Goal: Task Accomplishment & Management: Manage account settings

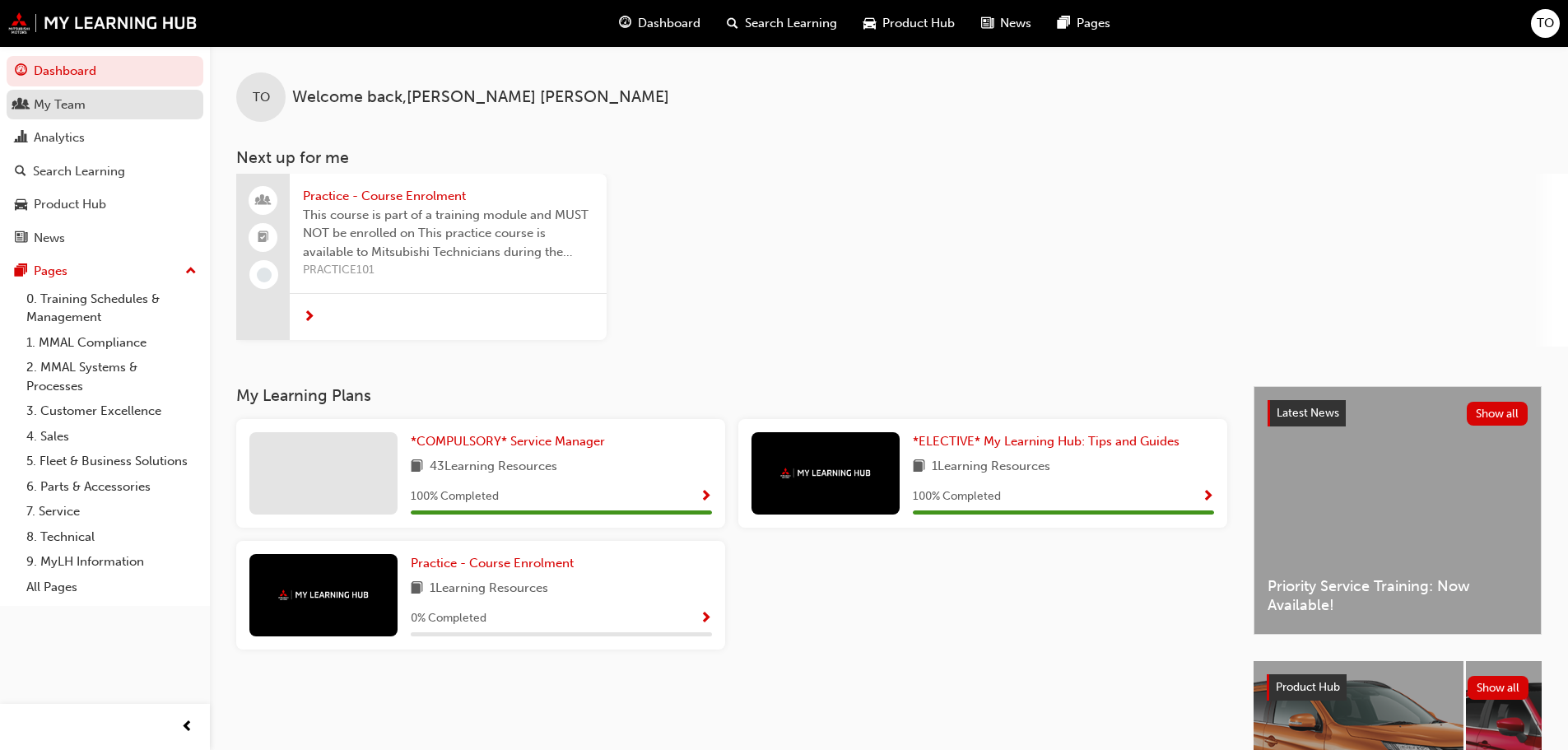
click at [68, 110] on div "My Team" at bounding box center [59, 105] width 51 height 19
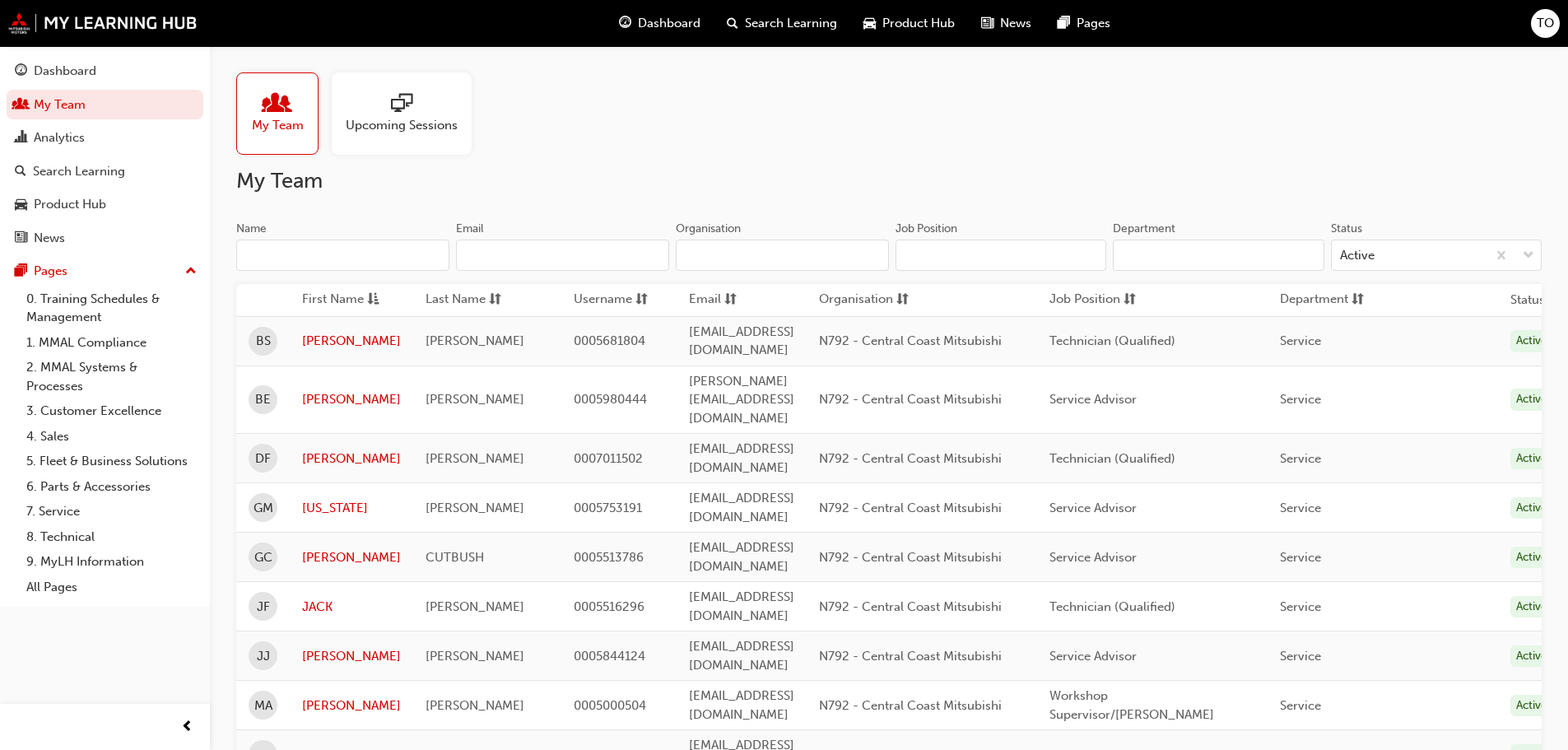
click at [423, 116] on span "Upcoming Sessions" at bounding box center [402, 125] width 112 height 19
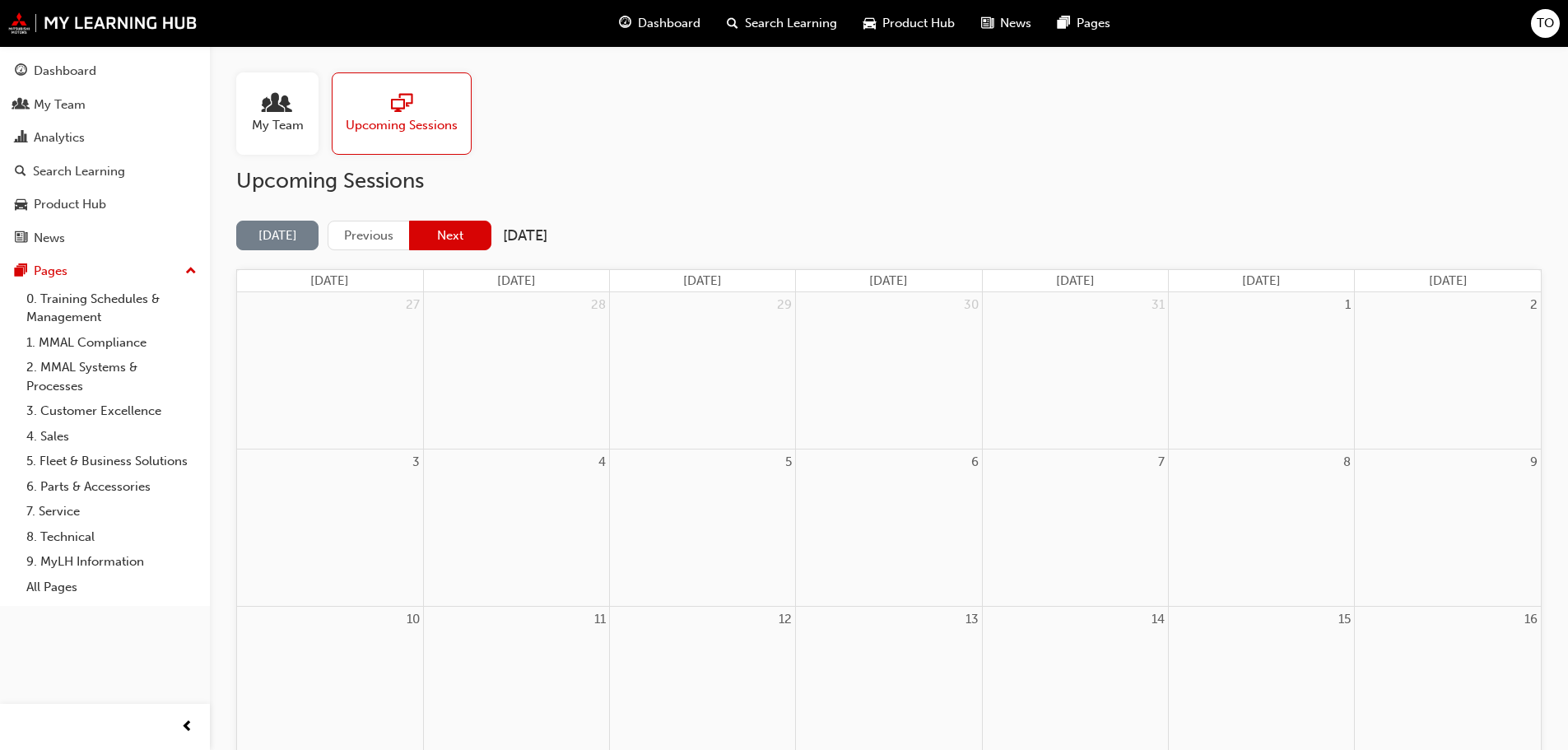
click at [468, 234] on button "Next" at bounding box center [450, 236] width 82 height 31
click at [447, 237] on button "Next" at bounding box center [450, 236] width 82 height 31
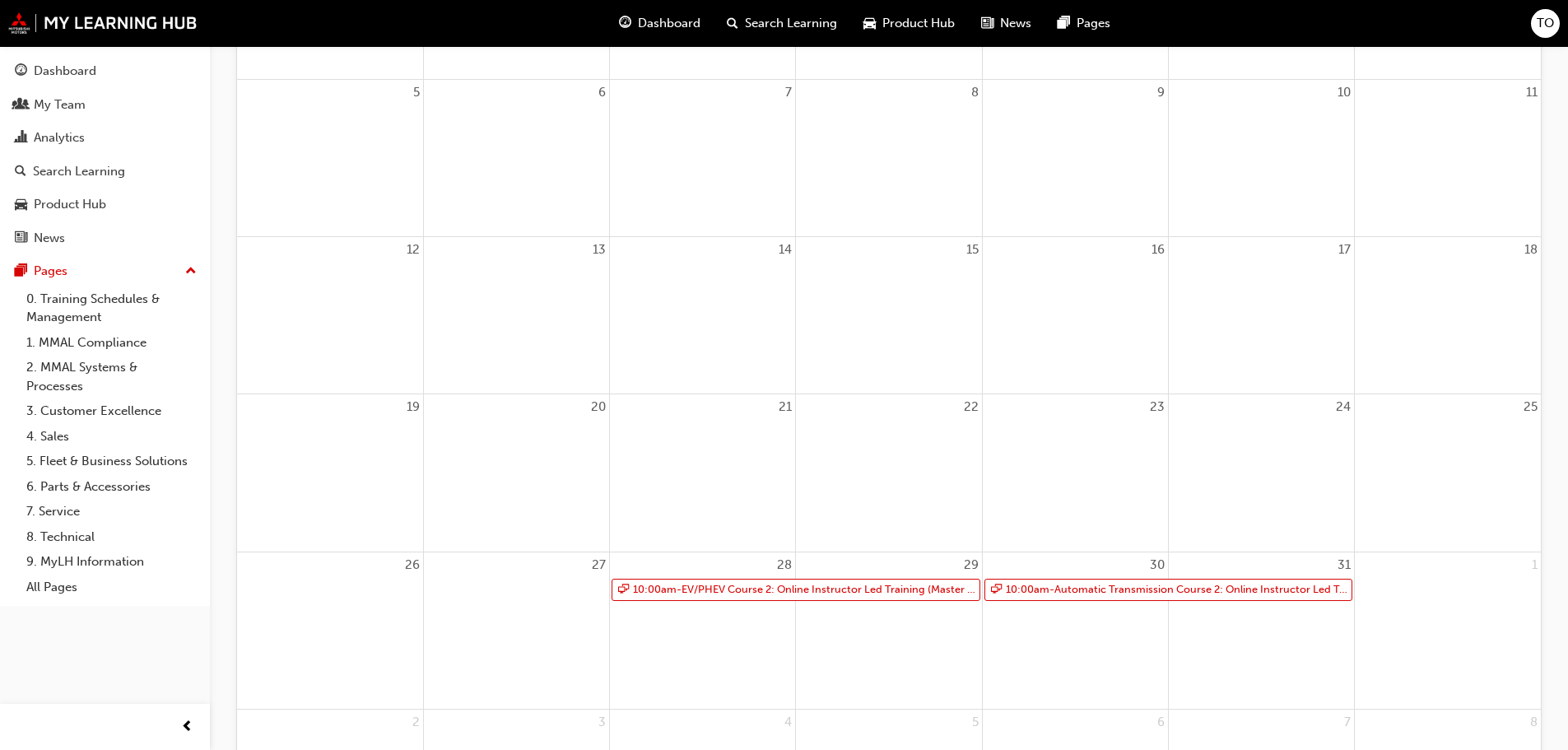
scroll to position [412, 0]
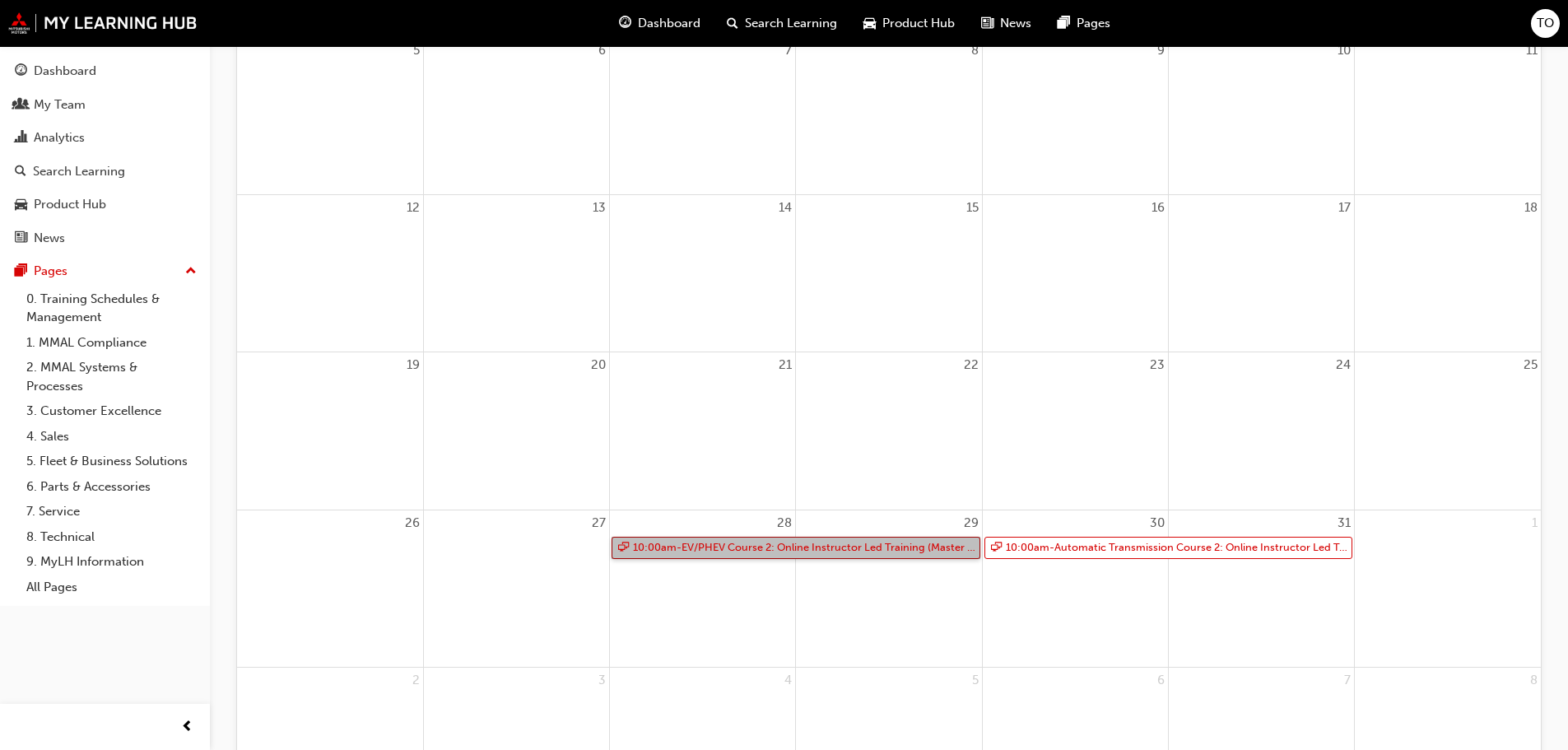
click at [678, 549] on link "10:00am - EV/PHEV Course 2: Online Instructor Led Training (Master Technician)" at bounding box center [796, 548] width 369 height 22
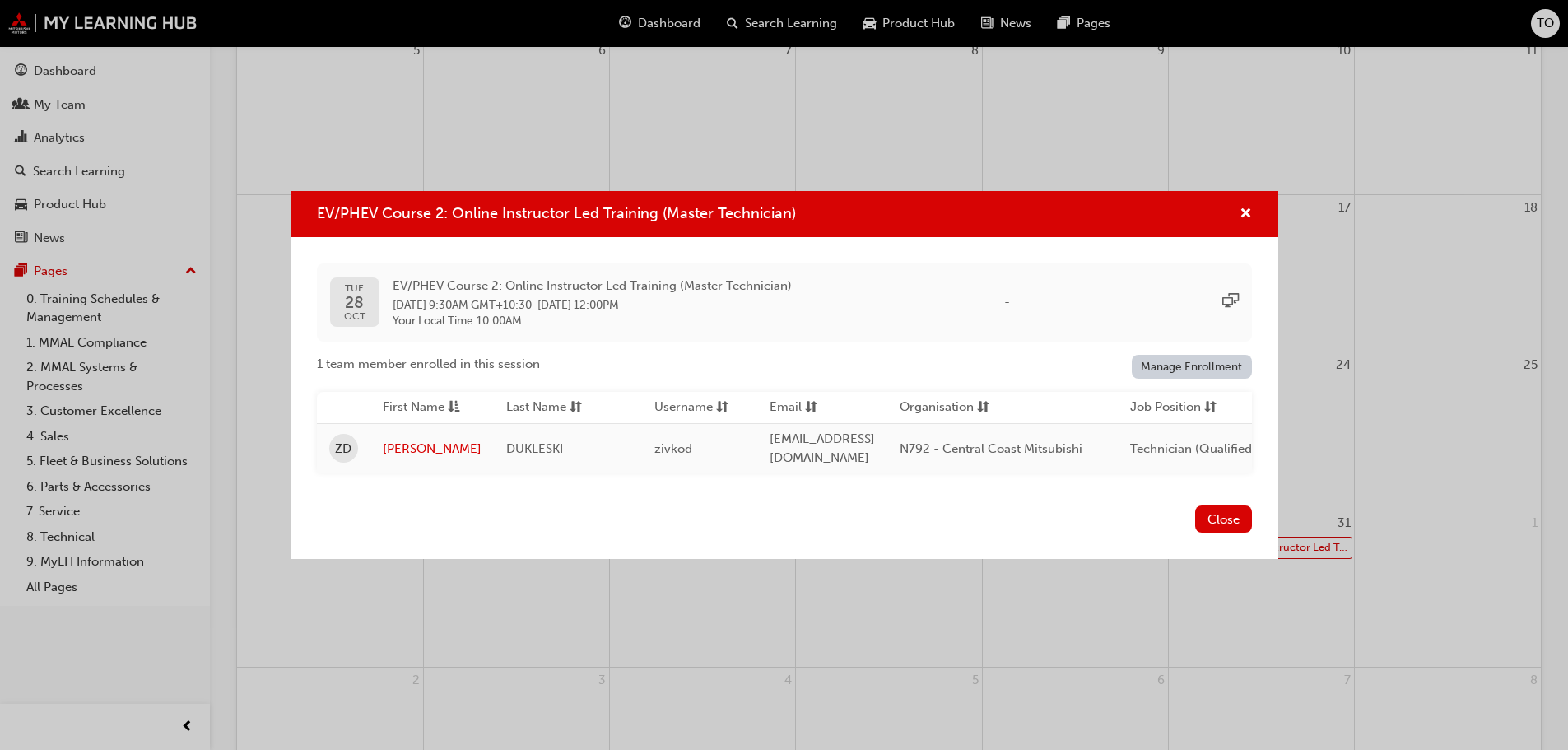
click at [1183, 362] on link "Manage Enrollment" at bounding box center [1192, 367] width 120 height 24
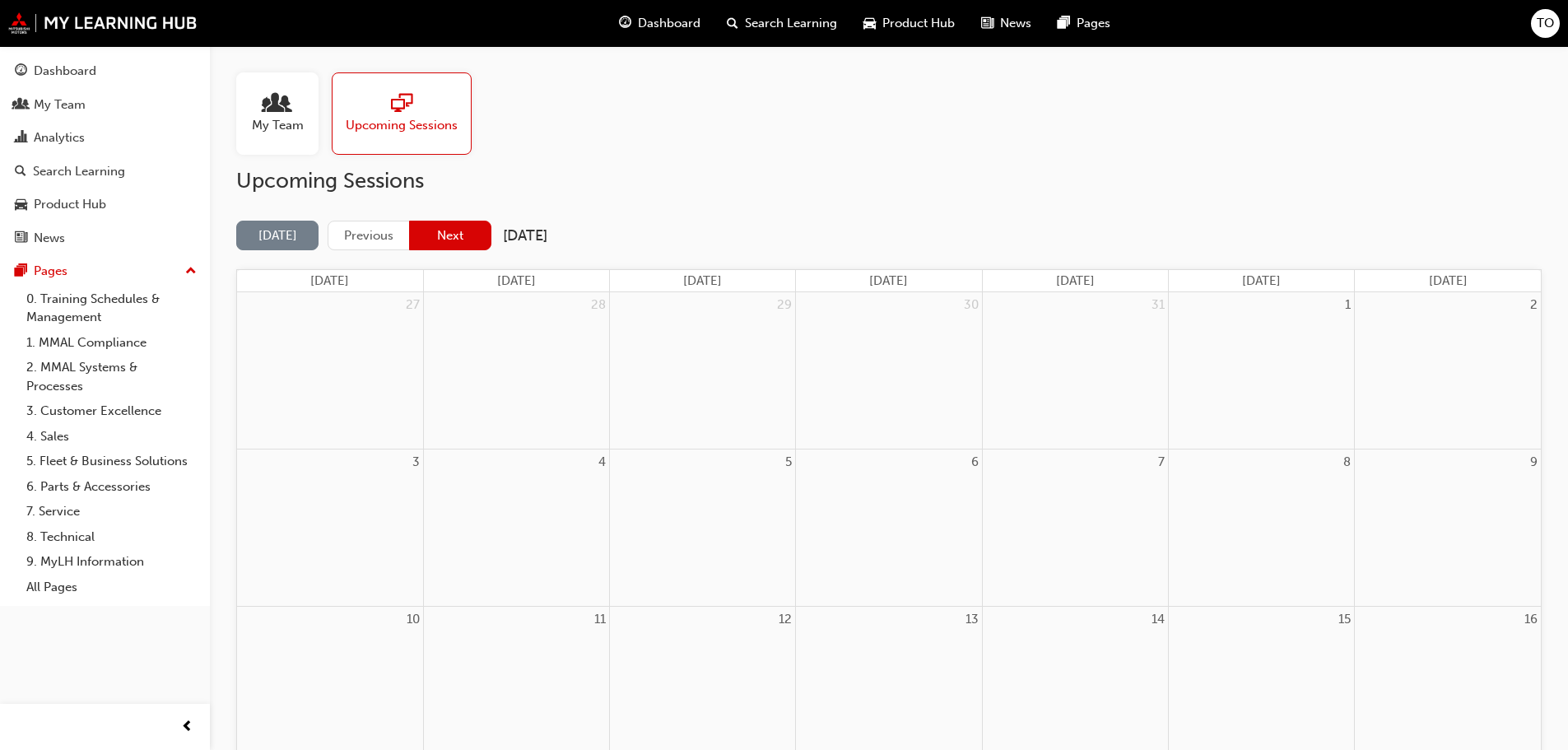
click at [457, 235] on button "Next" at bounding box center [450, 236] width 82 height 31
click at [455, 238] on button "Next" at bounding box center [450, 236] width 82 height 31
click at [462, 240] on button "Next" at bounding box center [450, 236] width 82 height 31
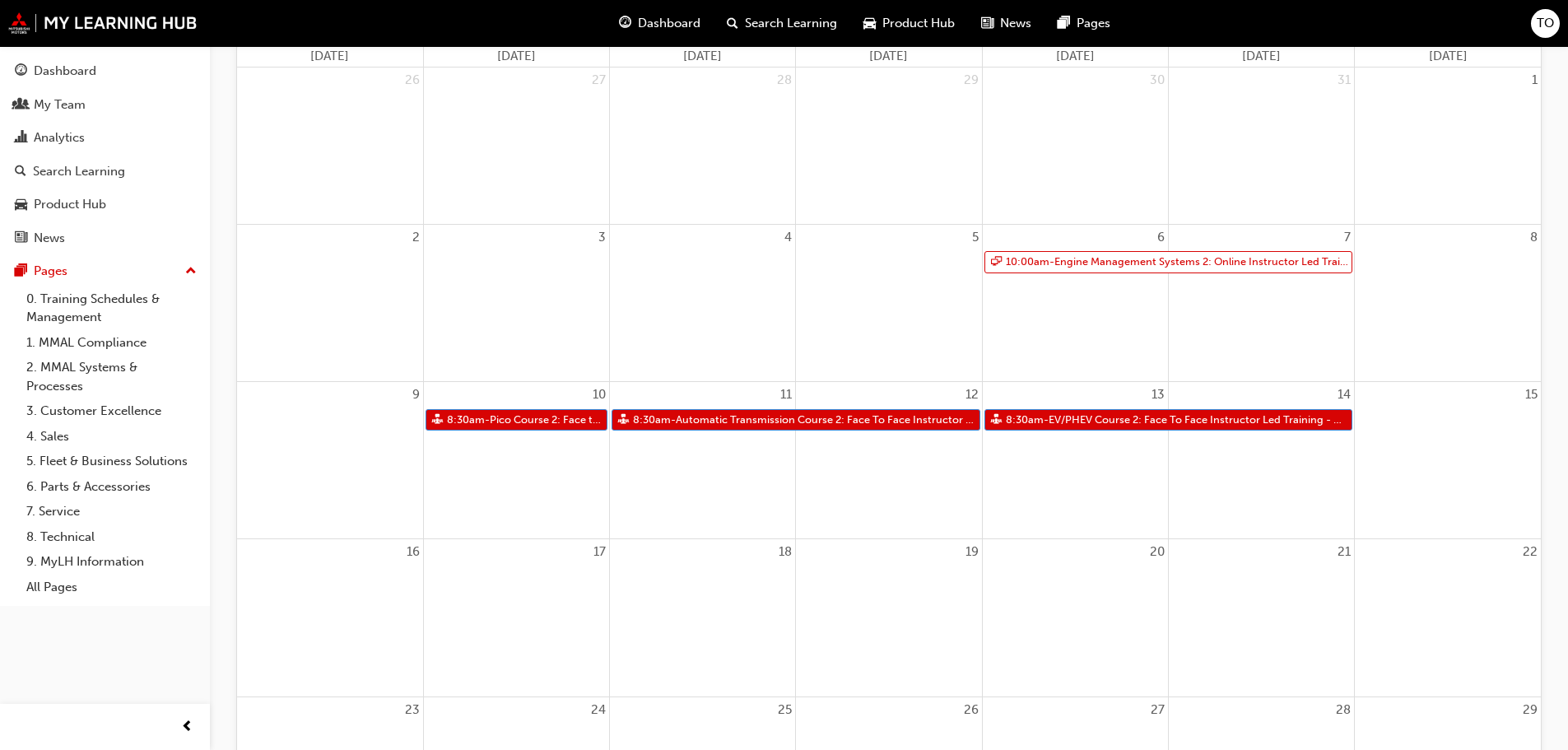
scroll to position [247, 0]
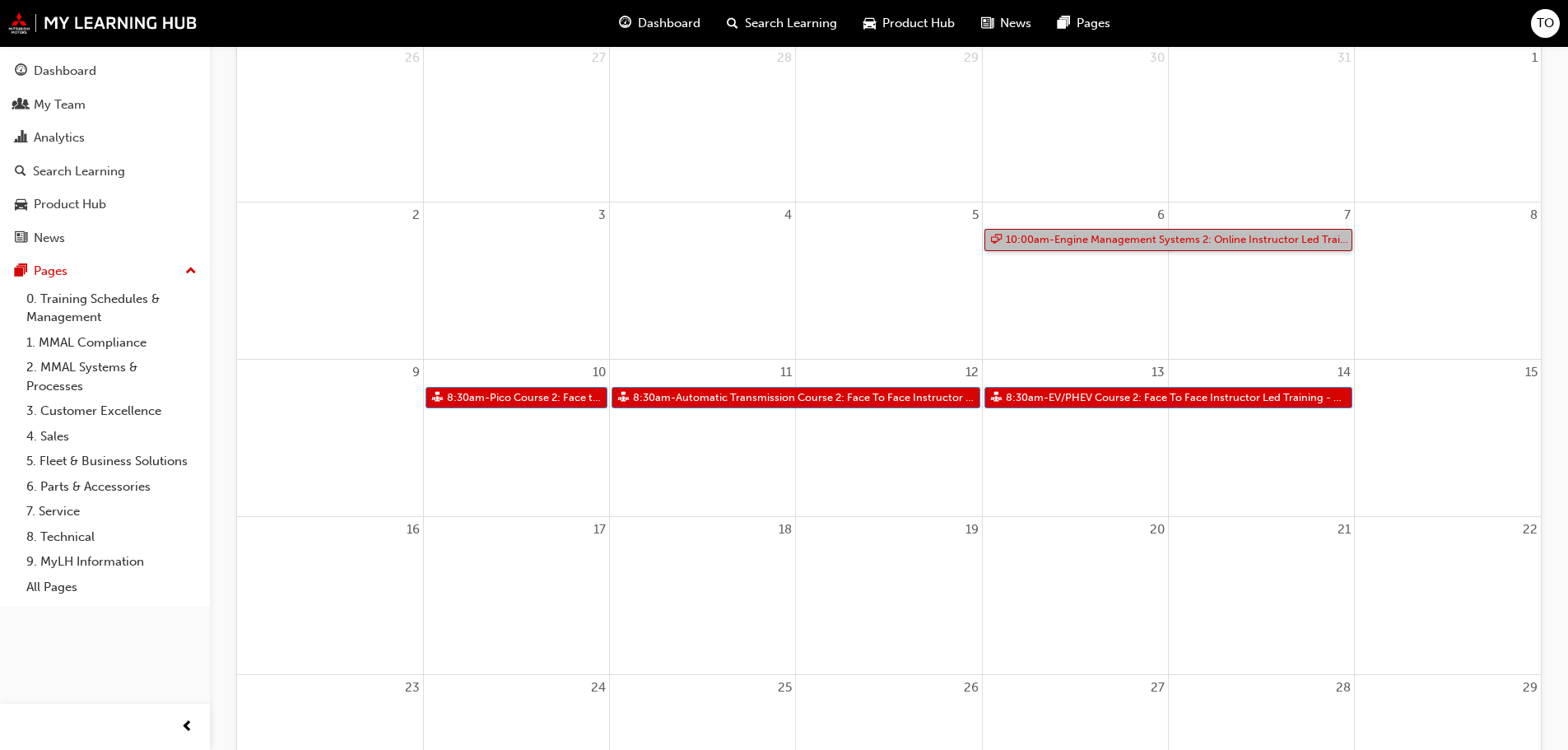
click at [1090, 236] on link "10:00am - Engine Management Systems 2: Online Instructor Led Training Sessions …" at bounding box center [1169, 241] width 369 height 22
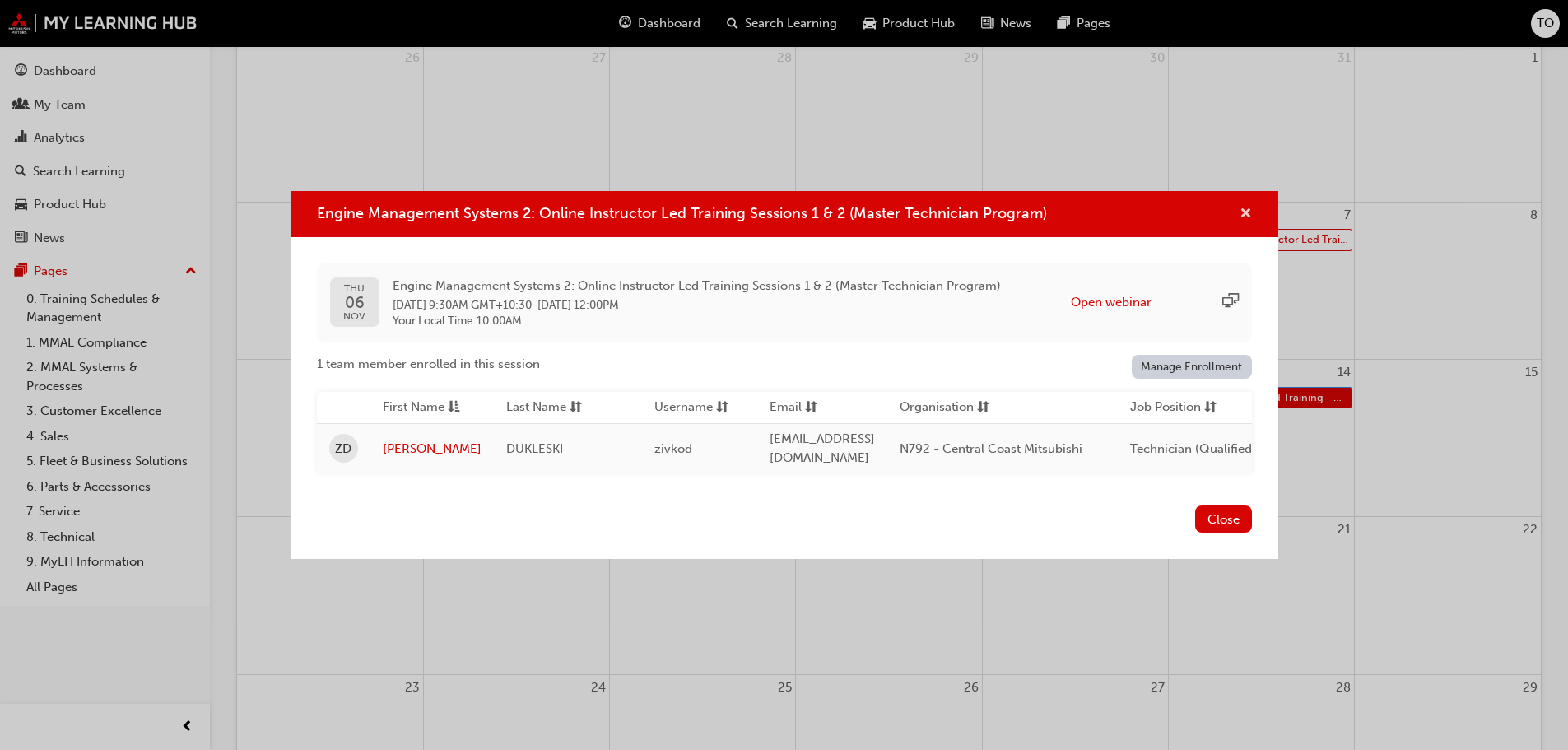
click at [1246, 209] on span "cross-icon" at bounding box center [1246, 215] width 12 height 15
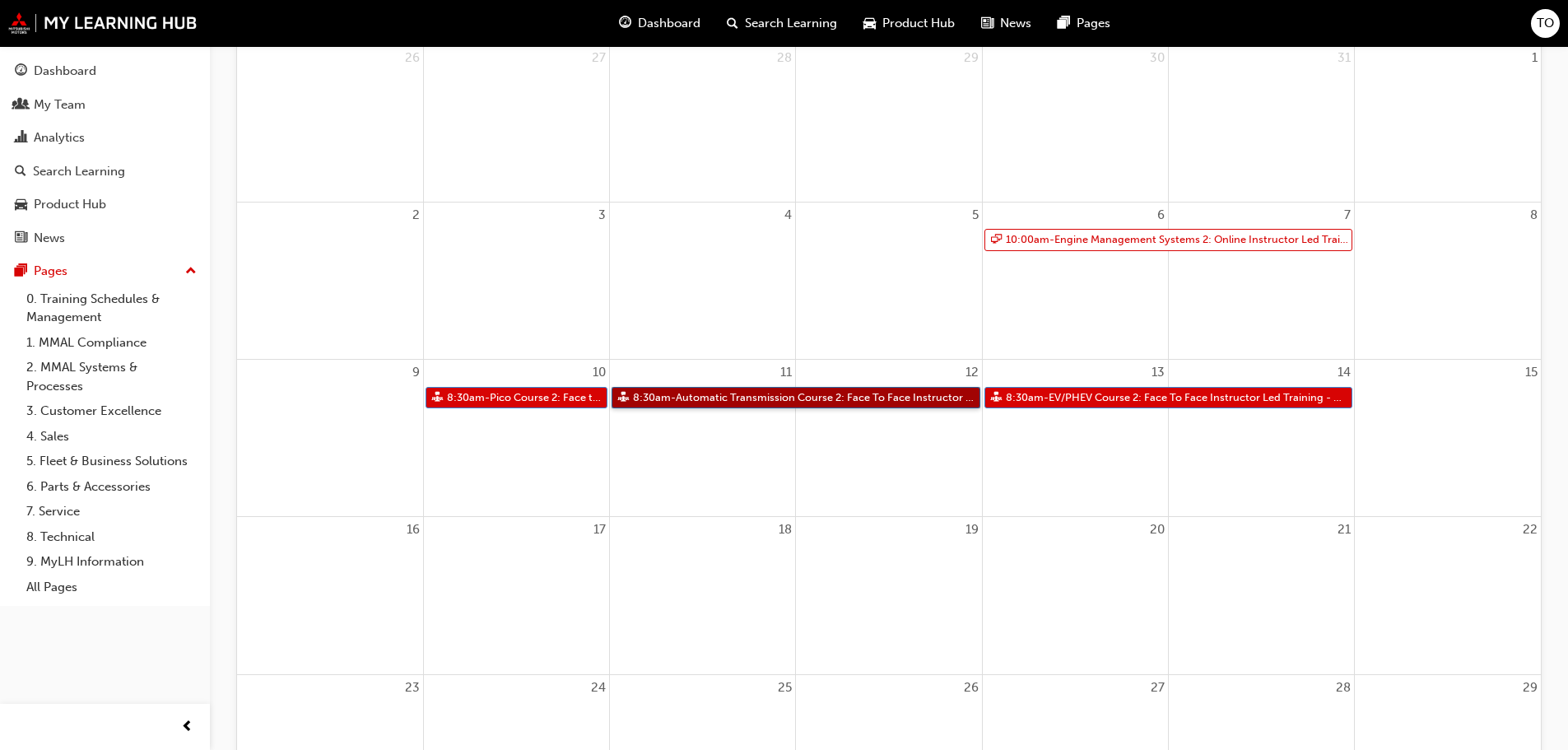
click at [728, 398] on link "8:30am - Automatic Transmission Course 2: Face To Face Instructor Led Training …" at bounding box center [796, 398] width 369 height 22
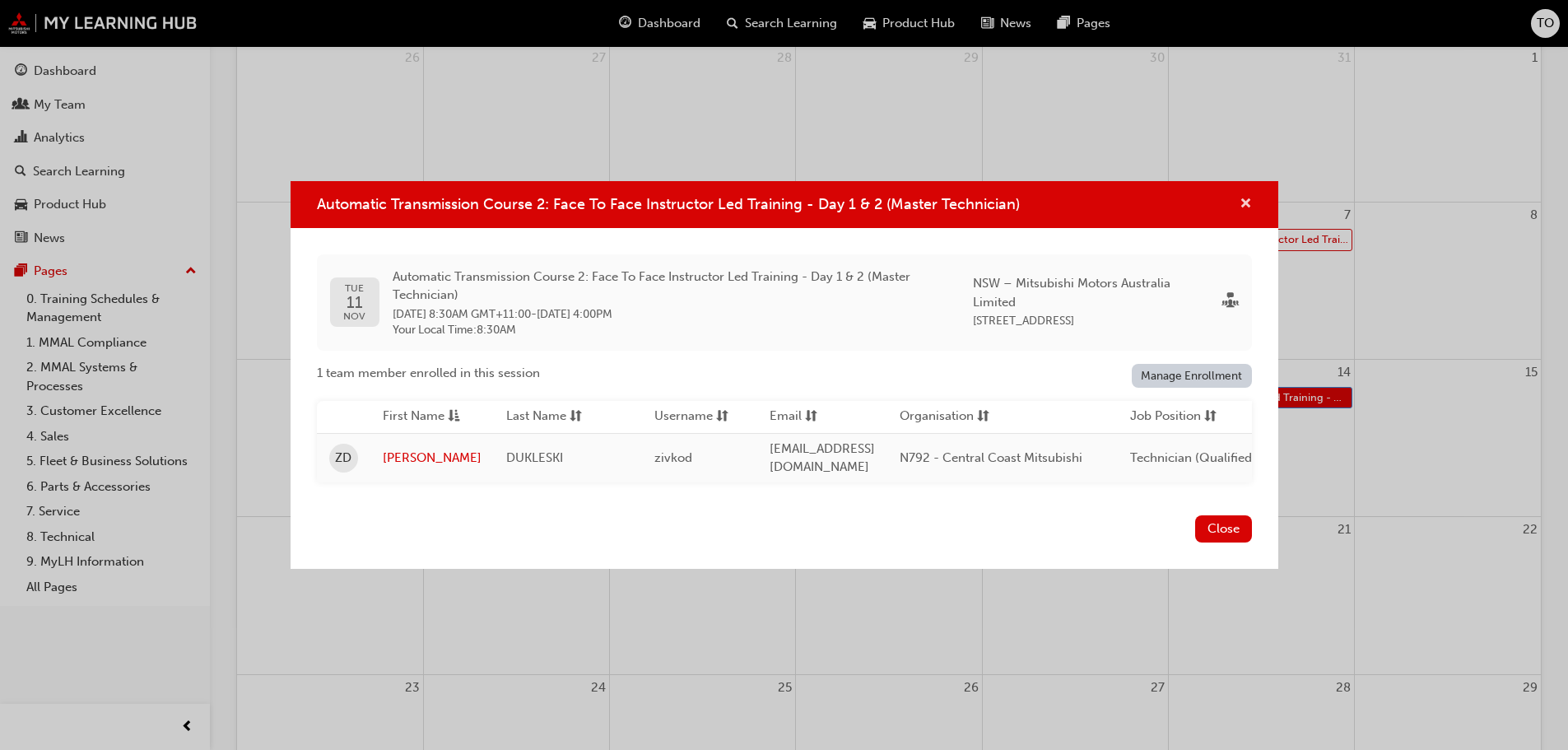
click at [1246, 198] on span "cross-icon" at bounding box center [1246, 205] width 12 height 15
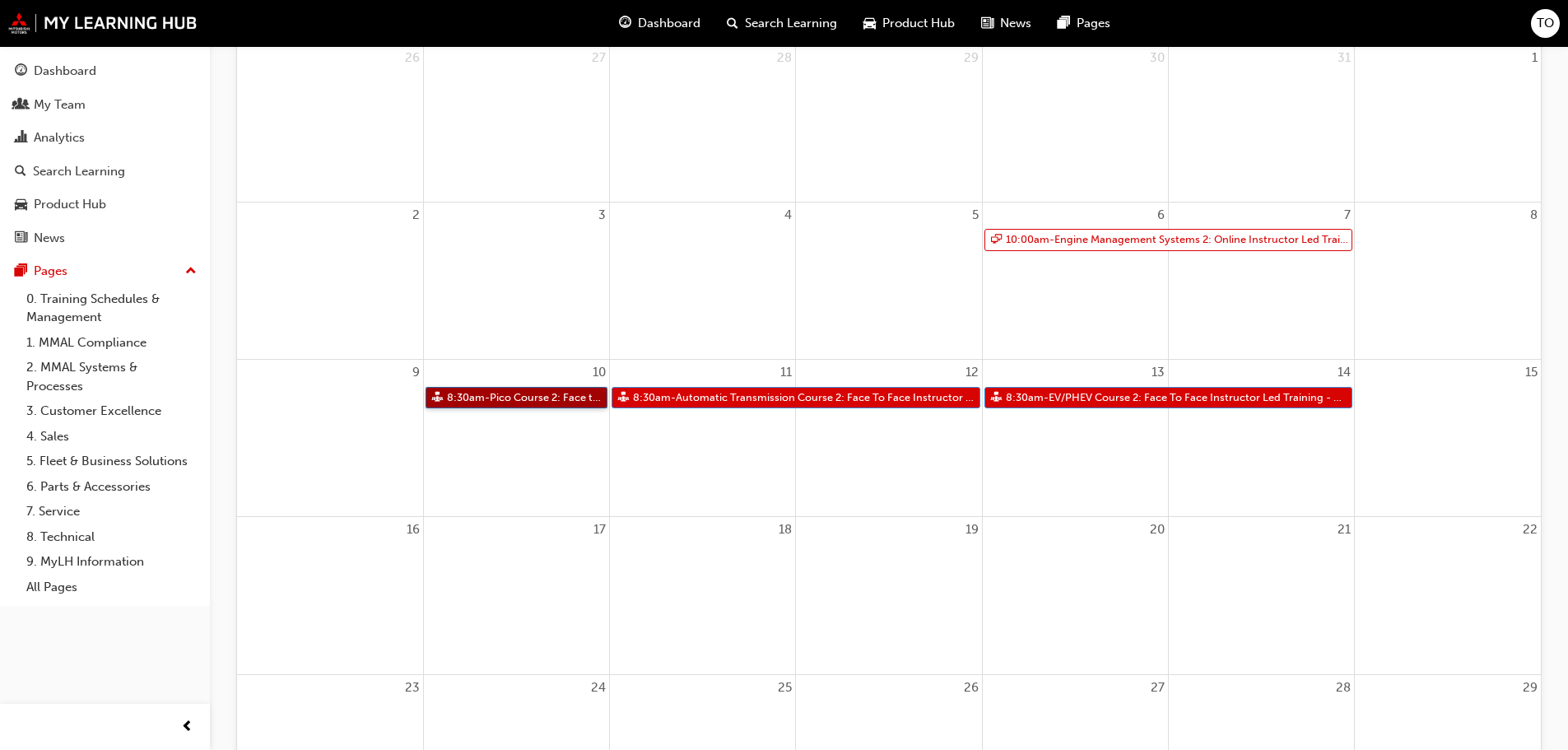
click at [554, 397] on link "8:30am - Pico Course 2: Face to Face Instructor Led Training (Master Technician…" at bounding box center [517, 398] width 182 height 22
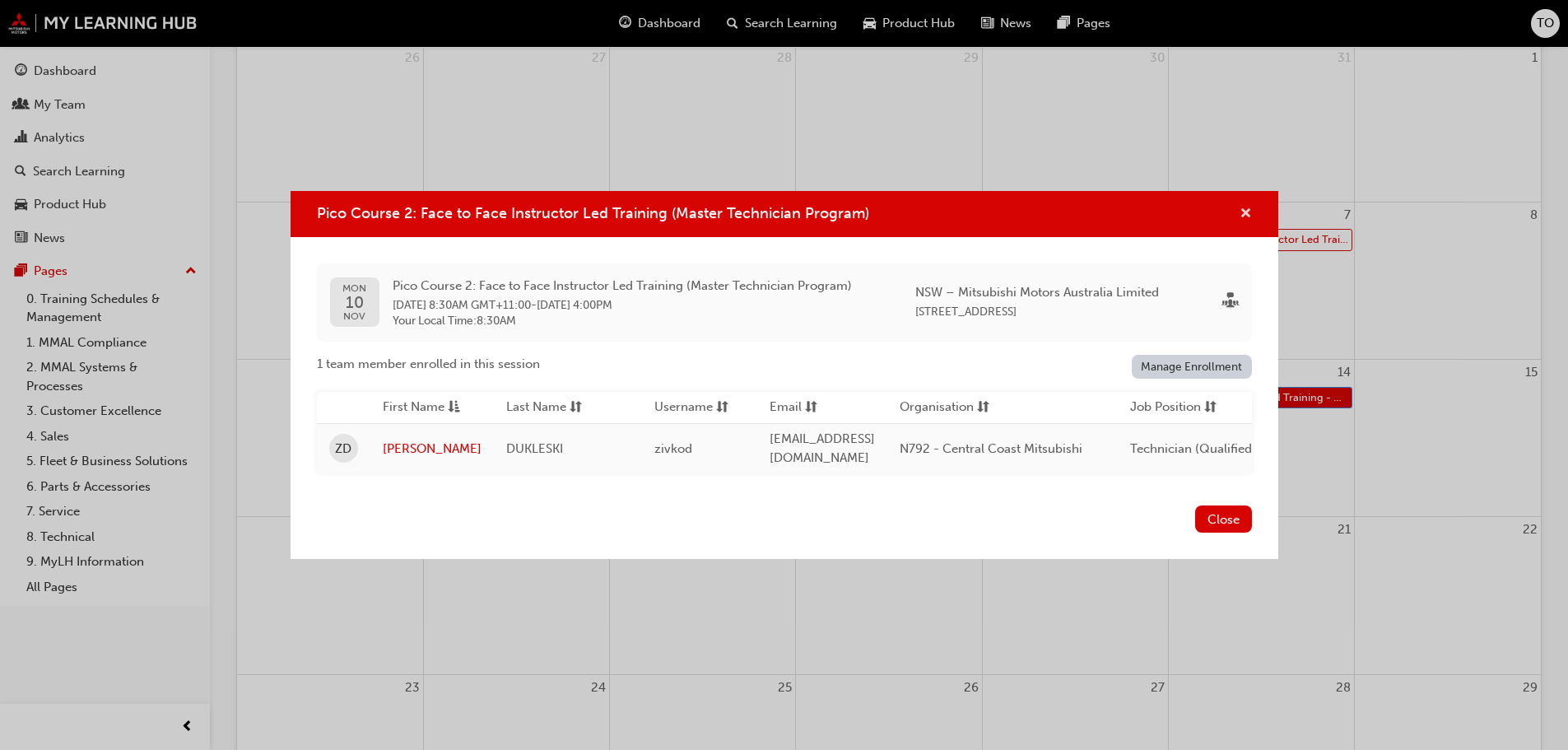
click at [1244, 213] on span "cross-icon" at bounding box center [1246, 215] width 12 height 15
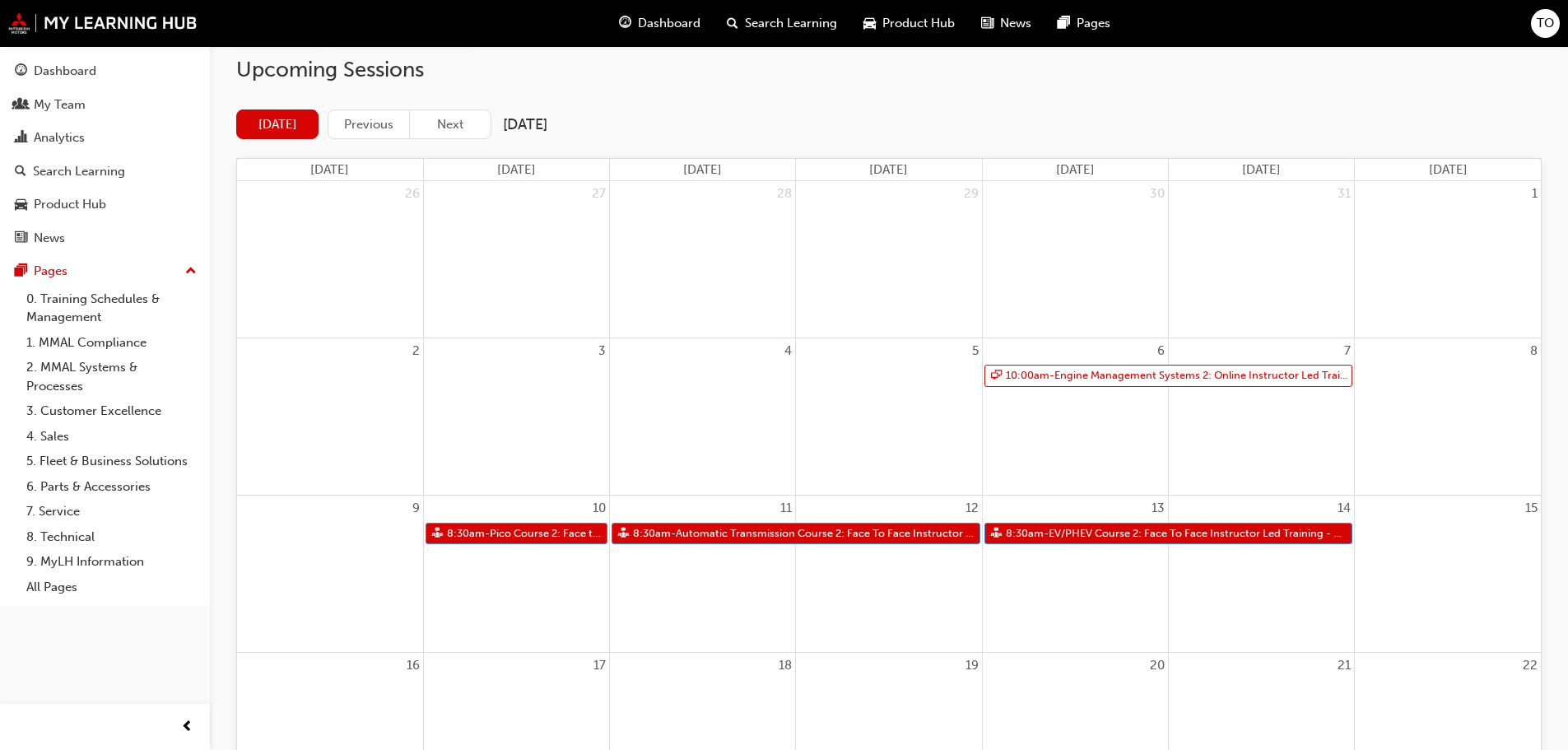
scroll to position [82, 0]
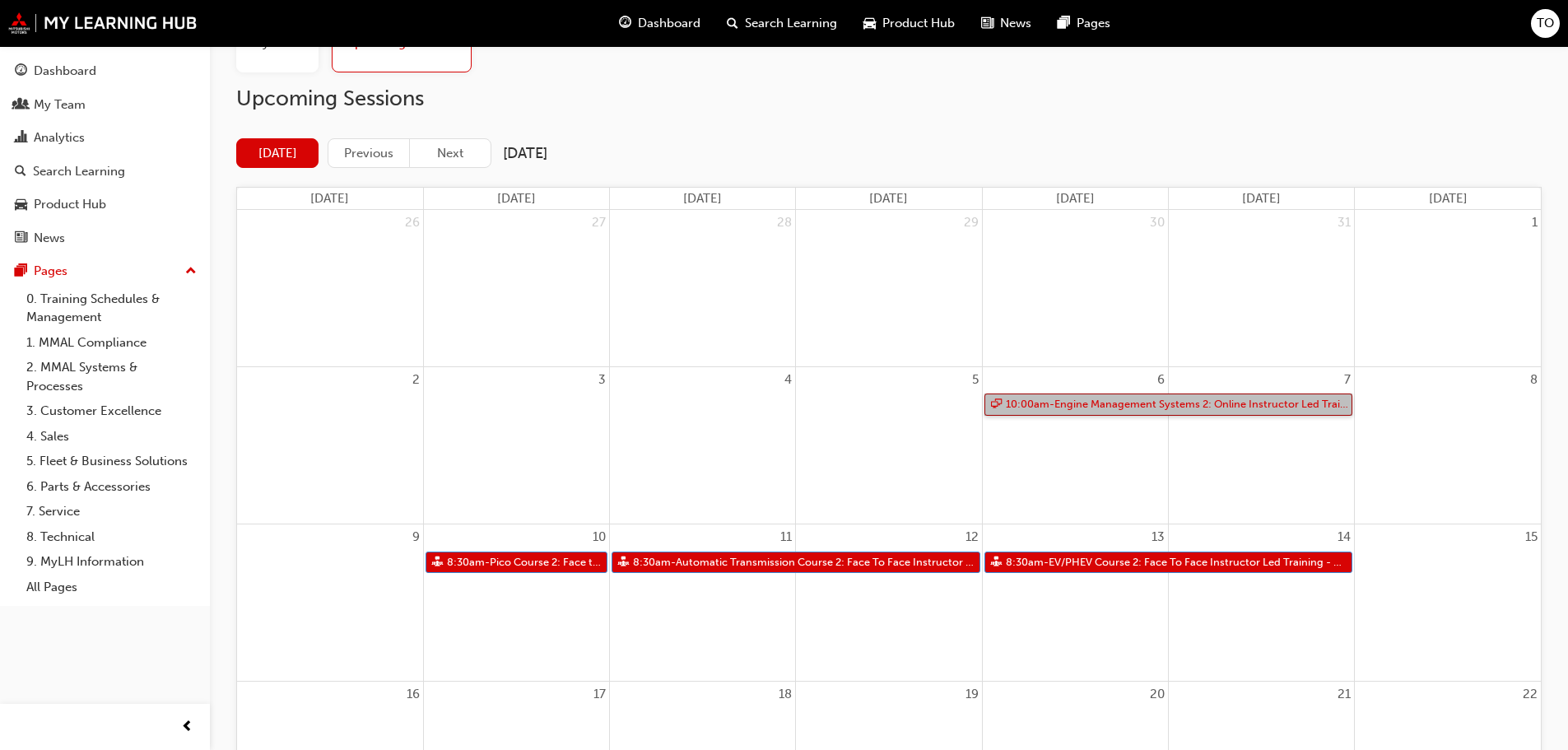
click at [1067, 404] on link "10:00am - Engine Management Systems 2: Online Instructor Led Training Sessions …" at bounding box center [1169, 404] width 369 height 22
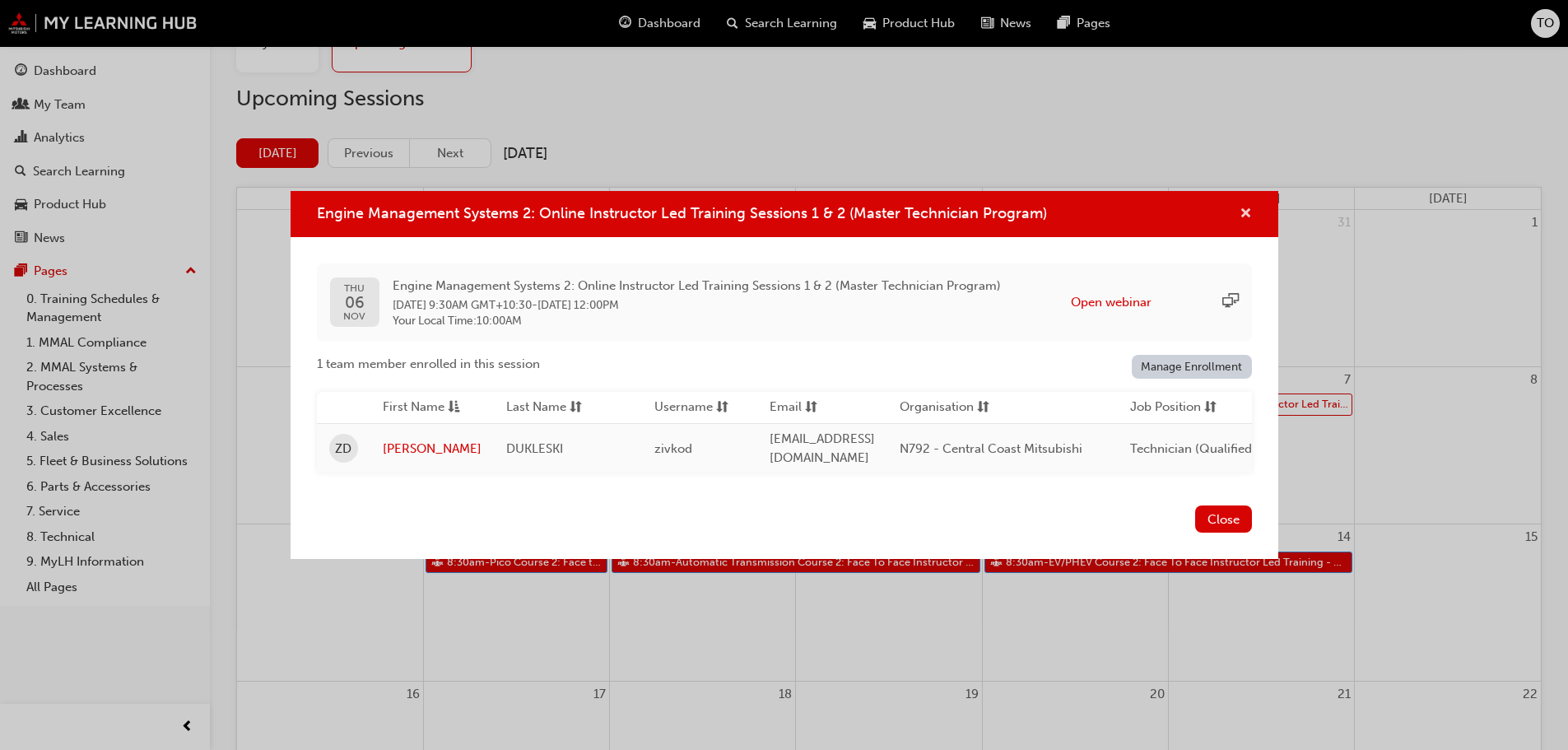
click at [1247, 208] on span "cross-icon" at bounding box center [1246, 215] width 12 height 15
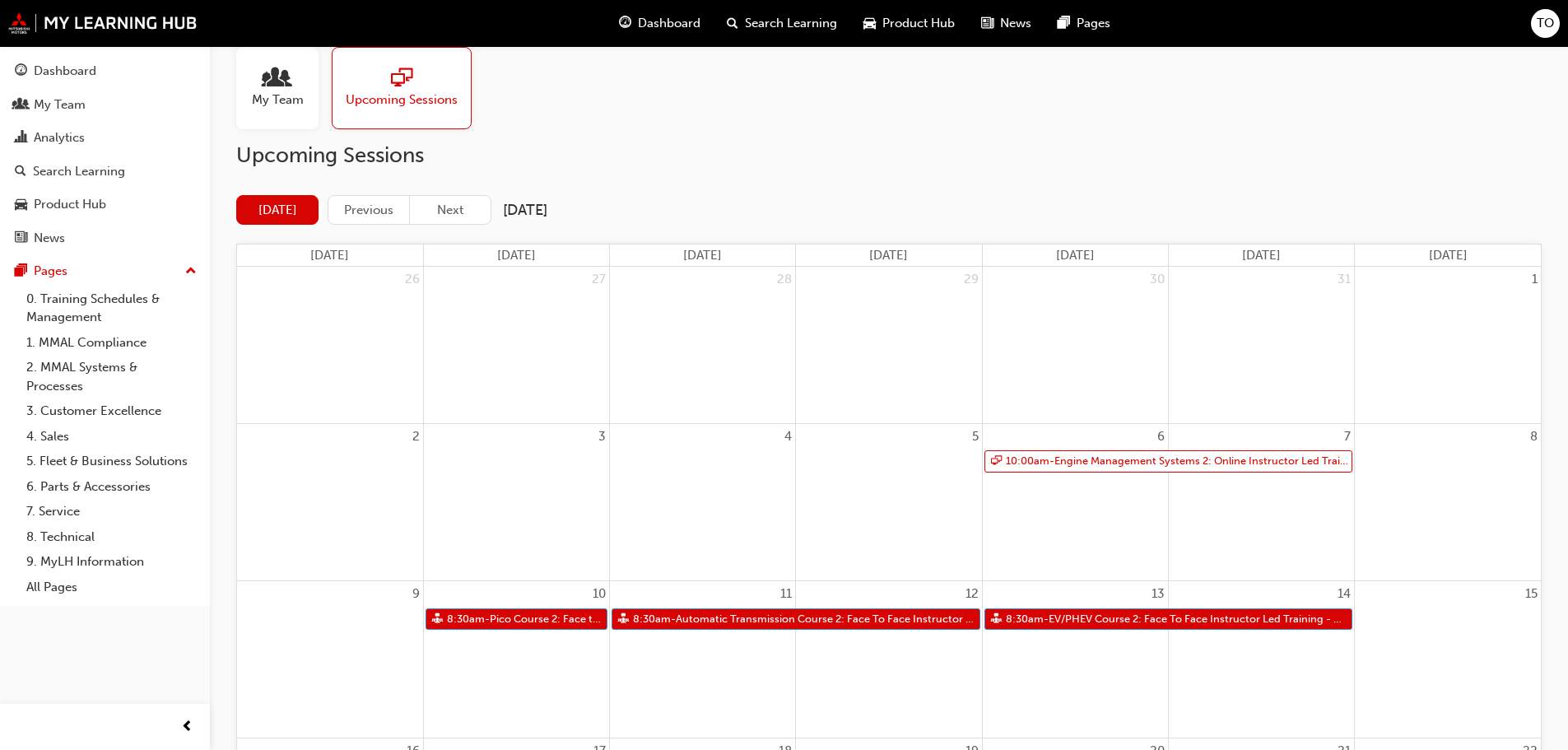
scroll to position [0, 0]
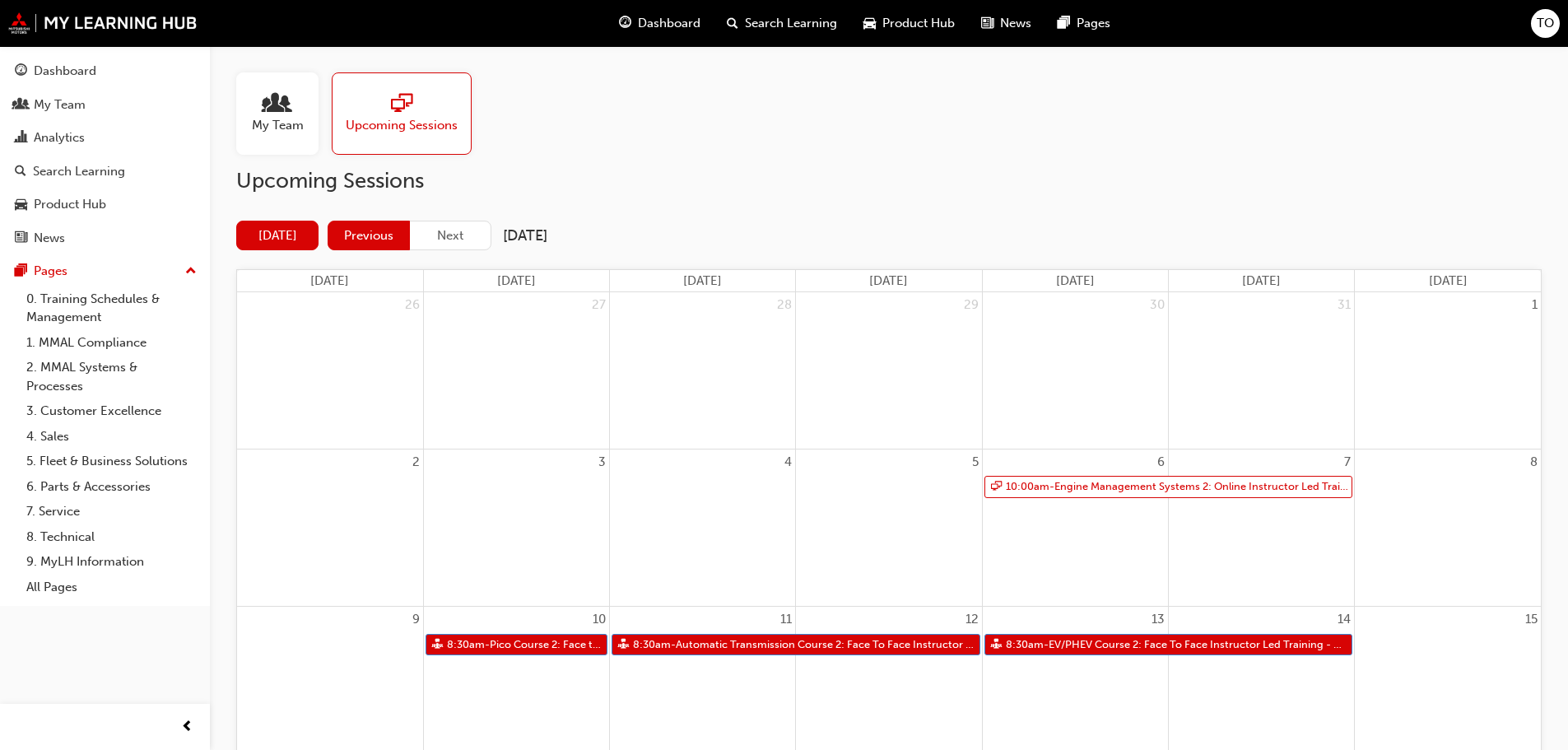
click at [361, 234] on button "Previous" at bounding box center [369, 236] width 82 height 31
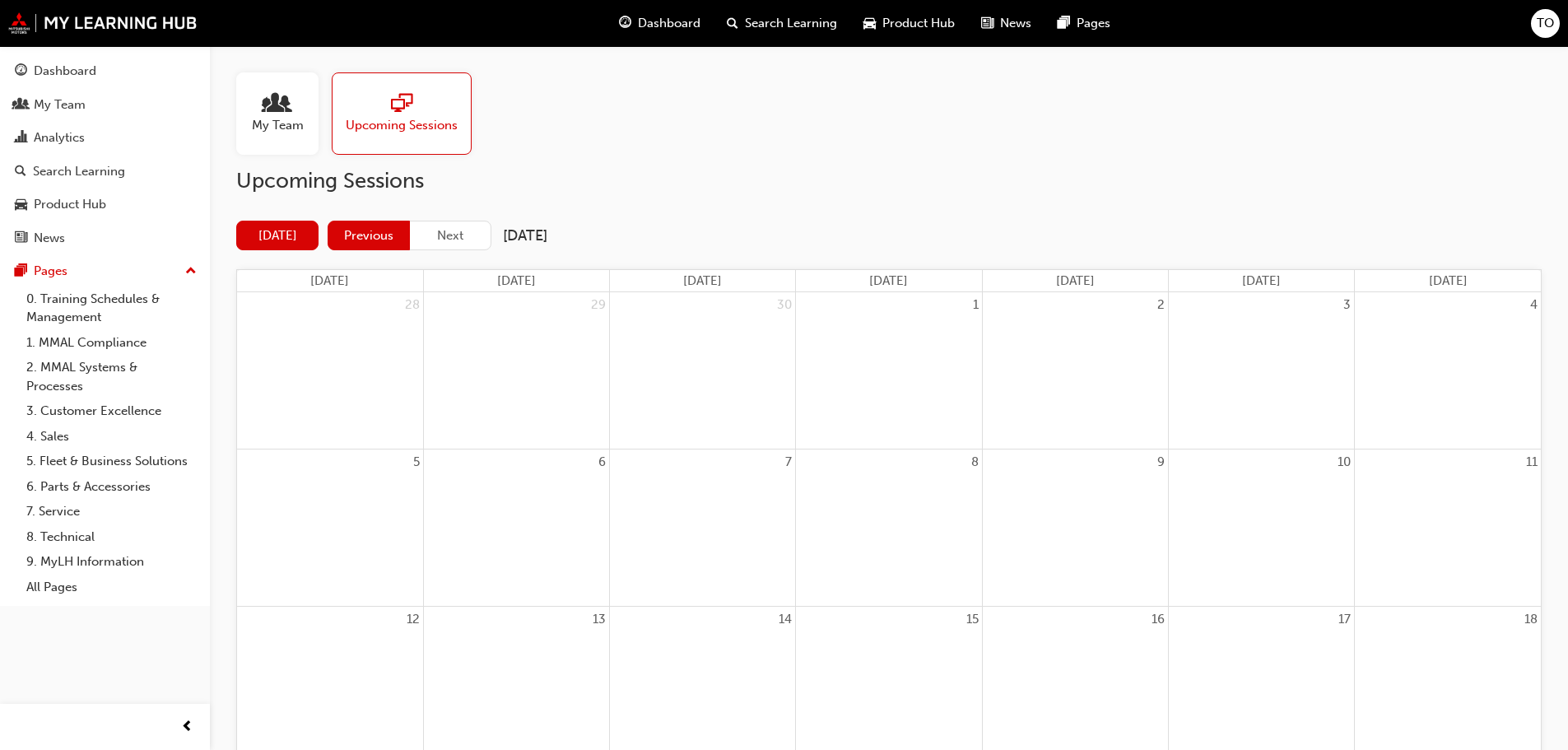
click at [368, 238] on button "Previous" at bounding box center [369, 236] width 82 height 31
click at [457, 240] on button "Next" at bounding box center [450, 236] width 82 height 31
click at [471, 236] on button "Next" at bounding box center [450, 236] width 82 height 31
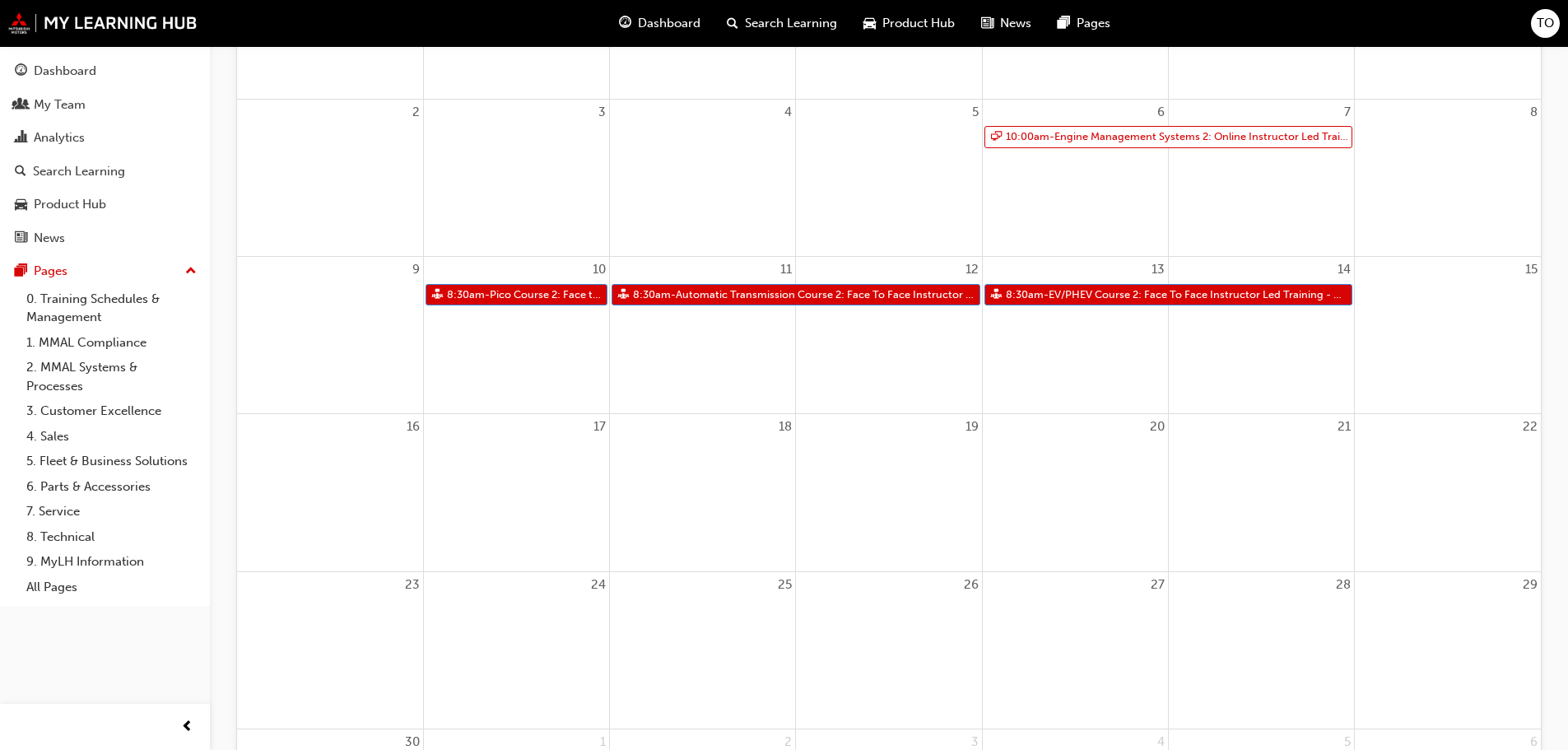
scroll to position [320, 0]
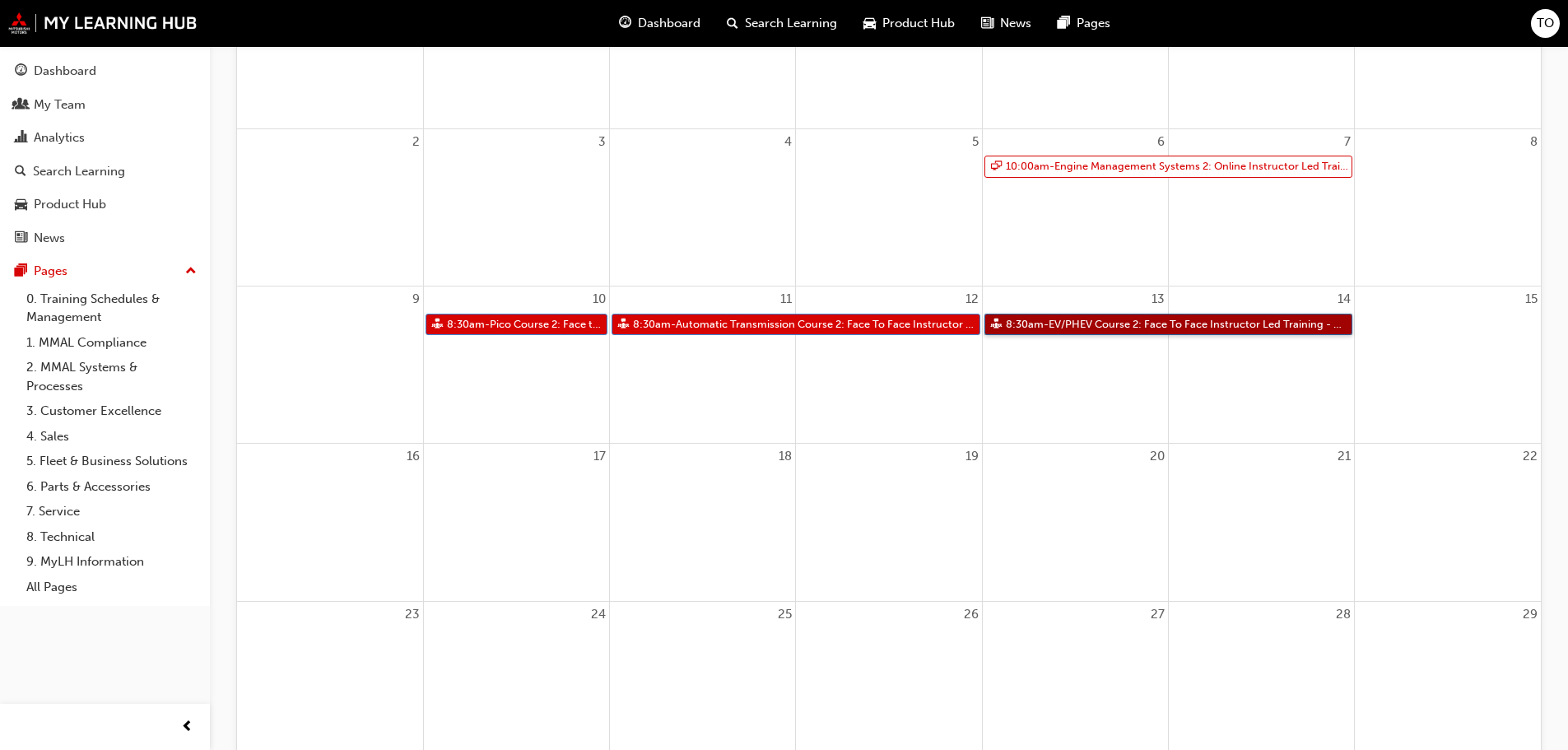
click at [1218, 322] on link "8:30am - EV/PHEV Course 2: Face To Face Instructor Led Training - Day 1 & 2 (Ma…" at bounding box center [1169, 325] width 369 height 22
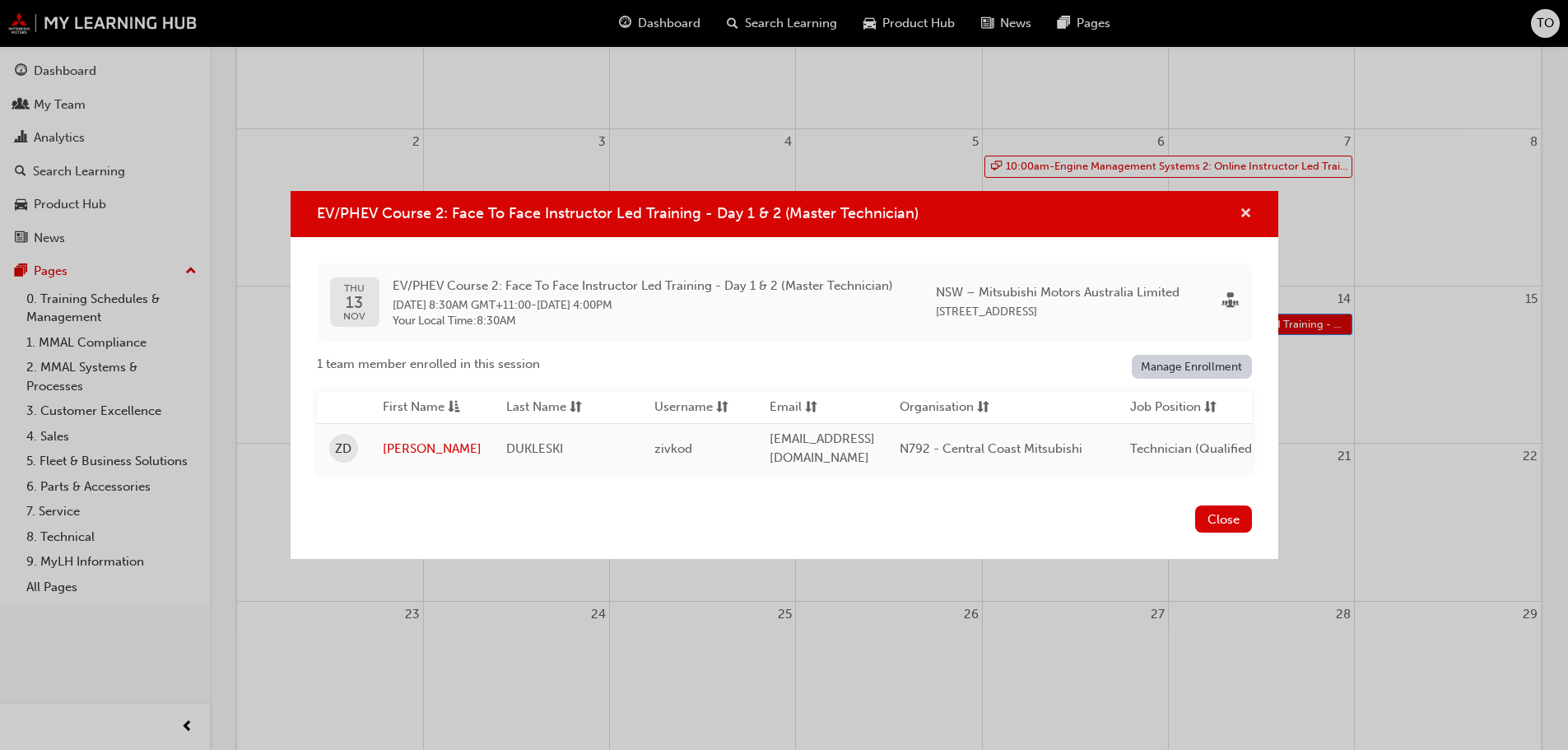
click at [1247, 209] on span "cross-icon" at bounding box center [1246, 215] width 12 height 15
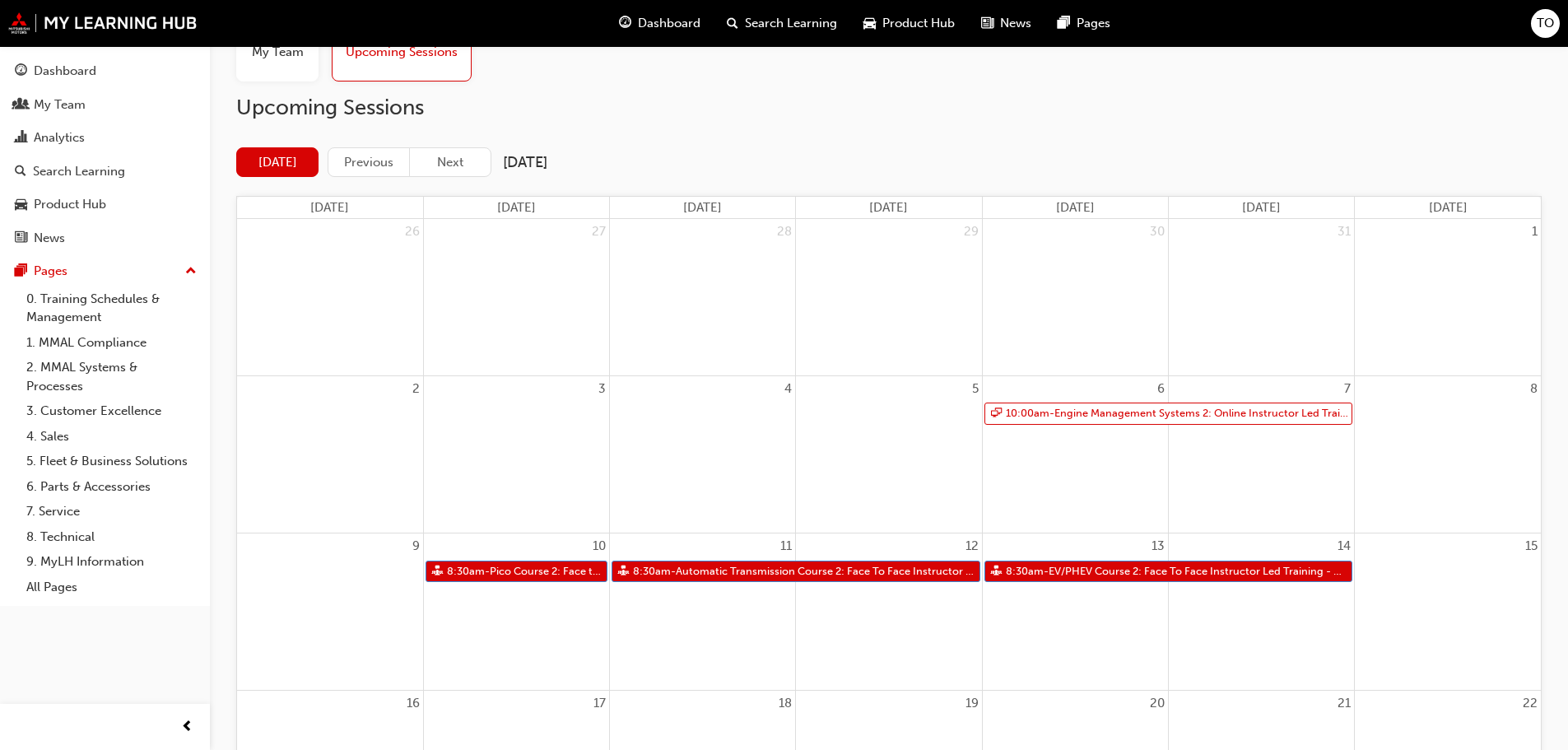
scroll to position [0, 0]
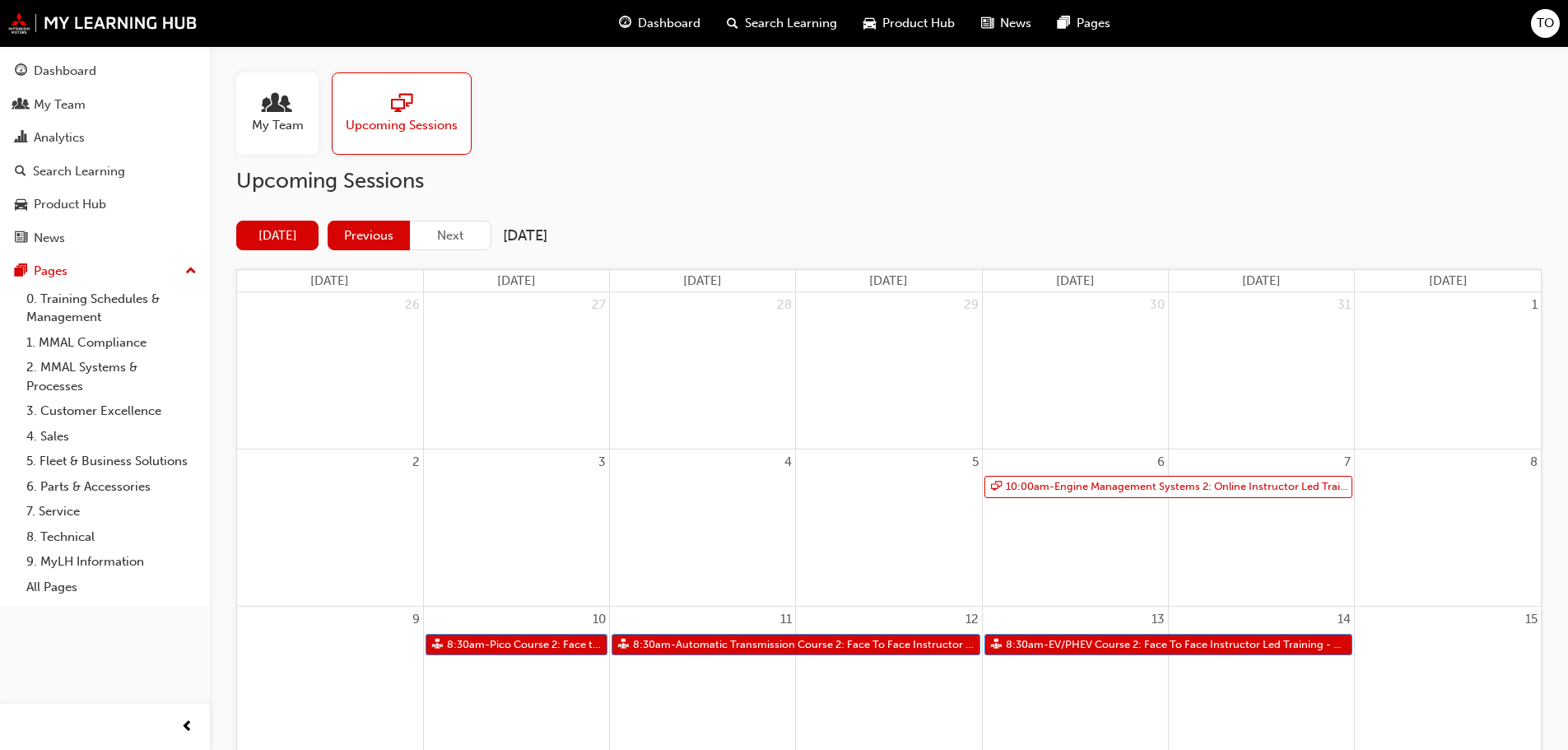
click at [350, 236] on button "Previous" at bounding box center [369, 236] width 82 height 31
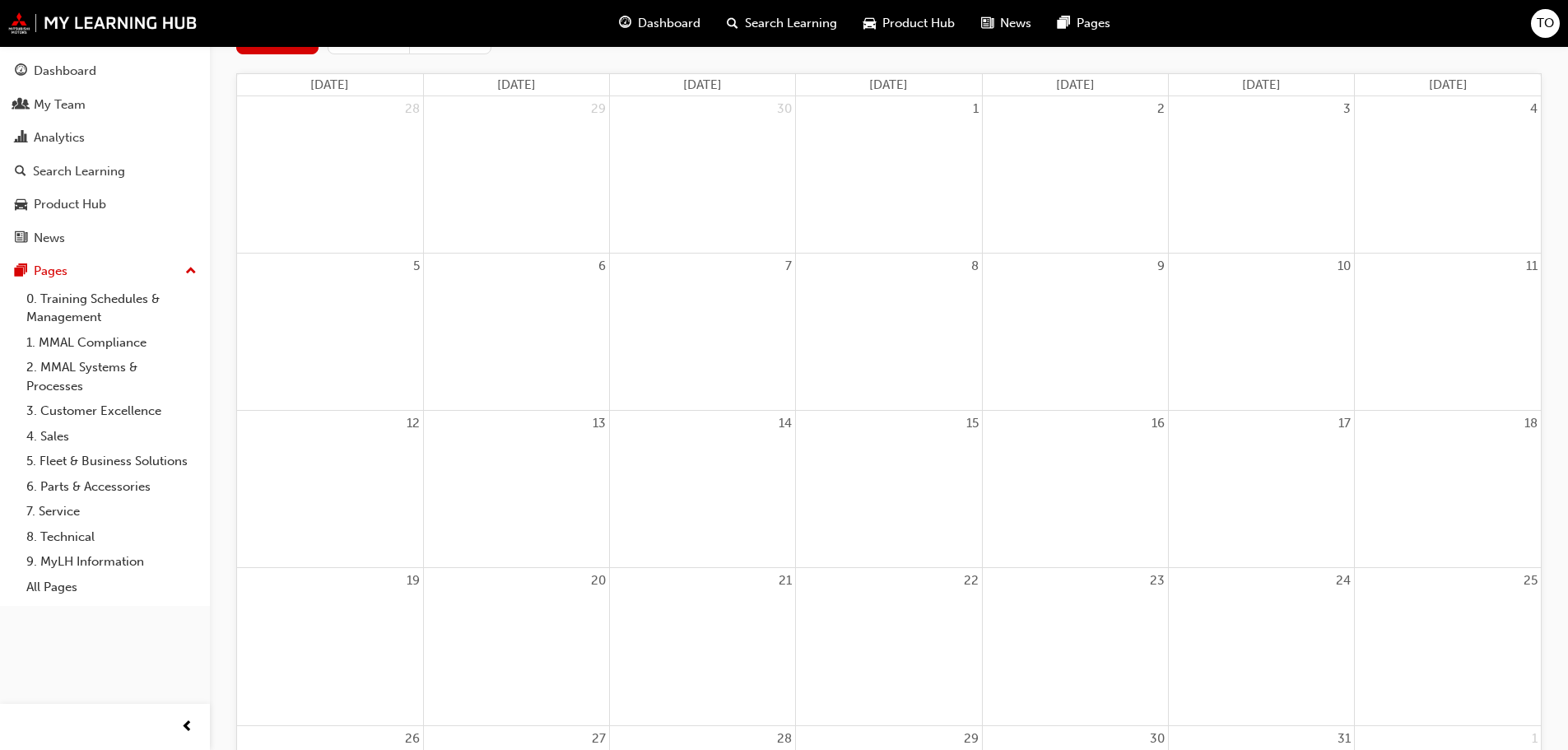
scroll to position [412, 0]
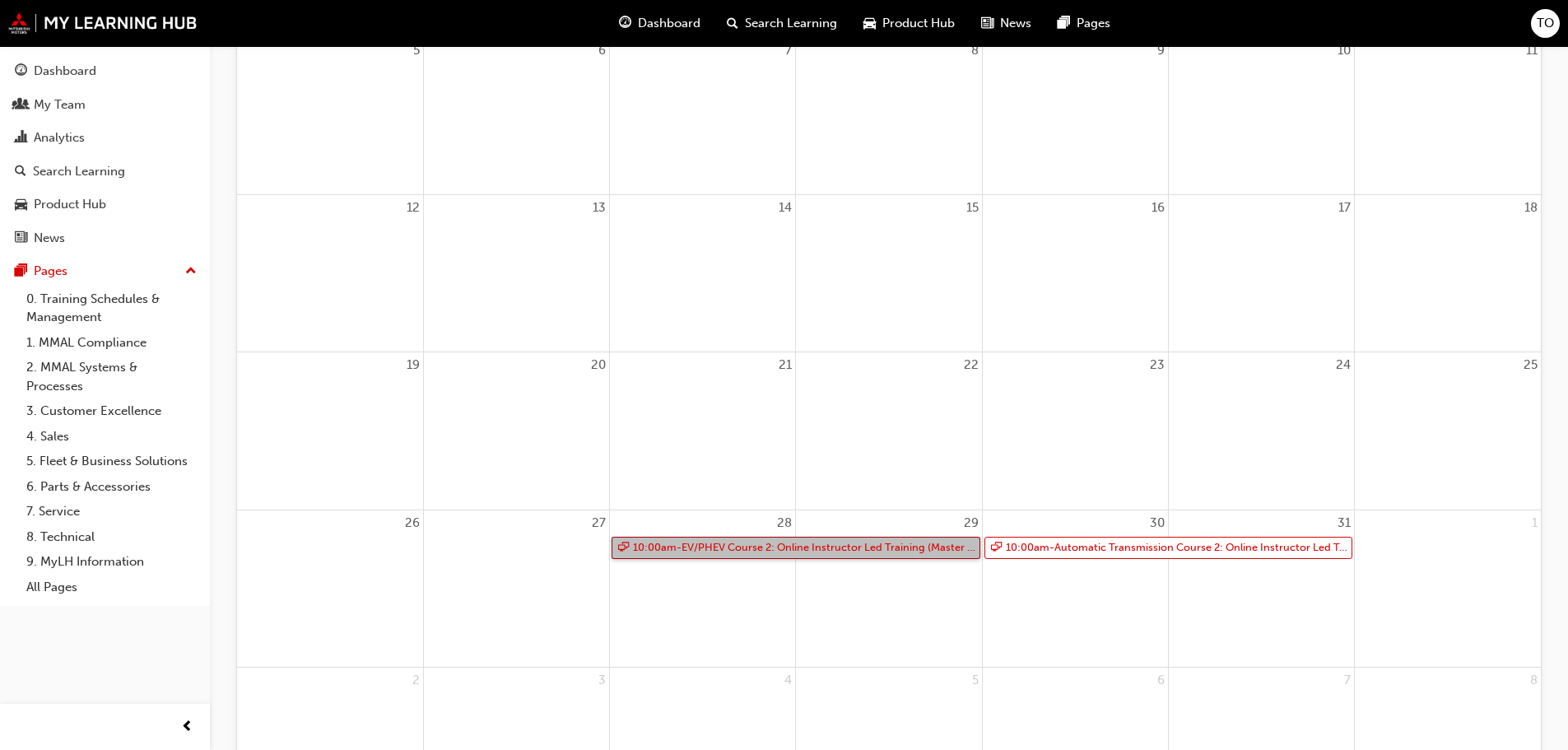
click at [803, 550] on link "10:00am - EV/PHEV Course 2: Online Instructor Led Training (Master Technician)" at bounding box center [796, 548] width 369 height 22
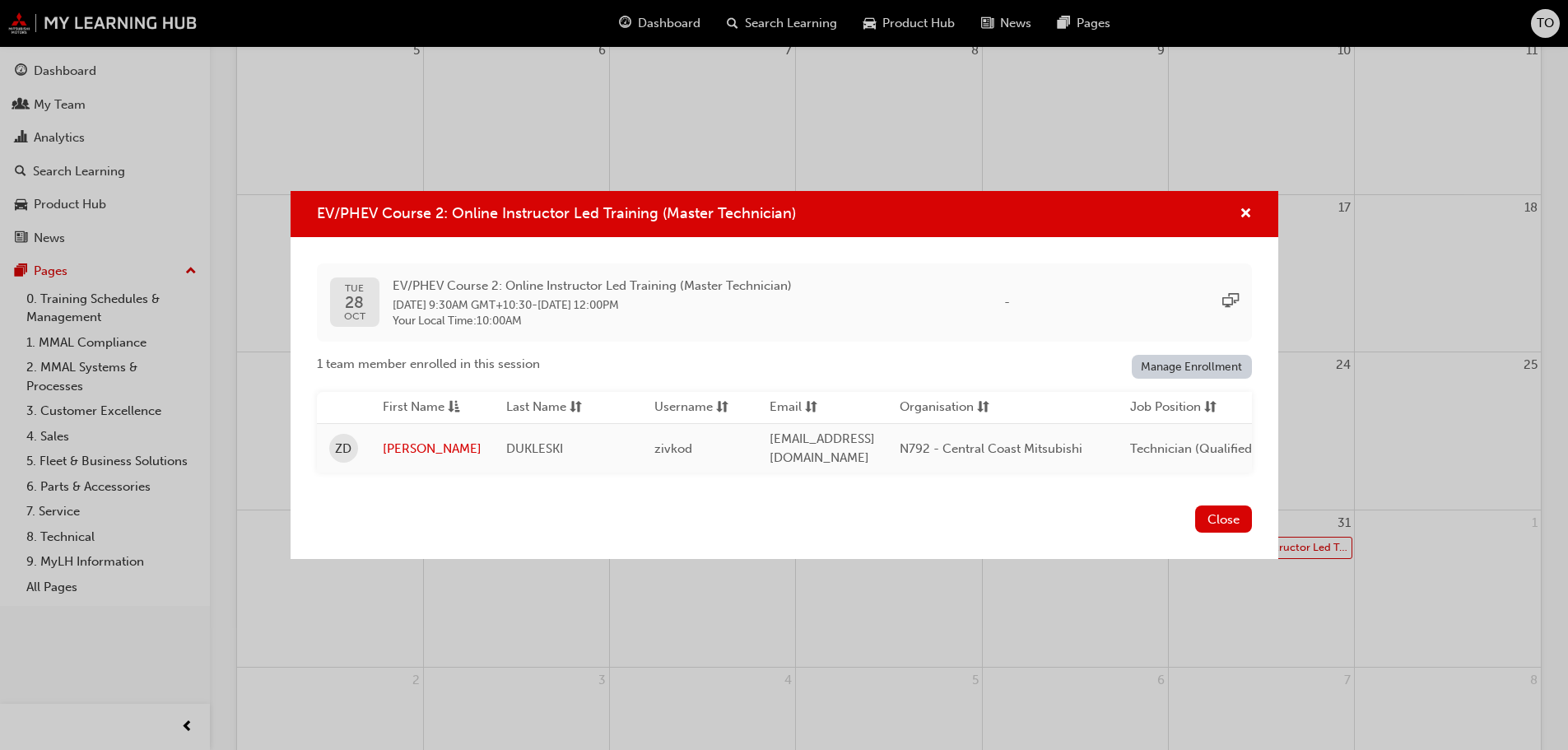
click at [1183, 366] on link "Manage Enrollment" at bounding box center [1192, 367] width 120 height 24
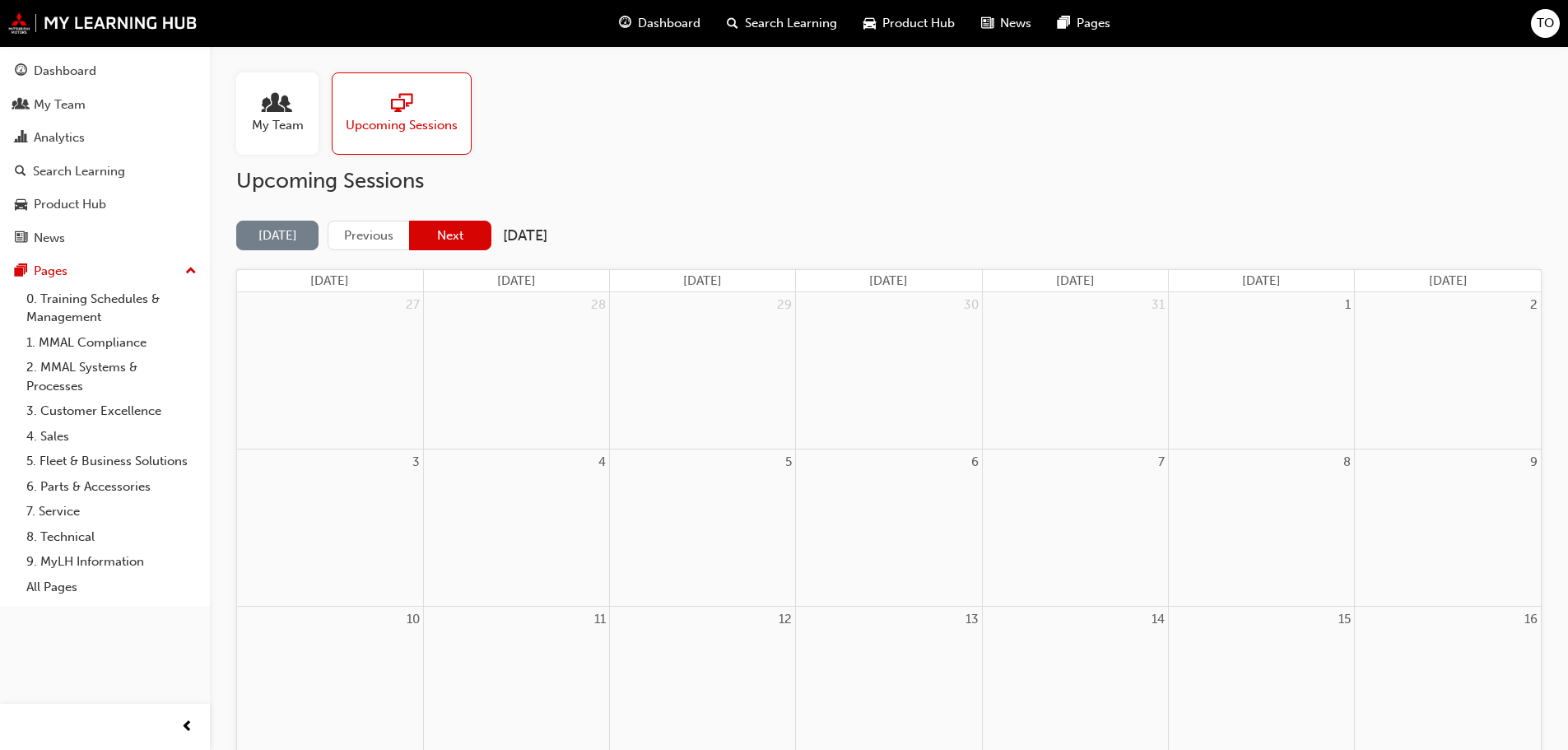
click at [471, 236] on button "Next" at bounding box center [450, 236] width 82 height 31
click at [441, 236] on button "Next" at bounding box center [450, 236] width 82 height 31
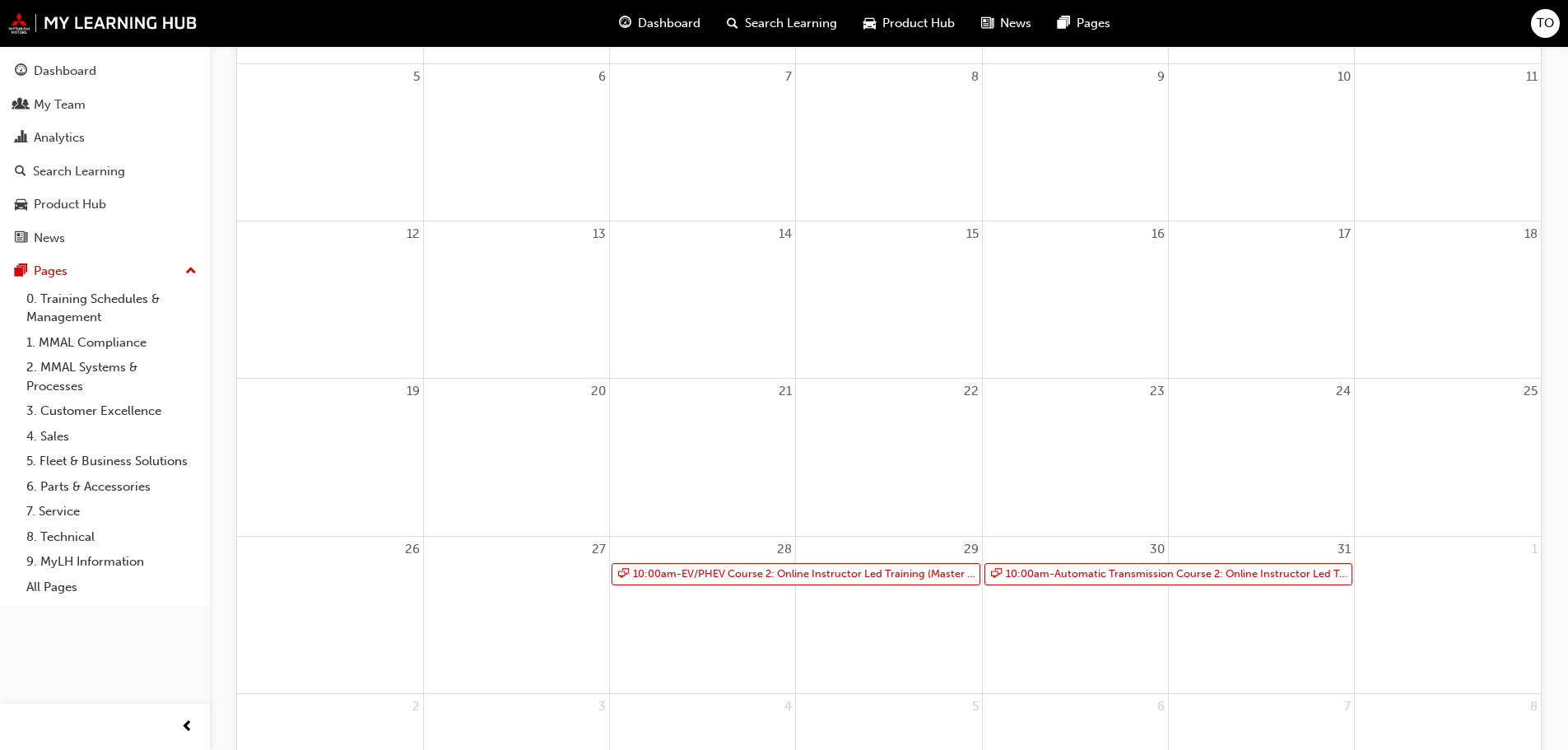
scroll to position [412, 0]
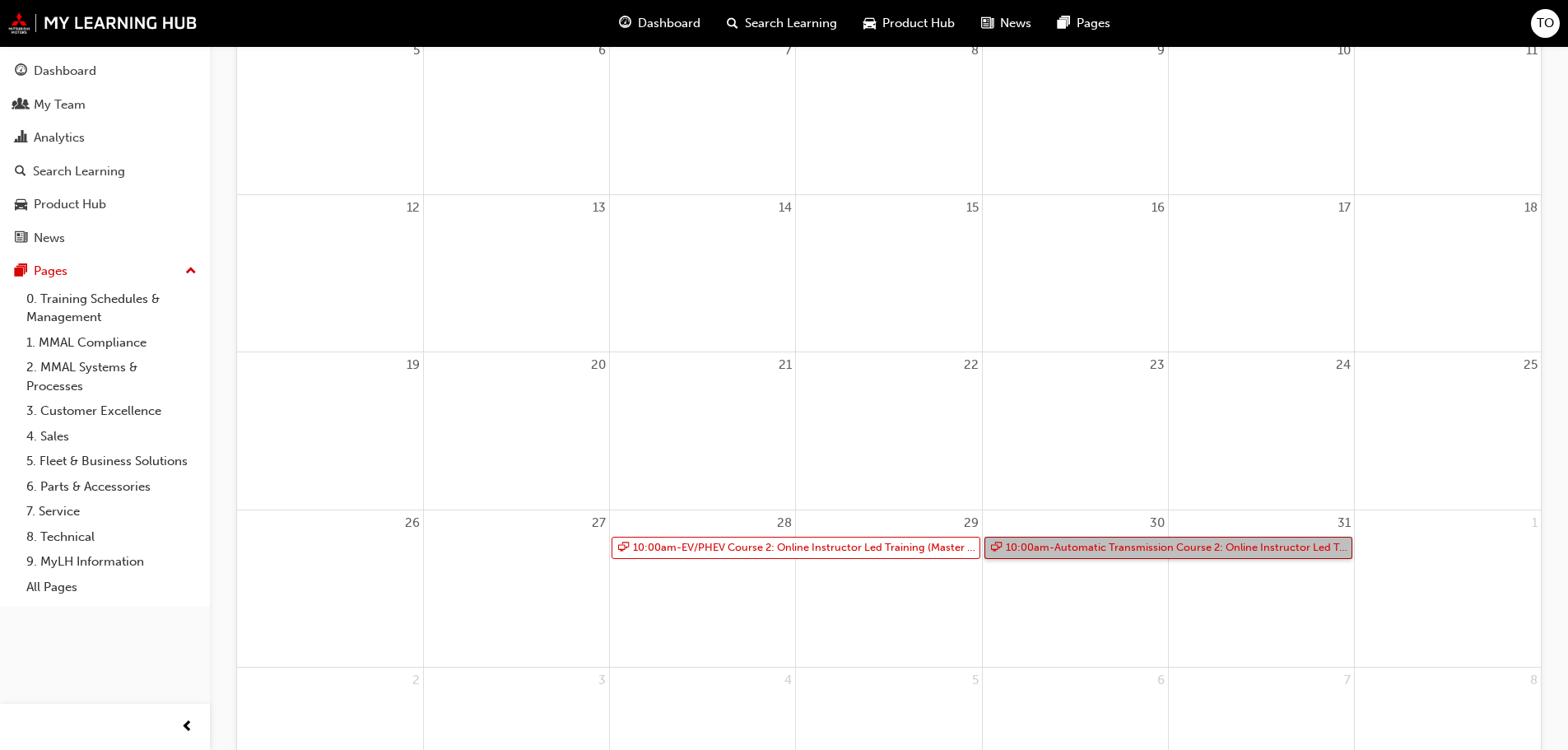
click at [1148, 543] on link "10:00am - Automatic Transmission Course 2: Online Instructor Led Training - Ses…" at bounding box center [1169, 548] width 369 height 22
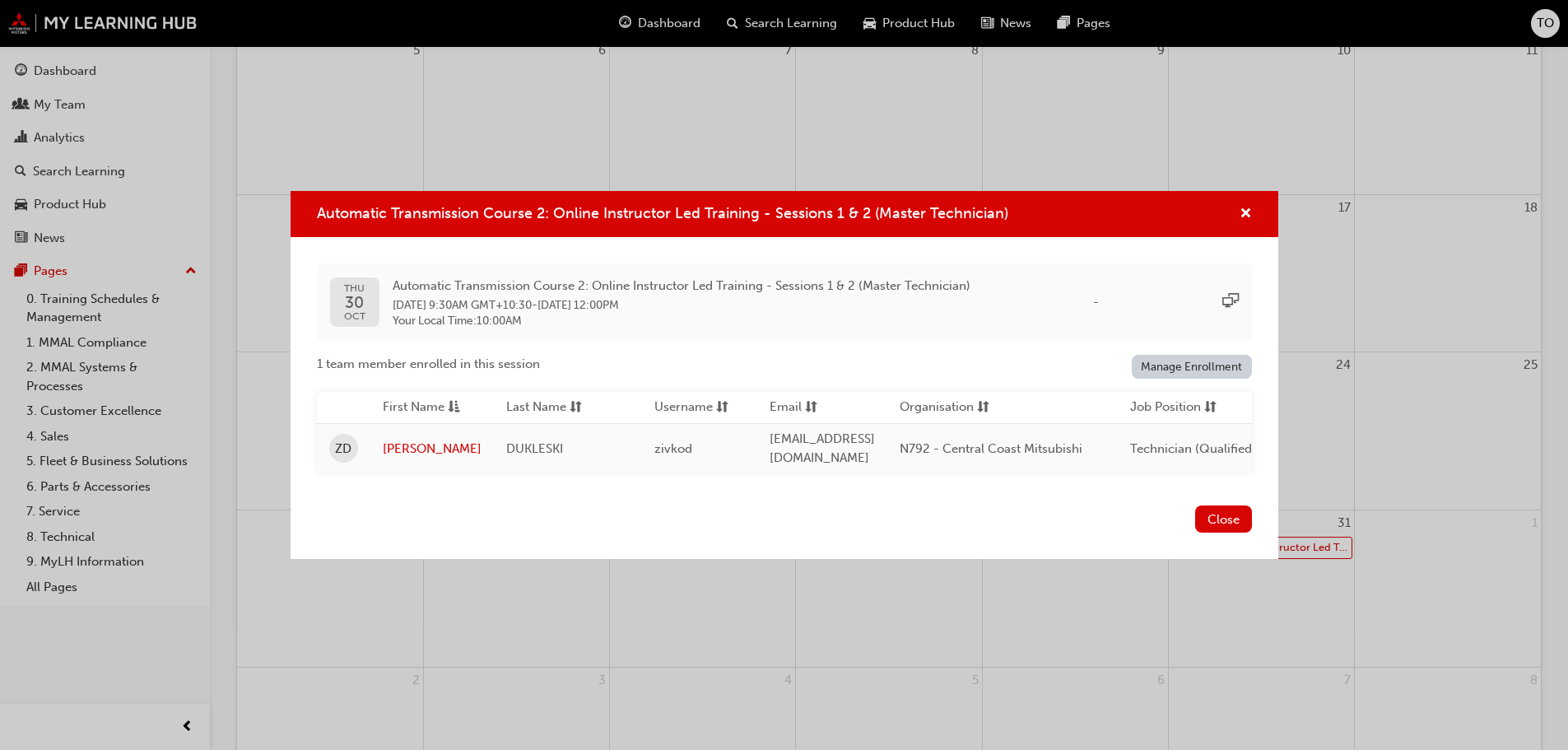
click at [1198, 367] on link "Manage Enrollment" at bounding box center [1192, 367] width 120 height 24
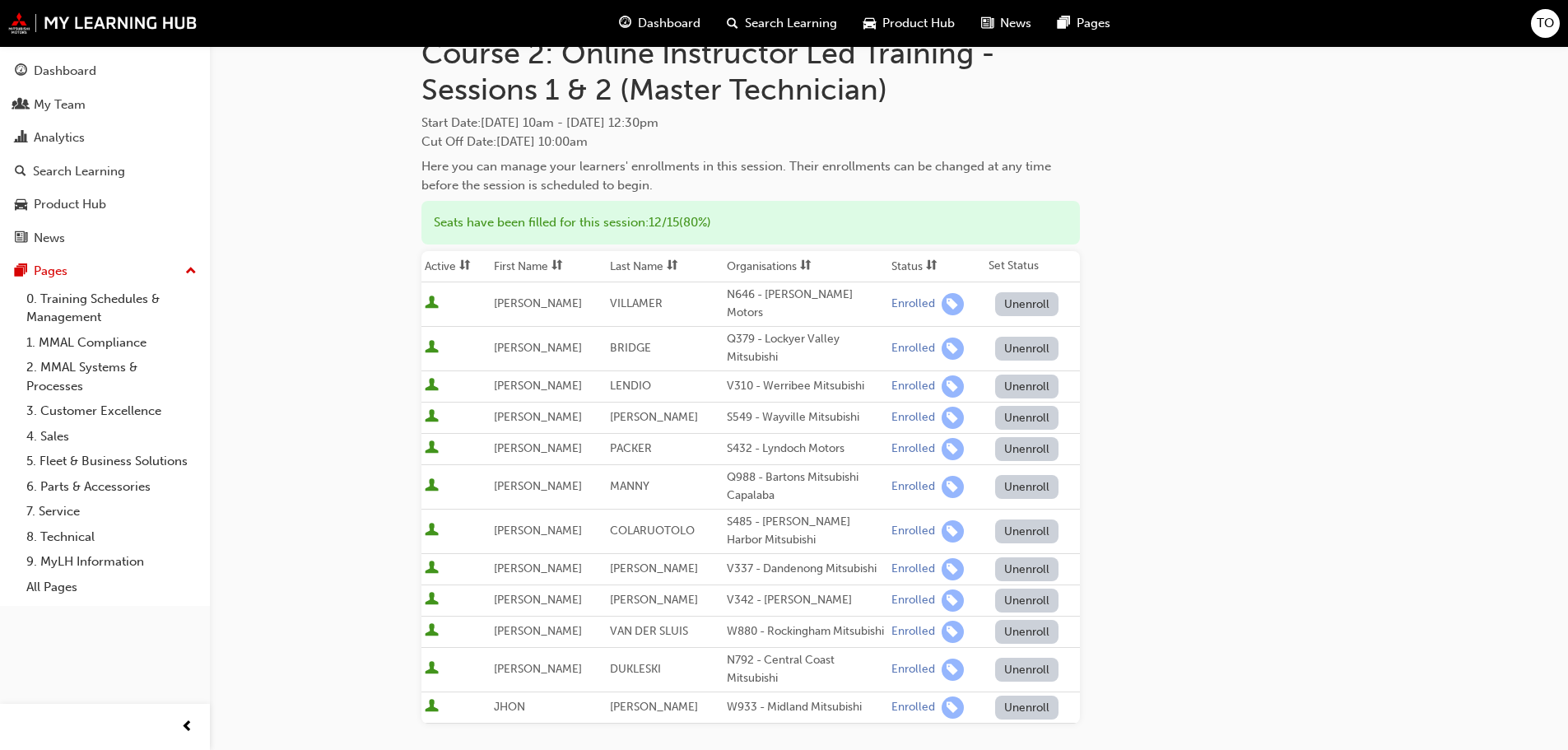
scroll to position [247, 0]
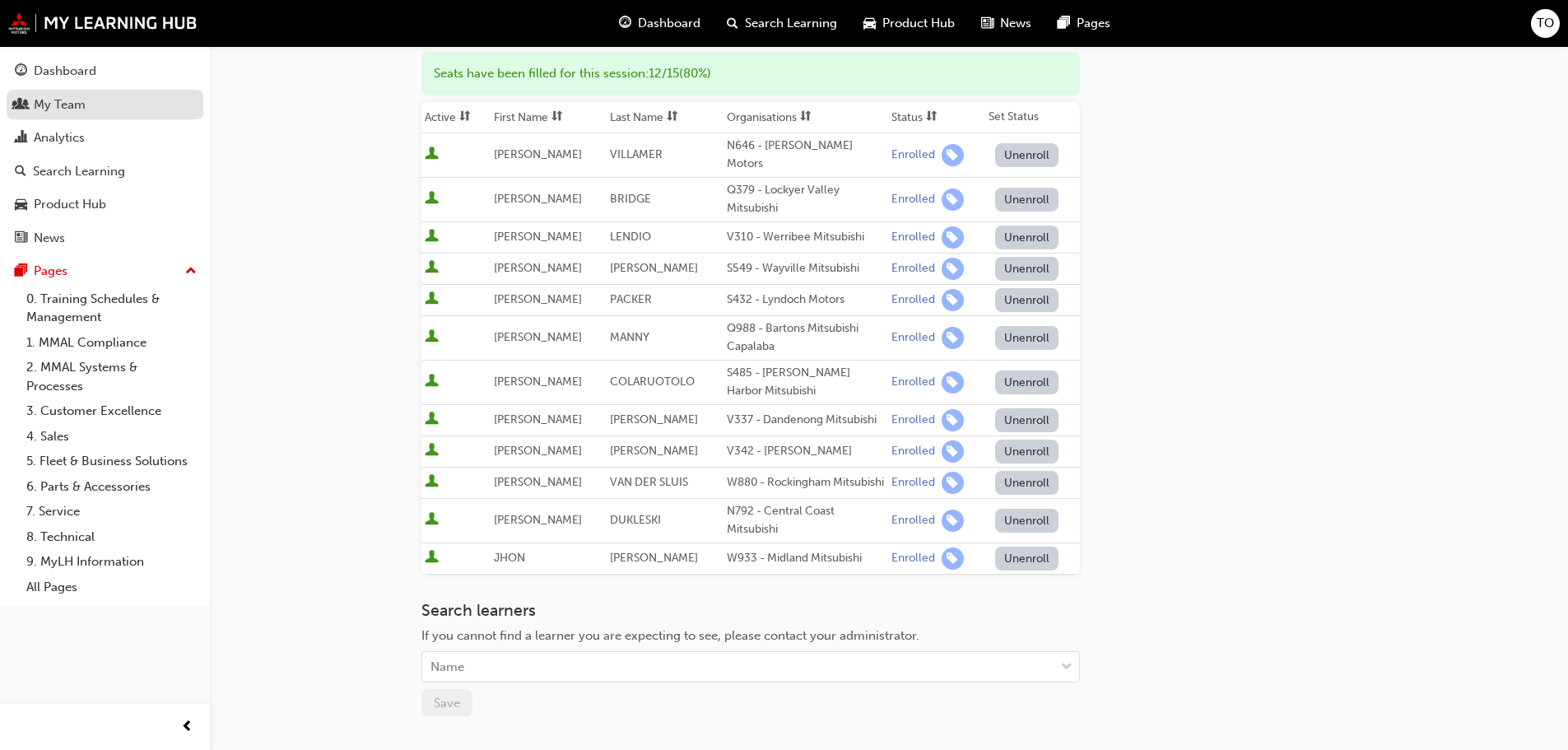
click at [90, 105] on div "My Team" at bounding box center [105, 105] width 181 height 21
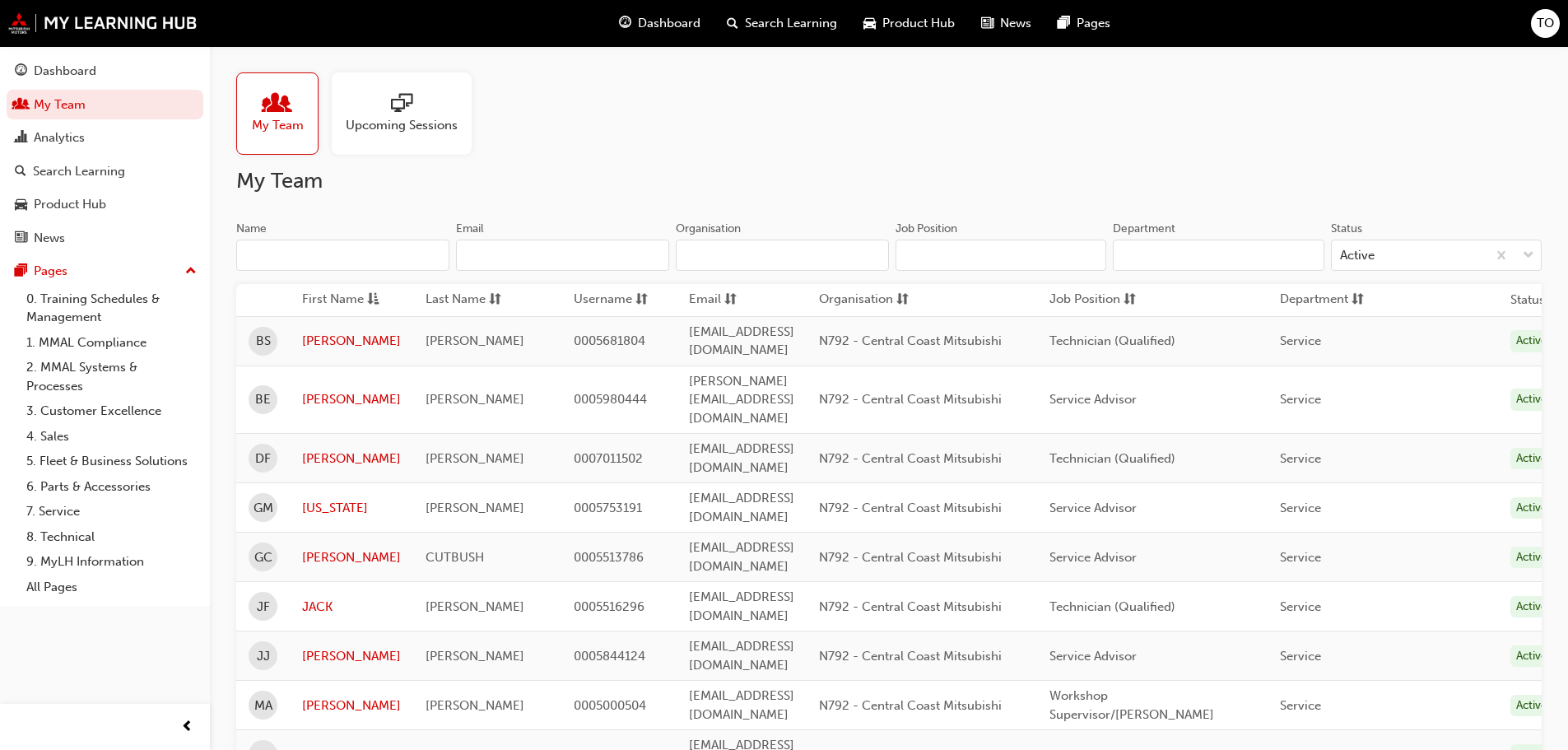
click at [418, 125] on span "Upcoming Sessions" at bounding box center [402, 125] width 112 height 19
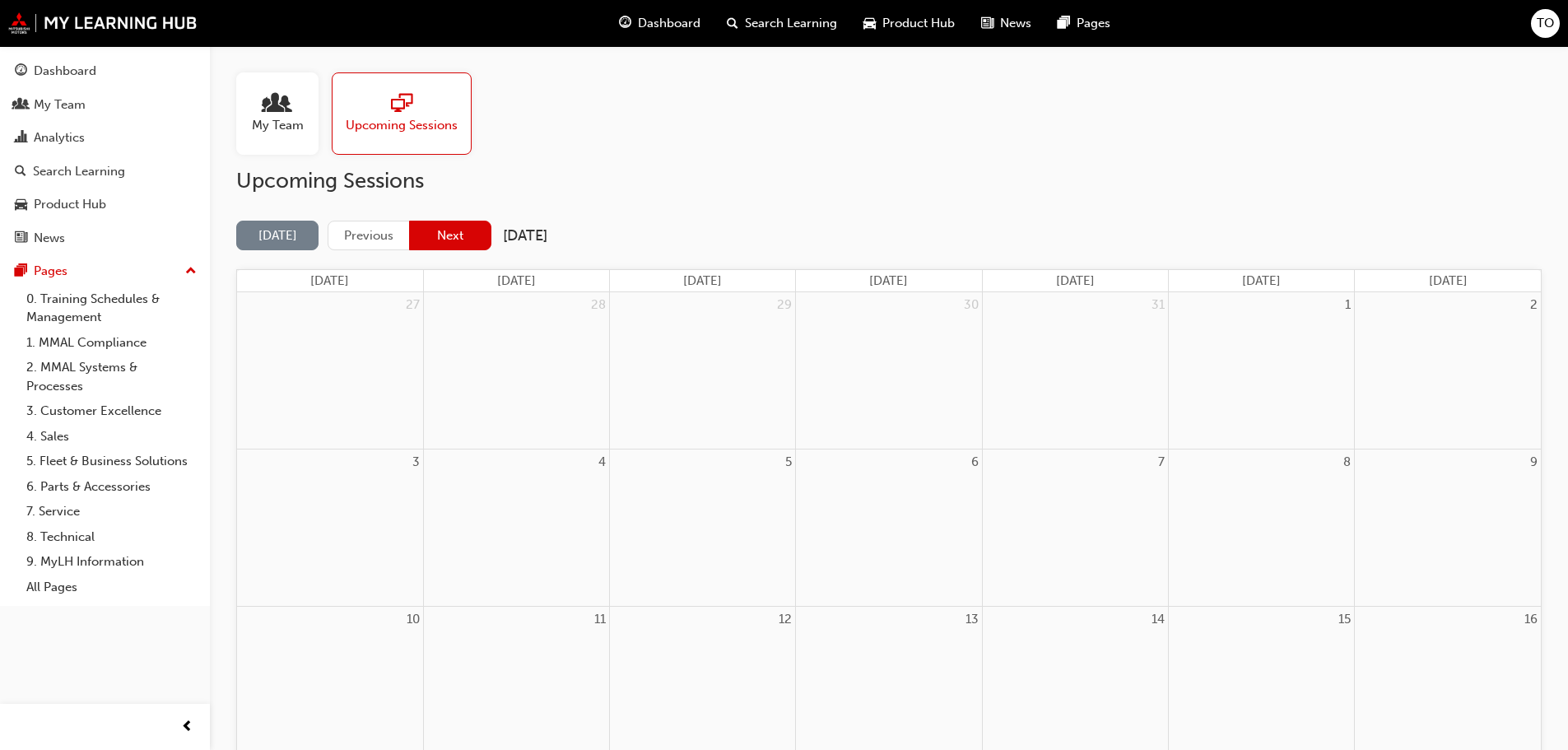
click at [446, 234] on button "Next" at bounding box center [450, 236] width 82 height 31
click at [438, 236] on button "Next" at bounding box center [450, 236] width 82 height 31
click at [451, 236] on button "Next" at bounding box center [450, 236] width 82 height 31
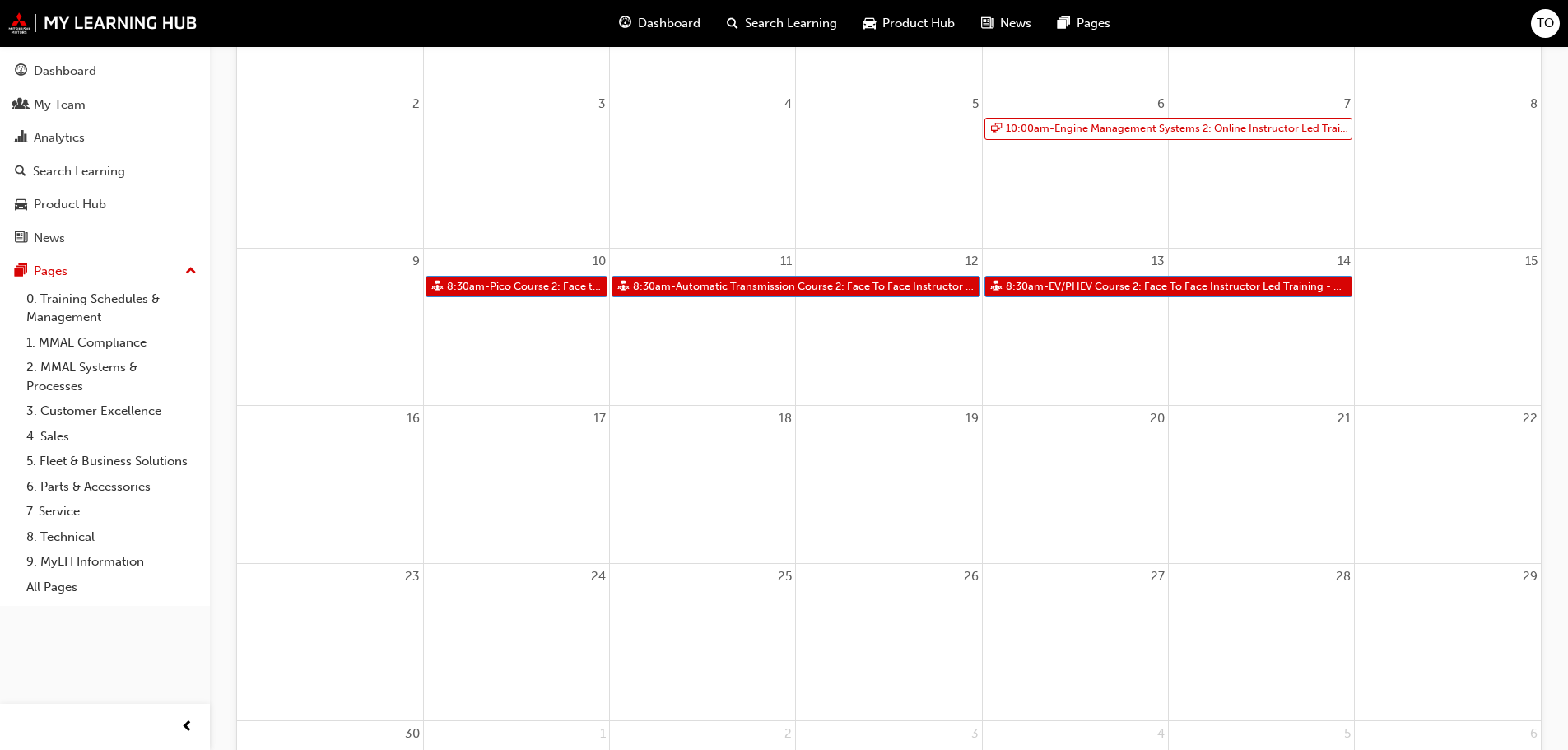
scroll to position [330, 0]
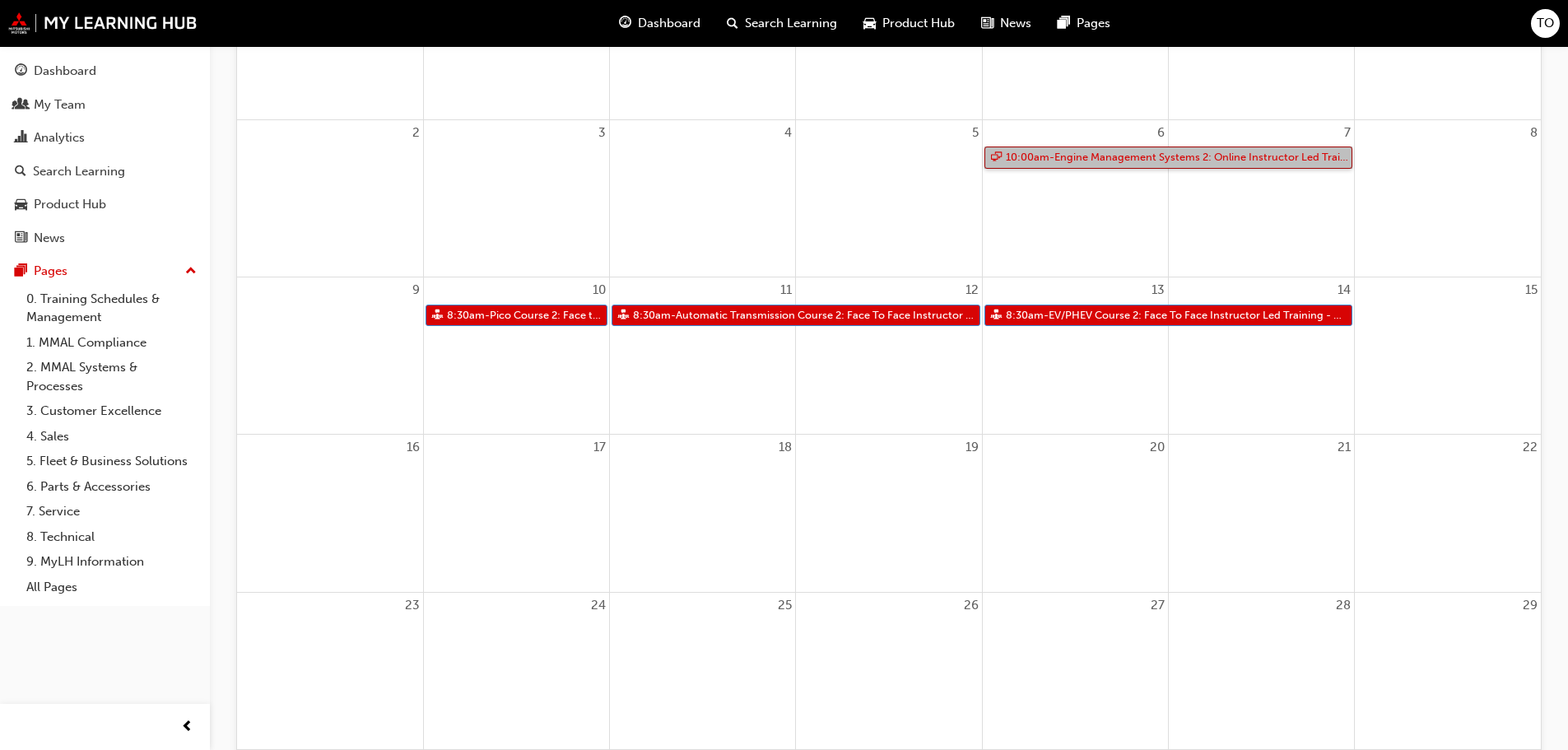
click at [1071, 158] on link "10:00am - Engine Management Systems 2: Online Instructor Led Training Sessions …" at bounding box center [1169, 158] width 369 height 22
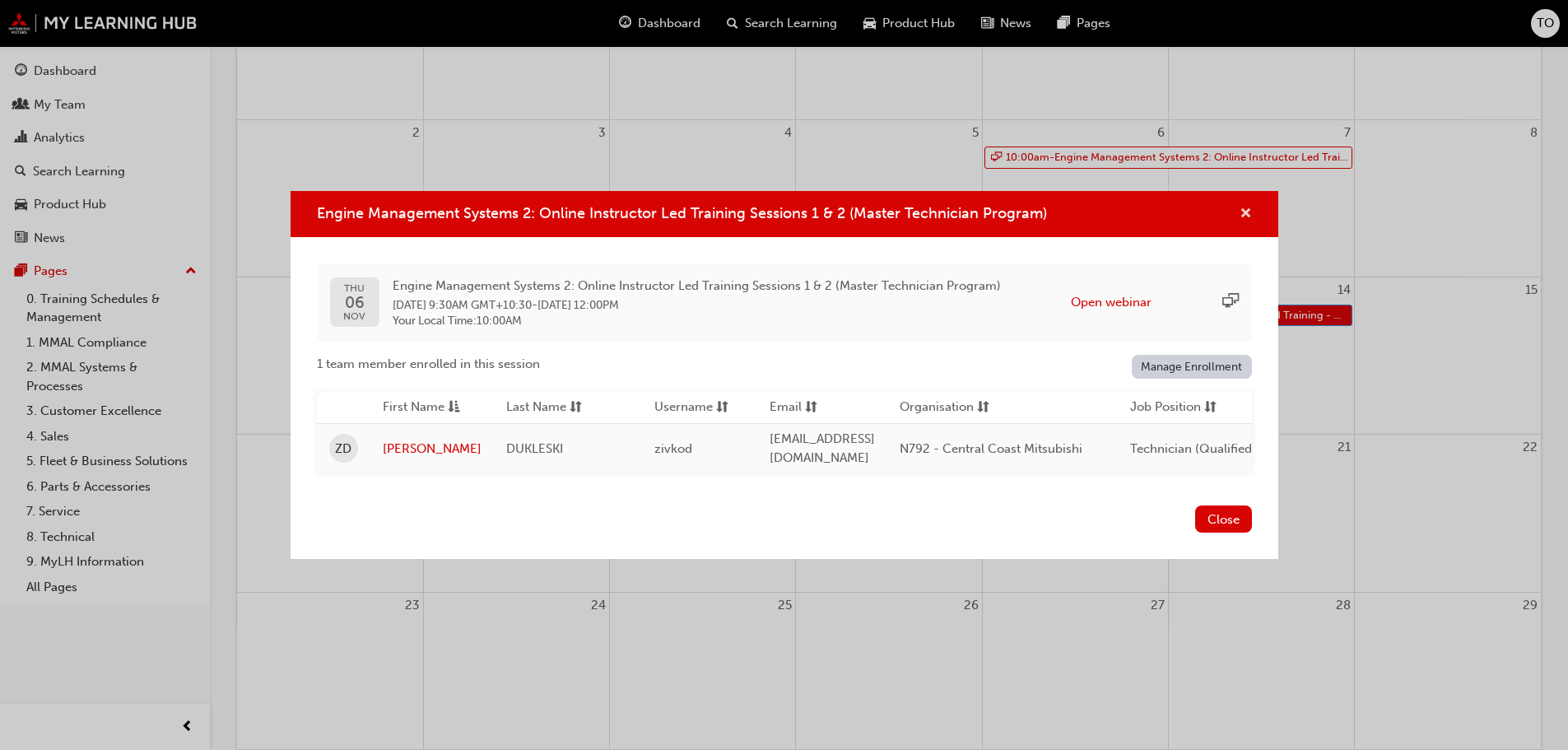
click at [1249, 208] on span "cross-icon" at bounding box center [1246, 215] width 12 height 15
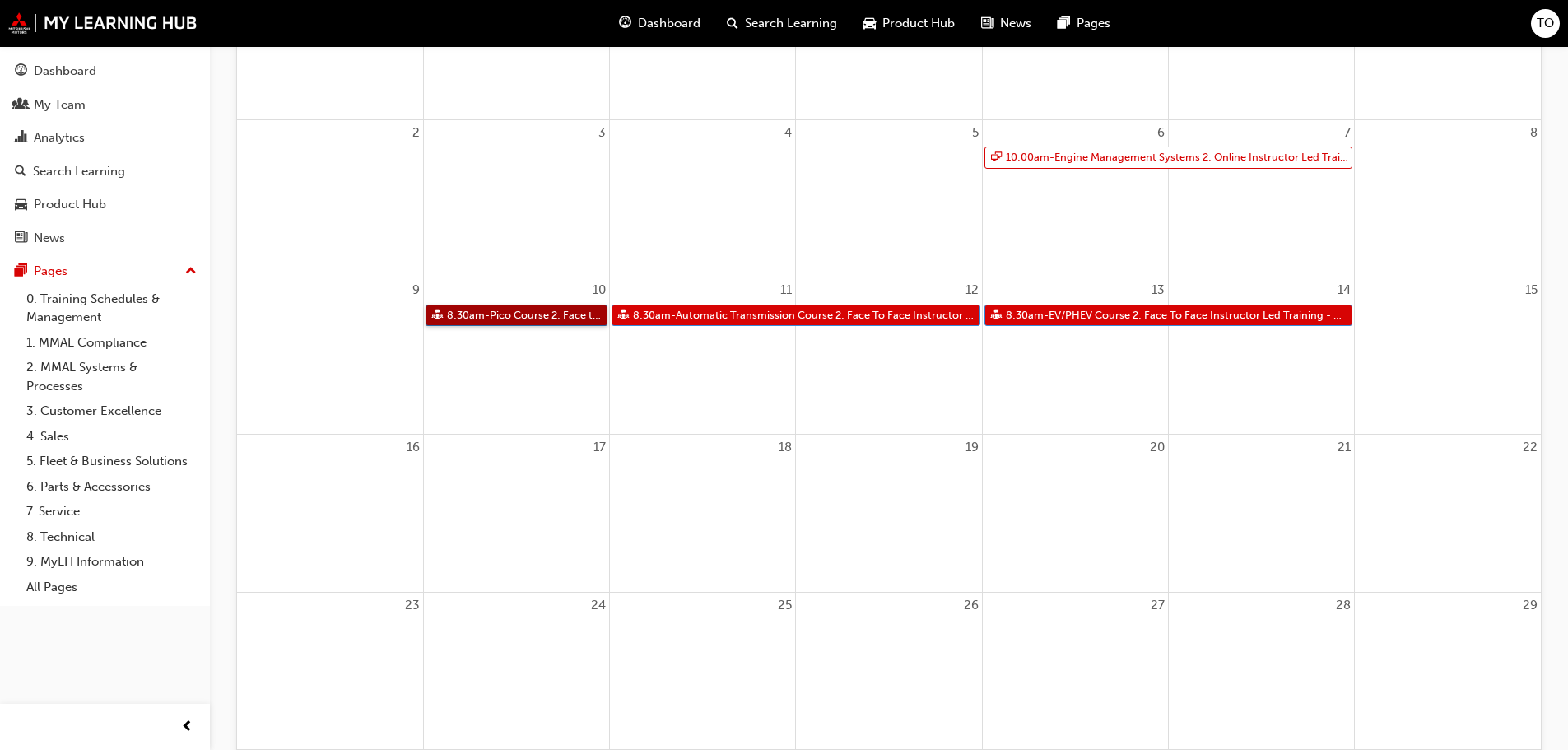
click at [562, 317] on link "8:30am - Pico Course 2: Face to Face Instructor Led Training (Master Technician…" at bounding box center [517, 316] width 182 height 22
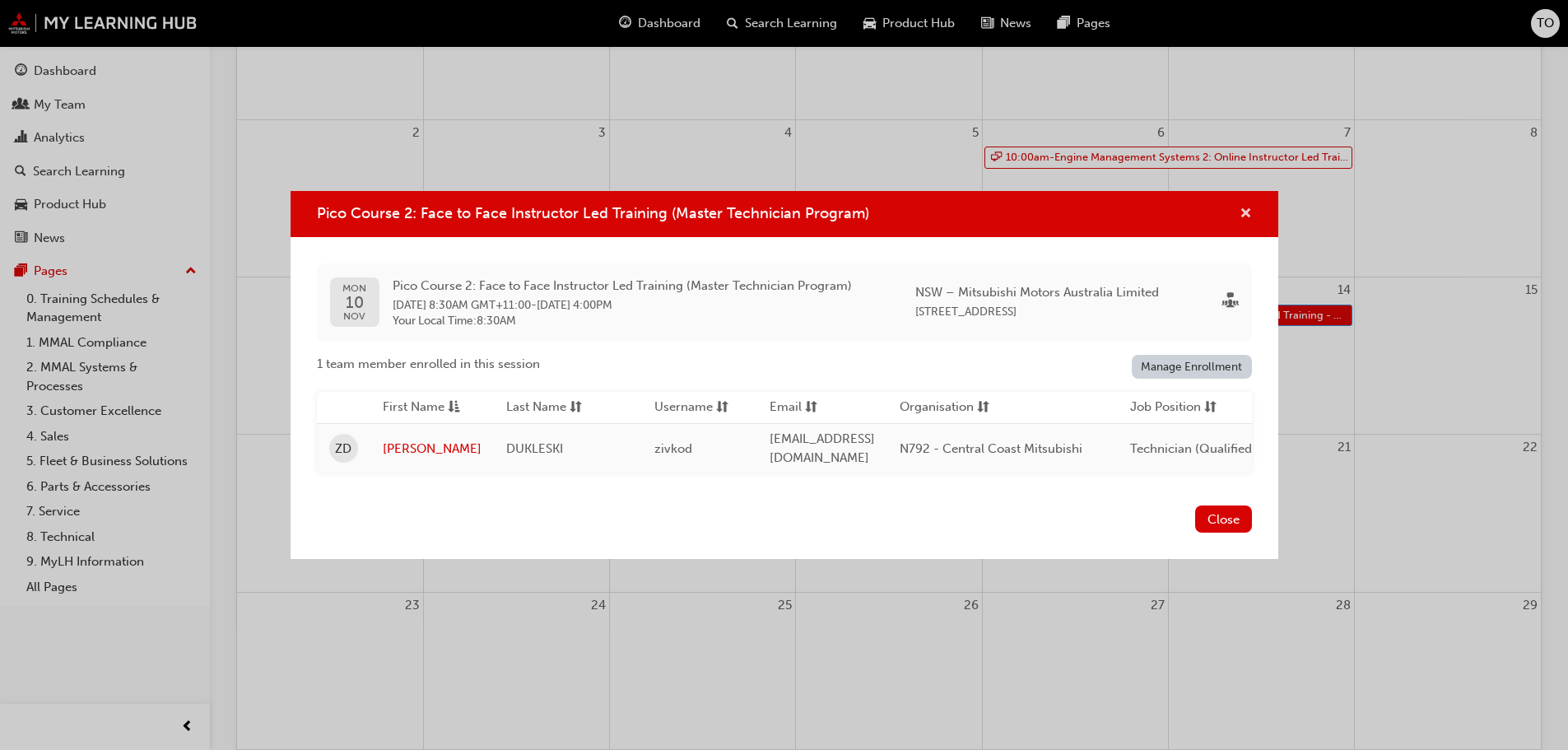
click at [1246, 209] on span "cross-icon" at bounding box center [1246, 215] width 12 height 15
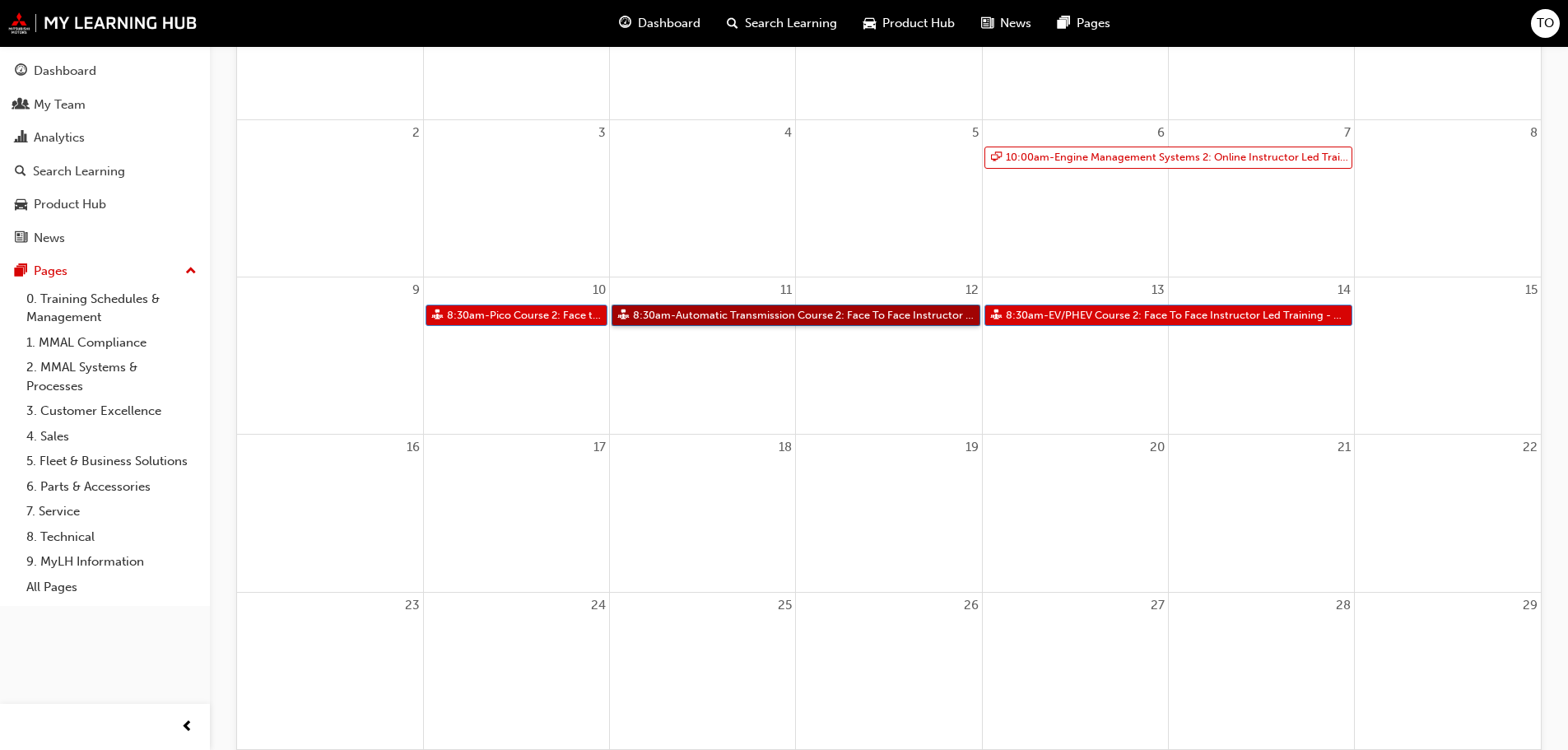
click at [780, 318] on link "8:30am - Automatic Transmission Course 2: Face To Face Instructor Led Training …" at bounding box center [796, 316] width 369 height 22
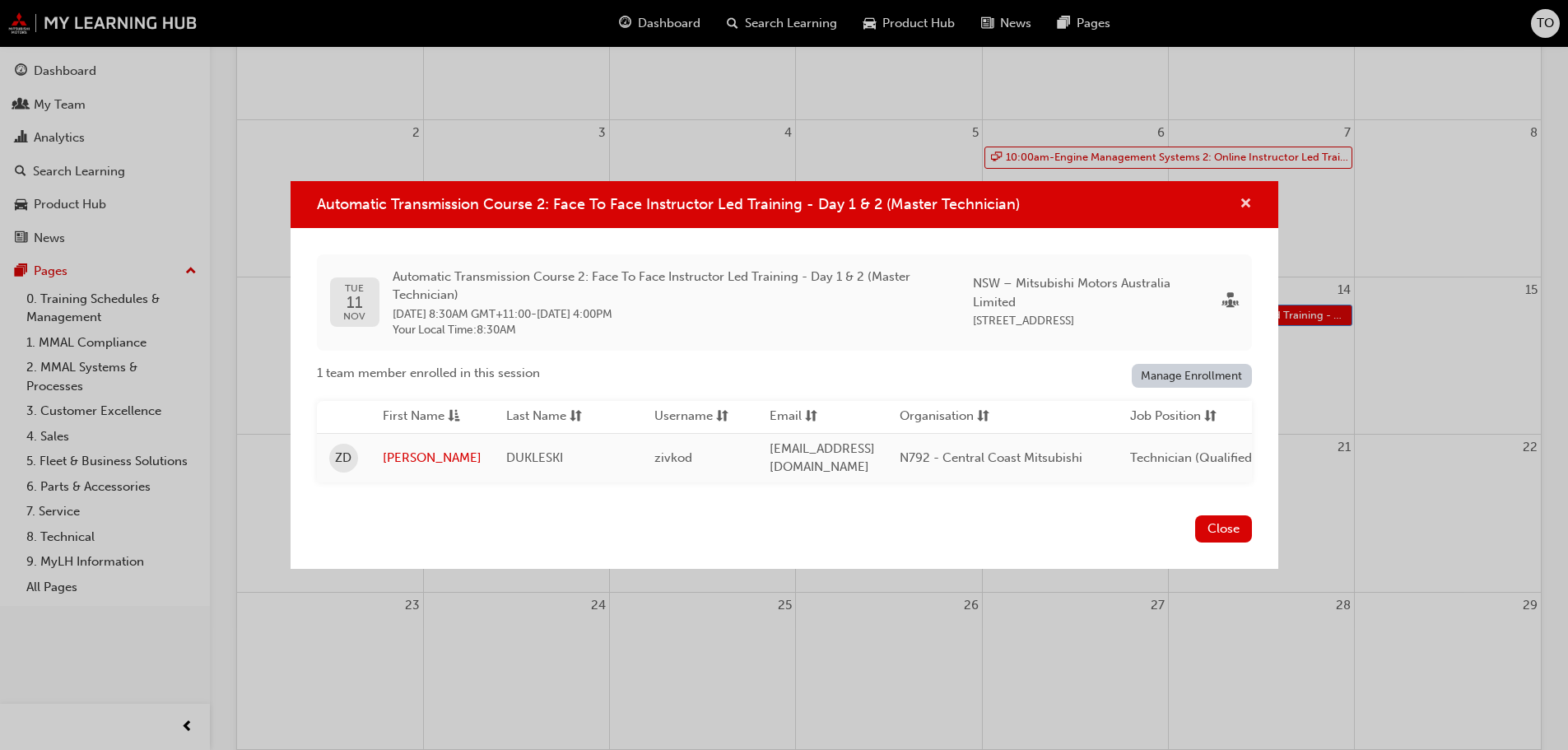
click at [1247, 202] on span "cross-icon" at bounding box center [1246, 205] width 12 height 15
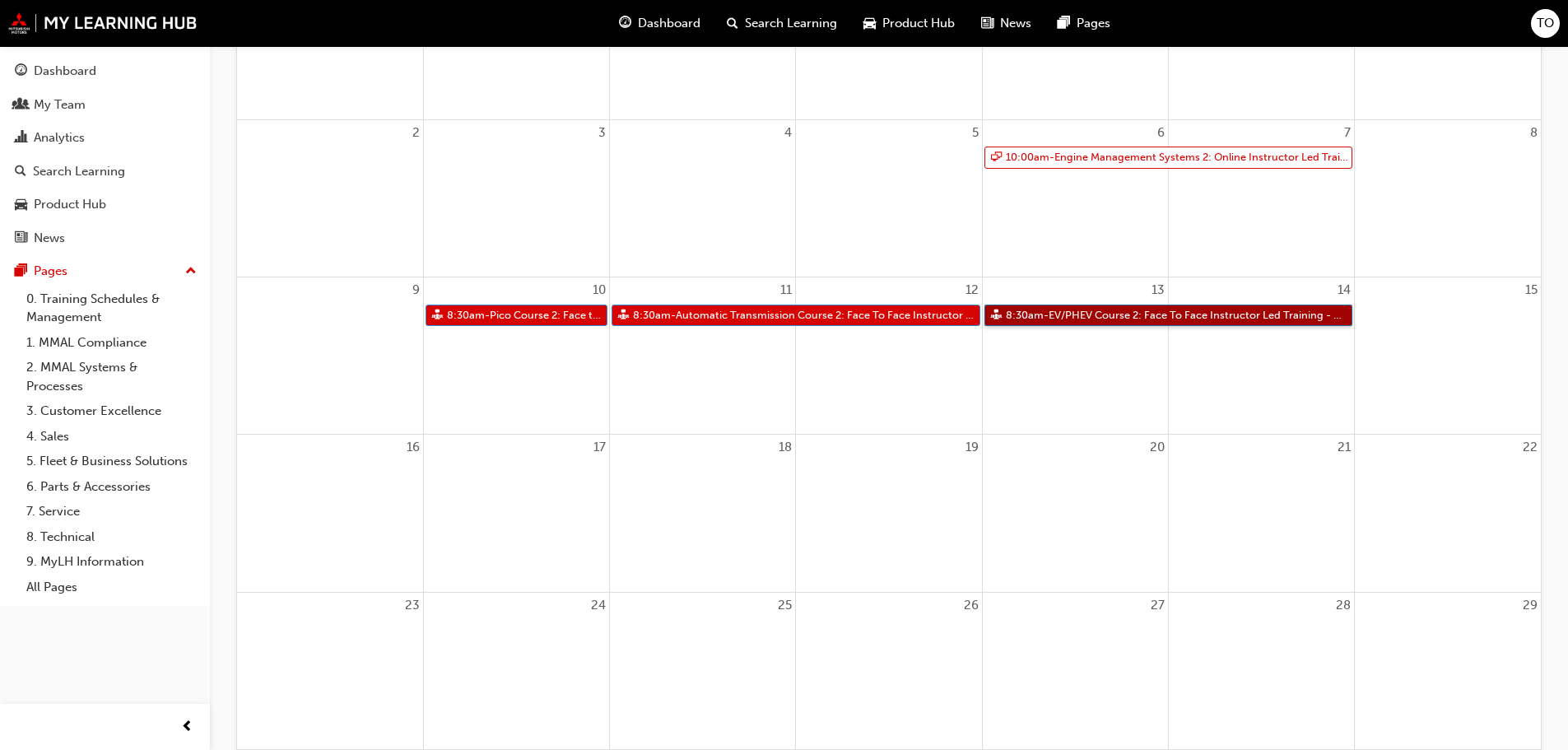
click at [1161, 311] on link "8:30am - EV/PHEV Course 2: Face To Face Instructor Led Training - Day 1 & 2 (Ma…" at bounding box center [1169, 316] width 369 height 22
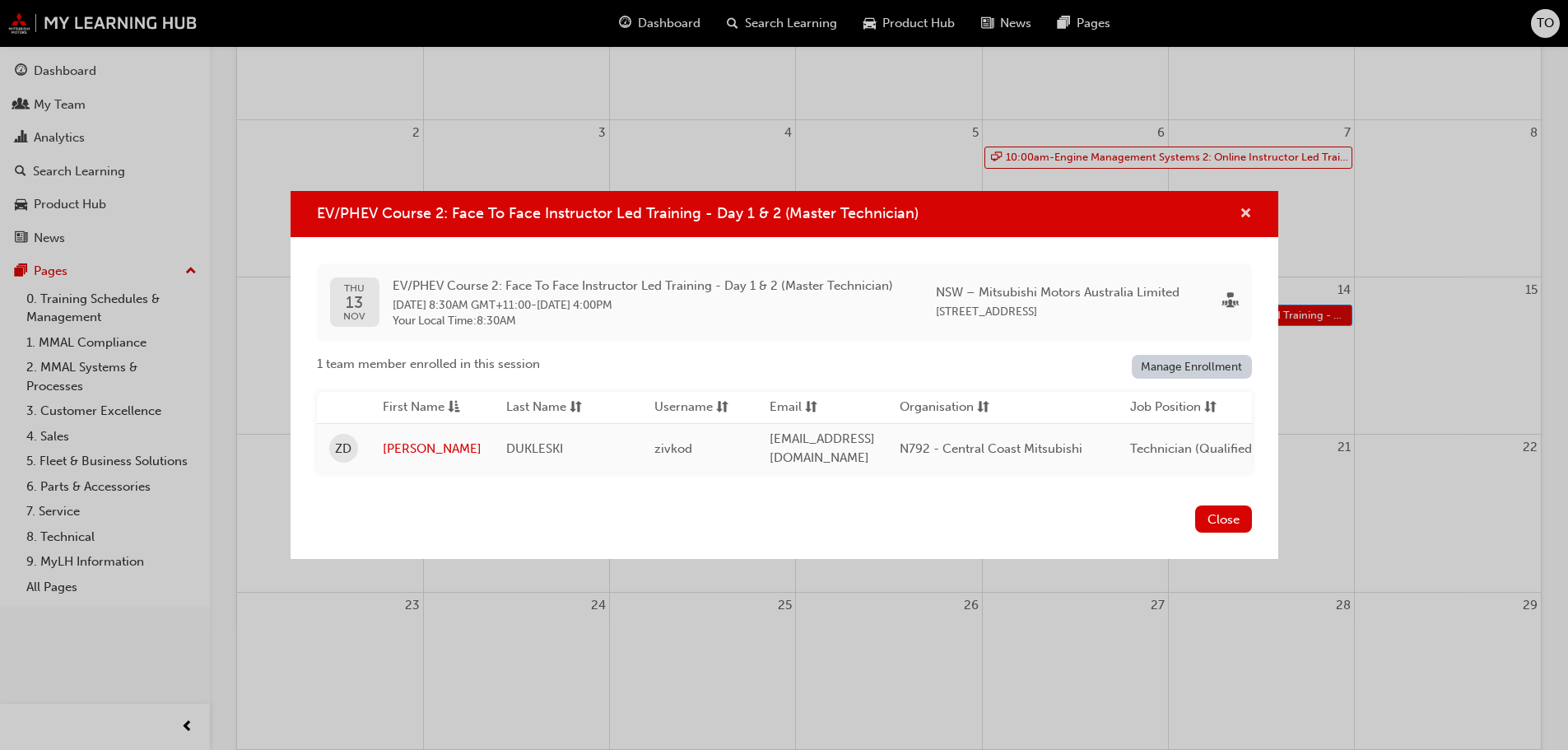
click at [1244, 213] on span "cross-icon" at bounding box center [1246, 215] width 12 height 15
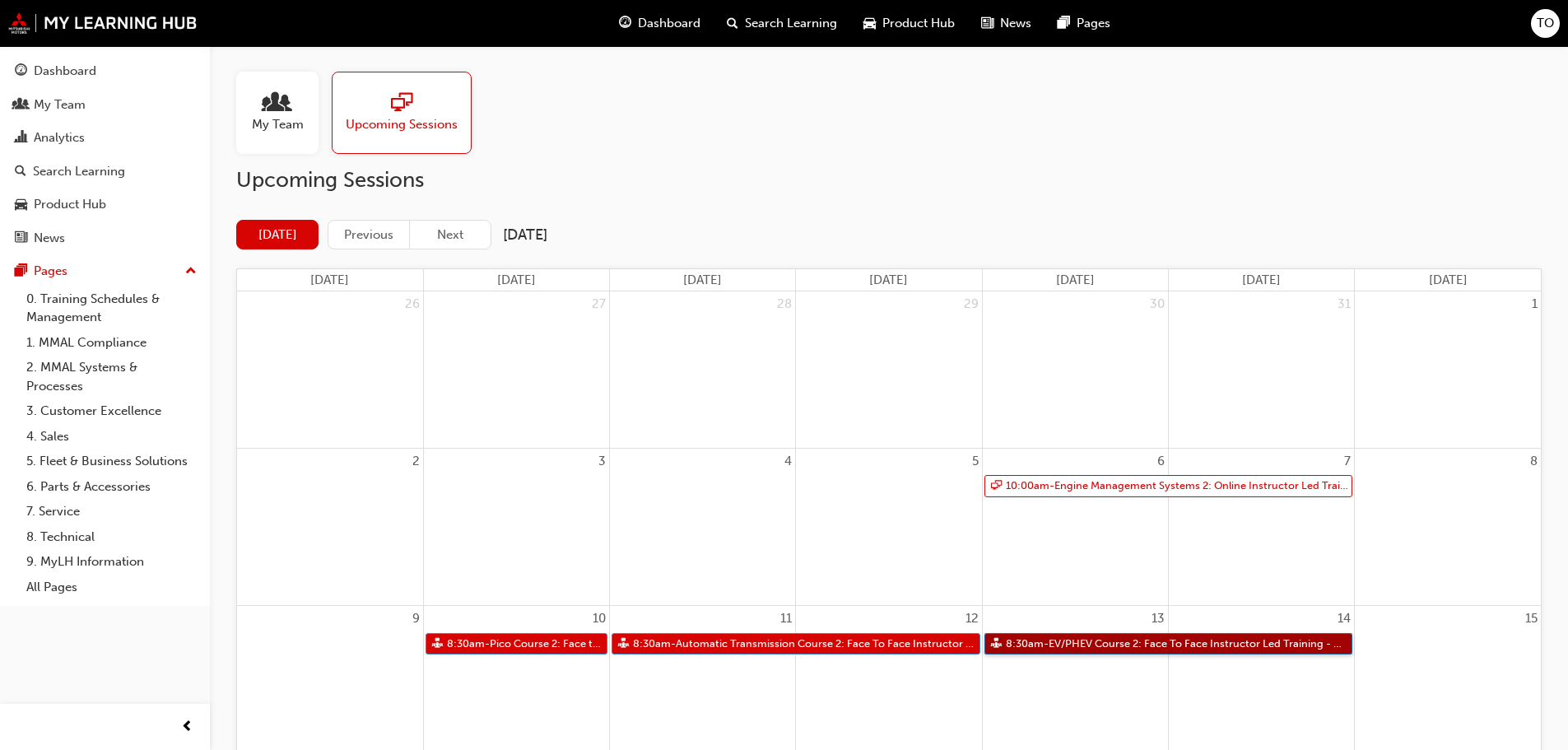
scroll to position [0, 0]
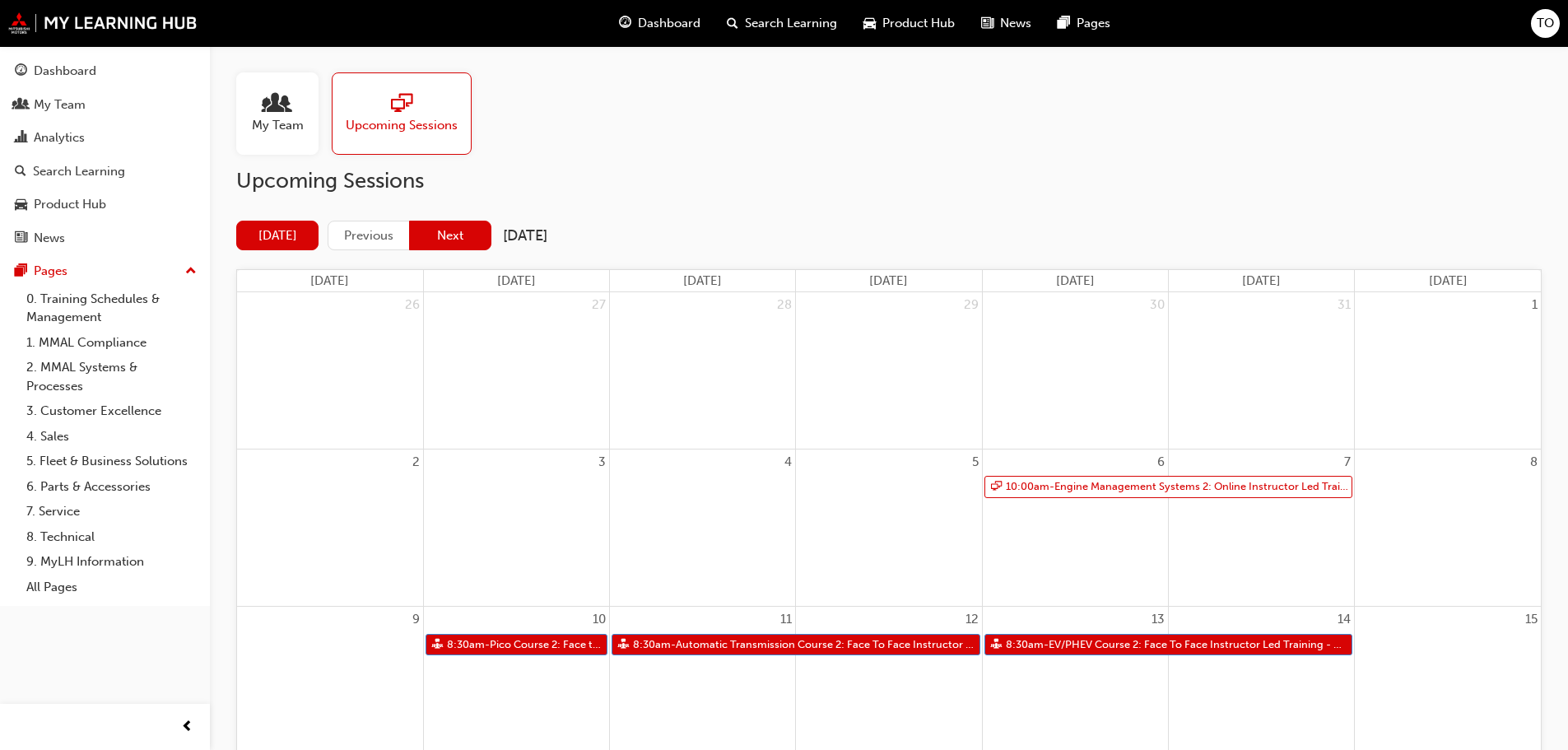
click at [445, 230] on button "Next" at bounding box center [450, 236] width 82 height 31
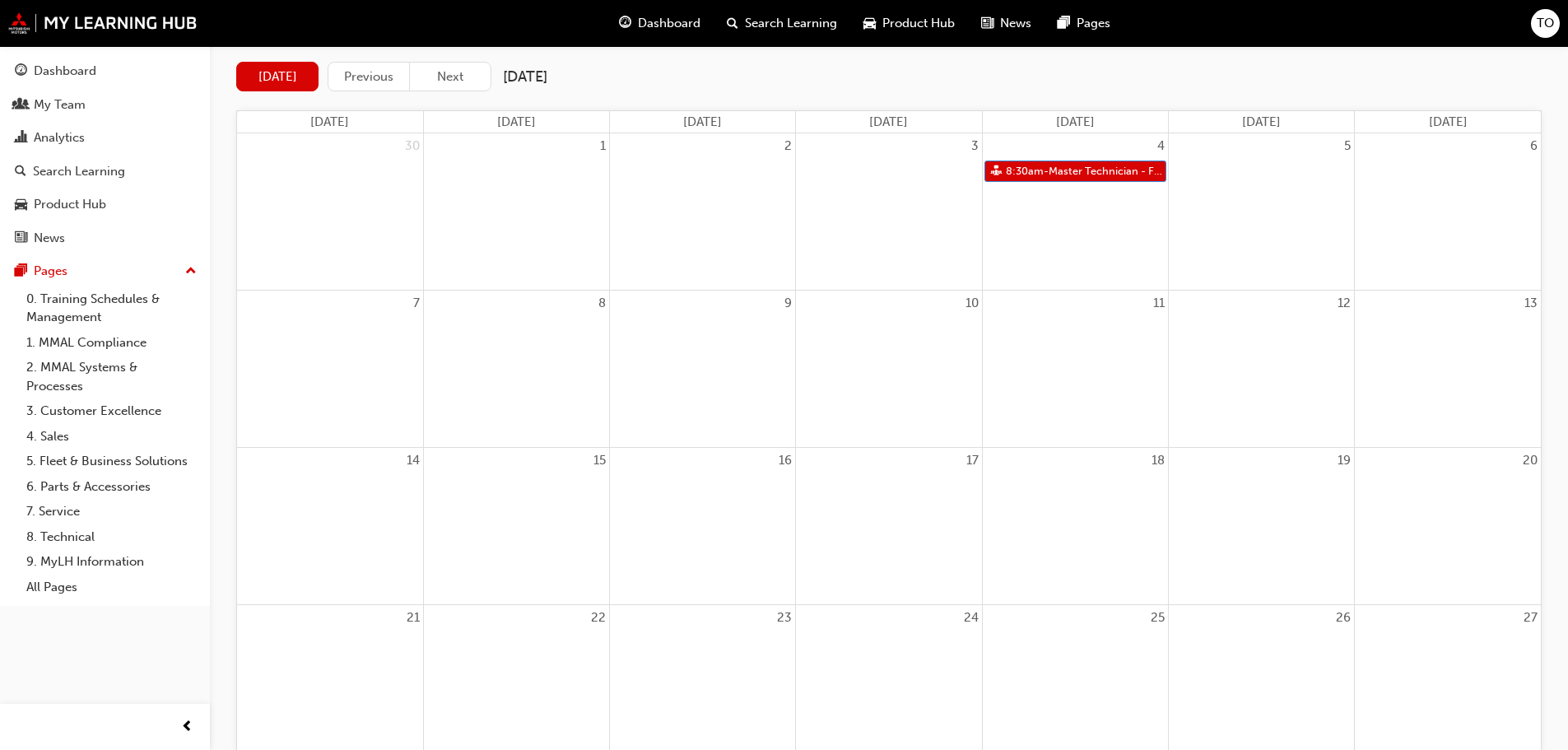
scroll to position [165, 0]
click at [1070, 168] on link "8:30am - Master Technician - Final Assessment" at bounding box center [1076, 166] width 182 height 22
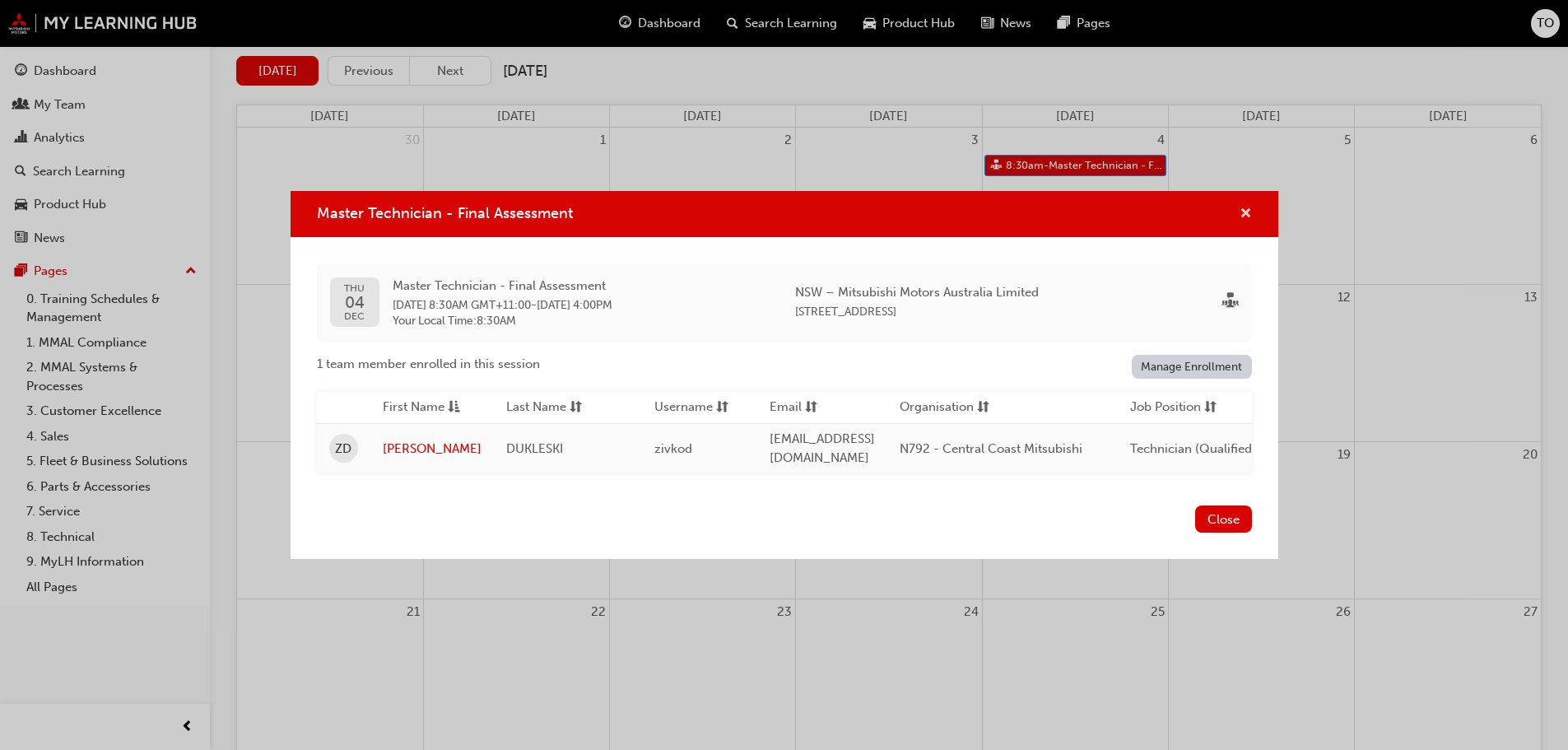
click at [1247, 209] on span "cross-icon" at bounding box center [1246, 215] width 12 height 15
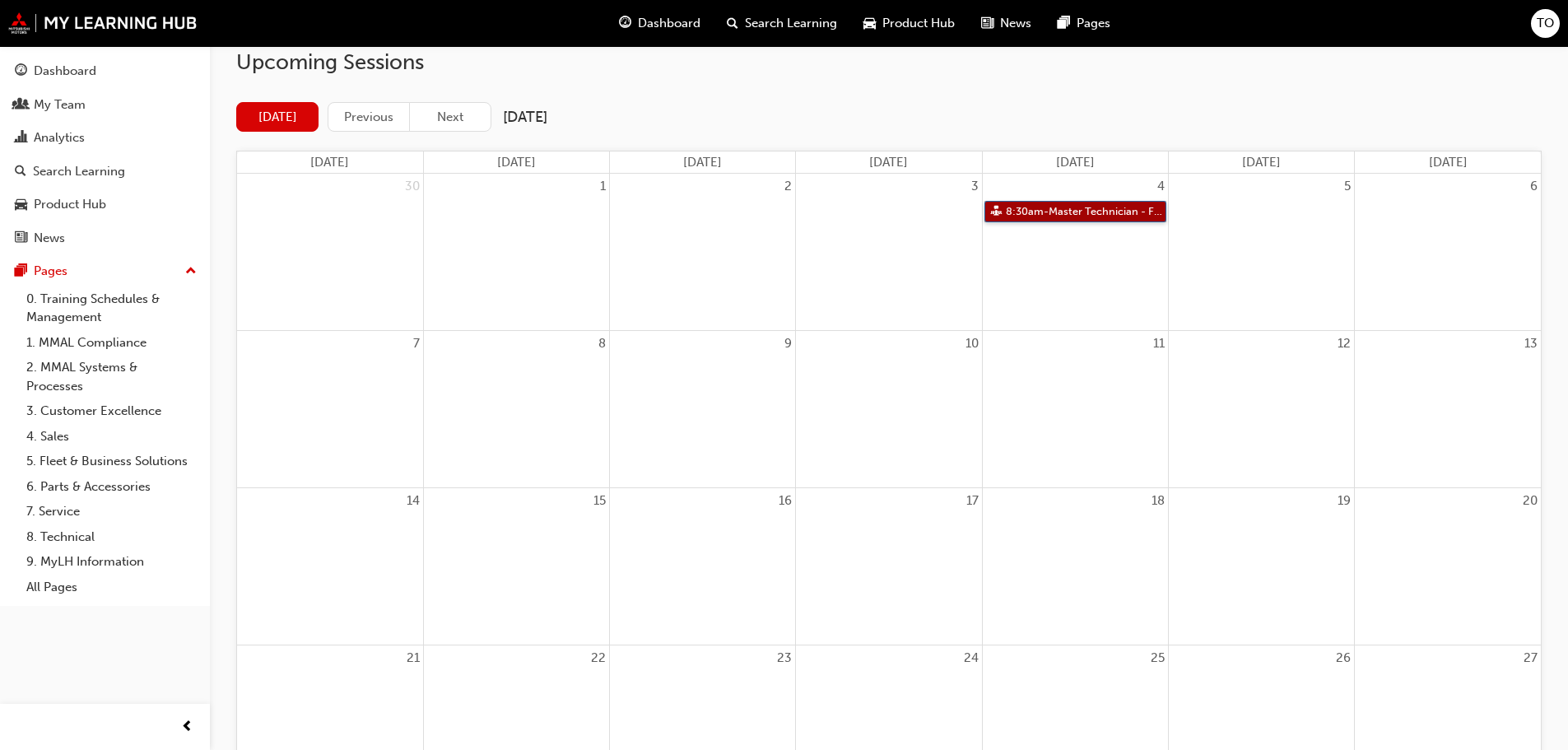
scroll to position [0, 0]
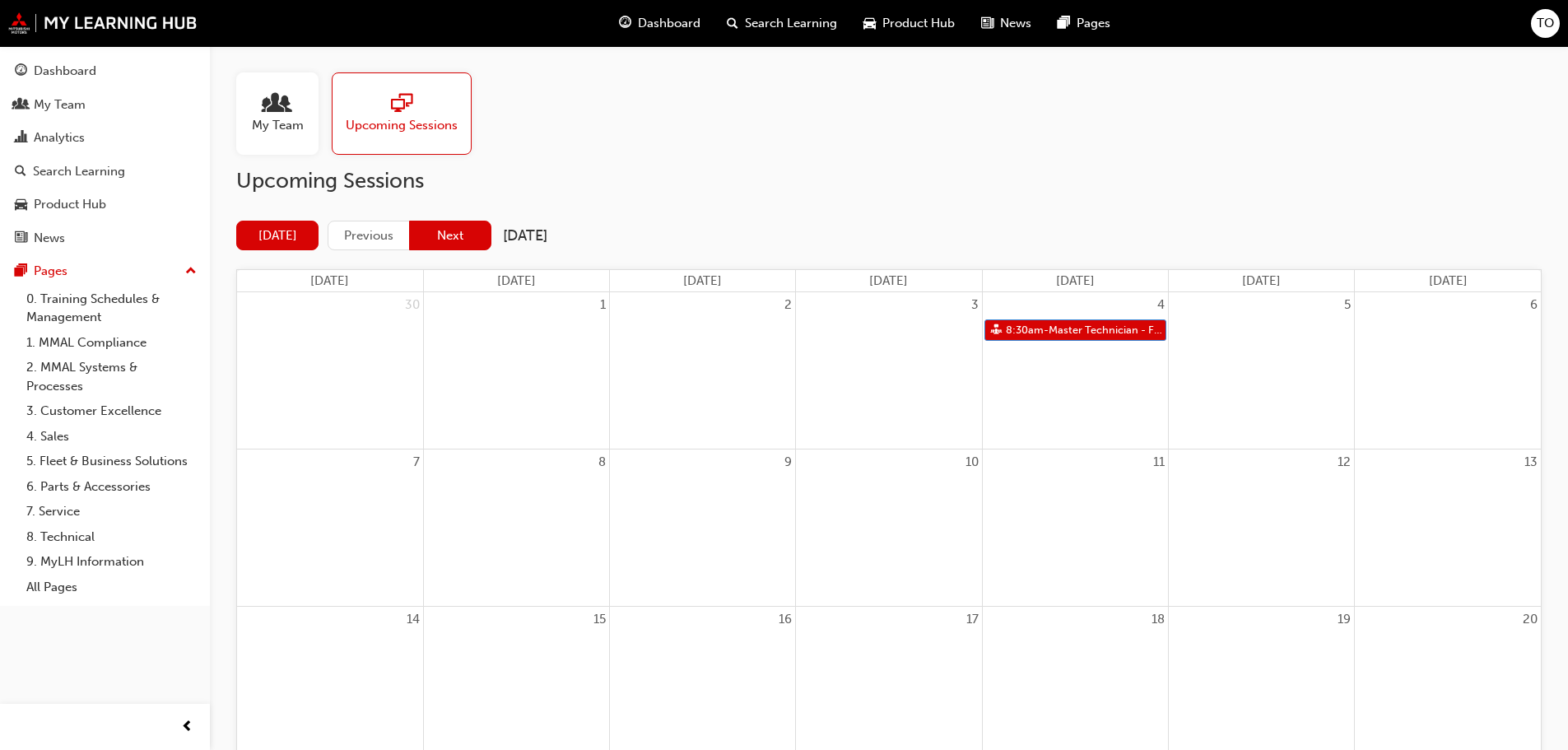
click at [448, 235] on button "Next" at bounding box center [450, 236] width 82 height 31
click at [449, 237] on button "Next" at bounding box center [450, 236] width 82 height 31
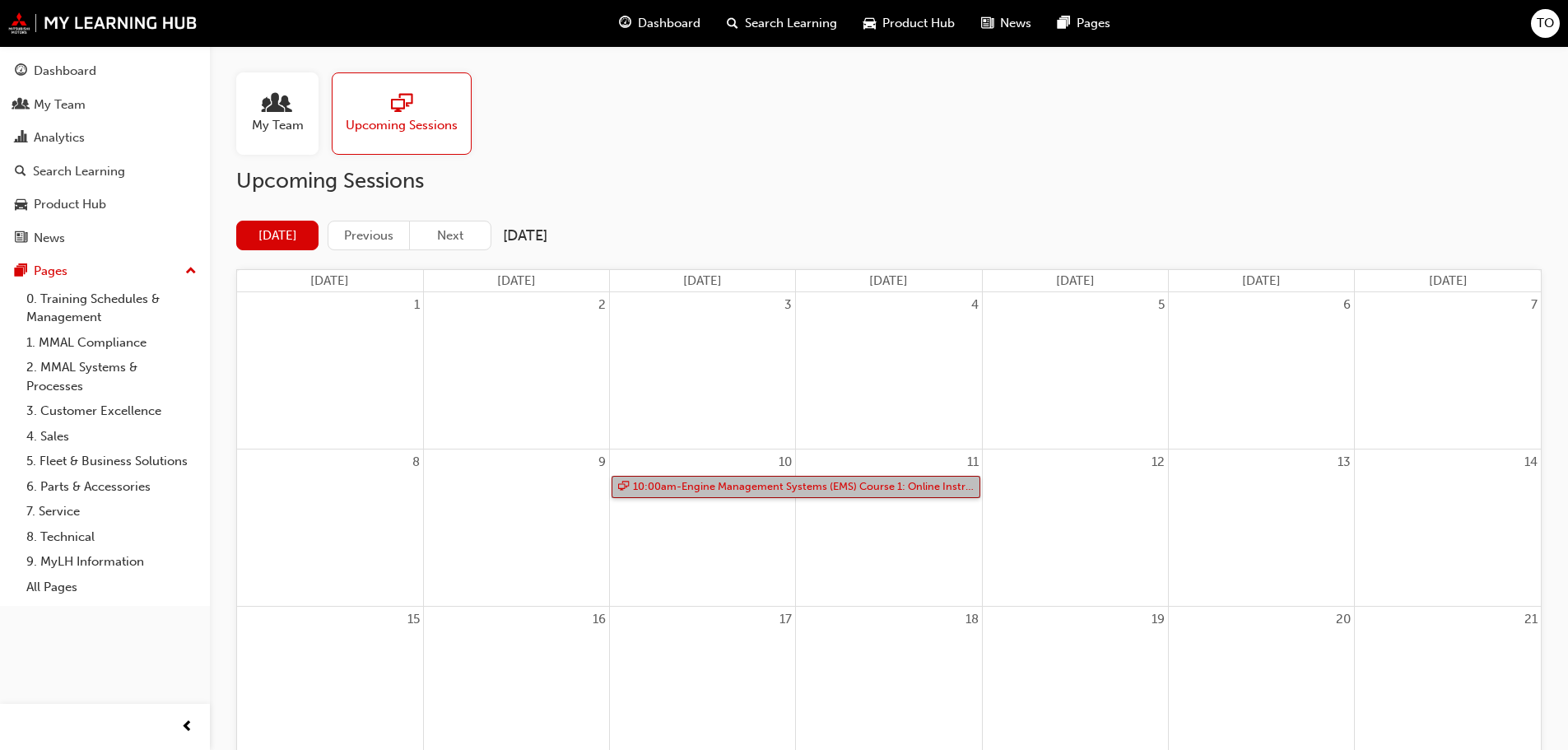
click at [750, 486] on link "10:00am - Engine Management Systems (EMS) Course 1: Online Instructor Led Train…" at bounding box center [796, 487] width 369 height 22
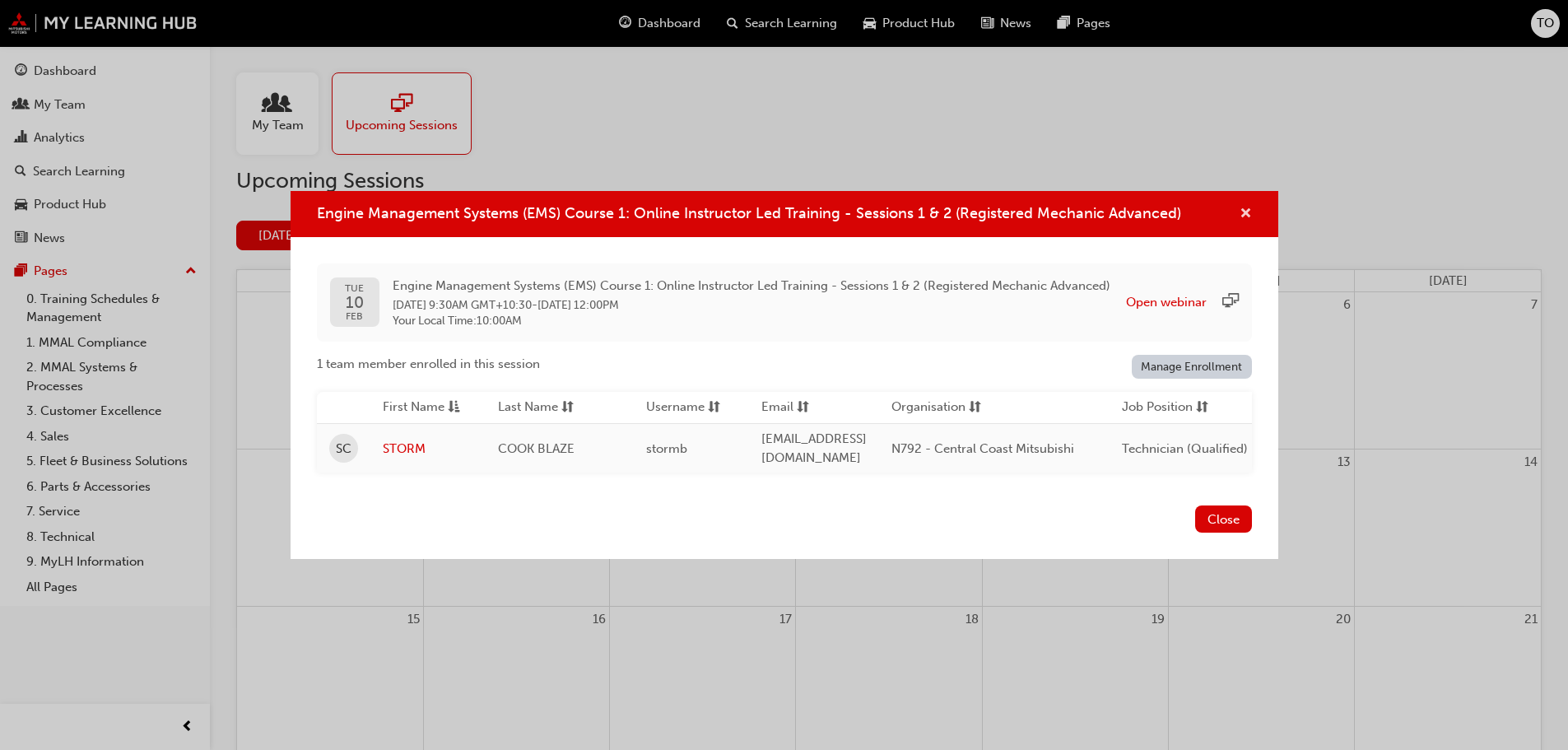
click at [1245, 211] on span "cross-icon" at bounding box center [1246, 215] width 12 height 15
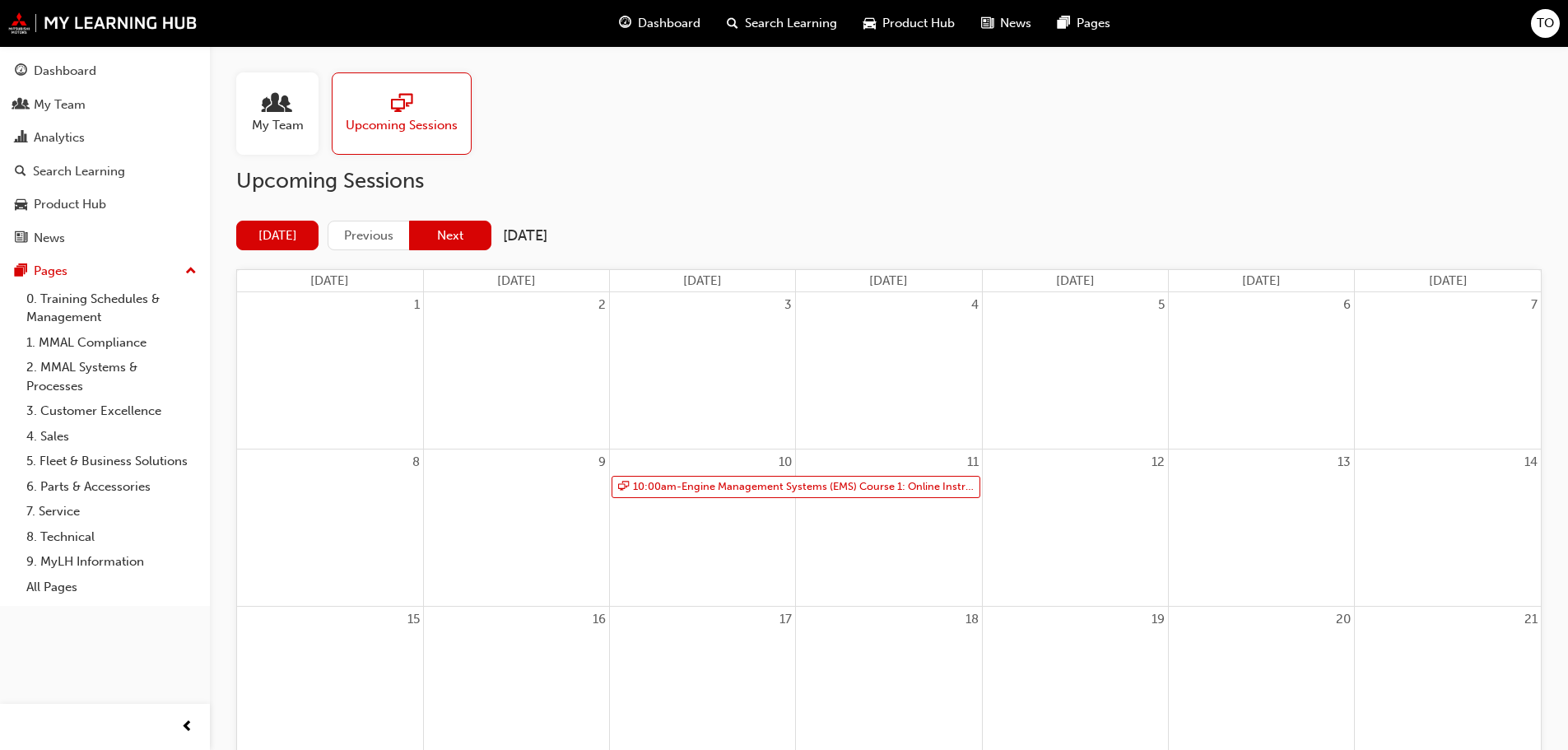
click at [457, 233] on button "Next" at bounding box center [450, 236] width 82 height 31
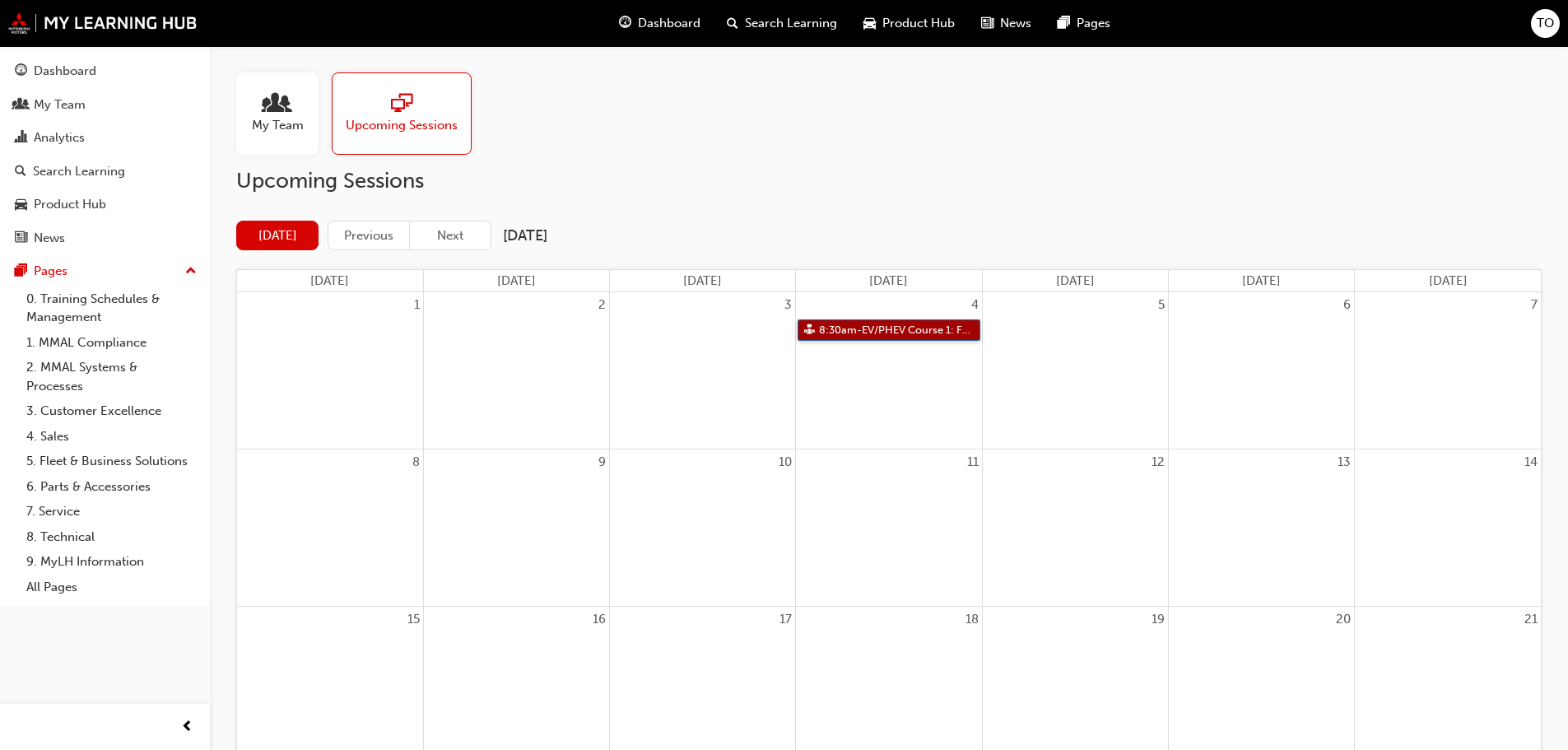
click at [929, 331] on link "8:30am - EV/PHEV Course 1: Face to Face Instructor Led Training (Registered Tec…" at bounding box center [888, 331] width 182 height 22
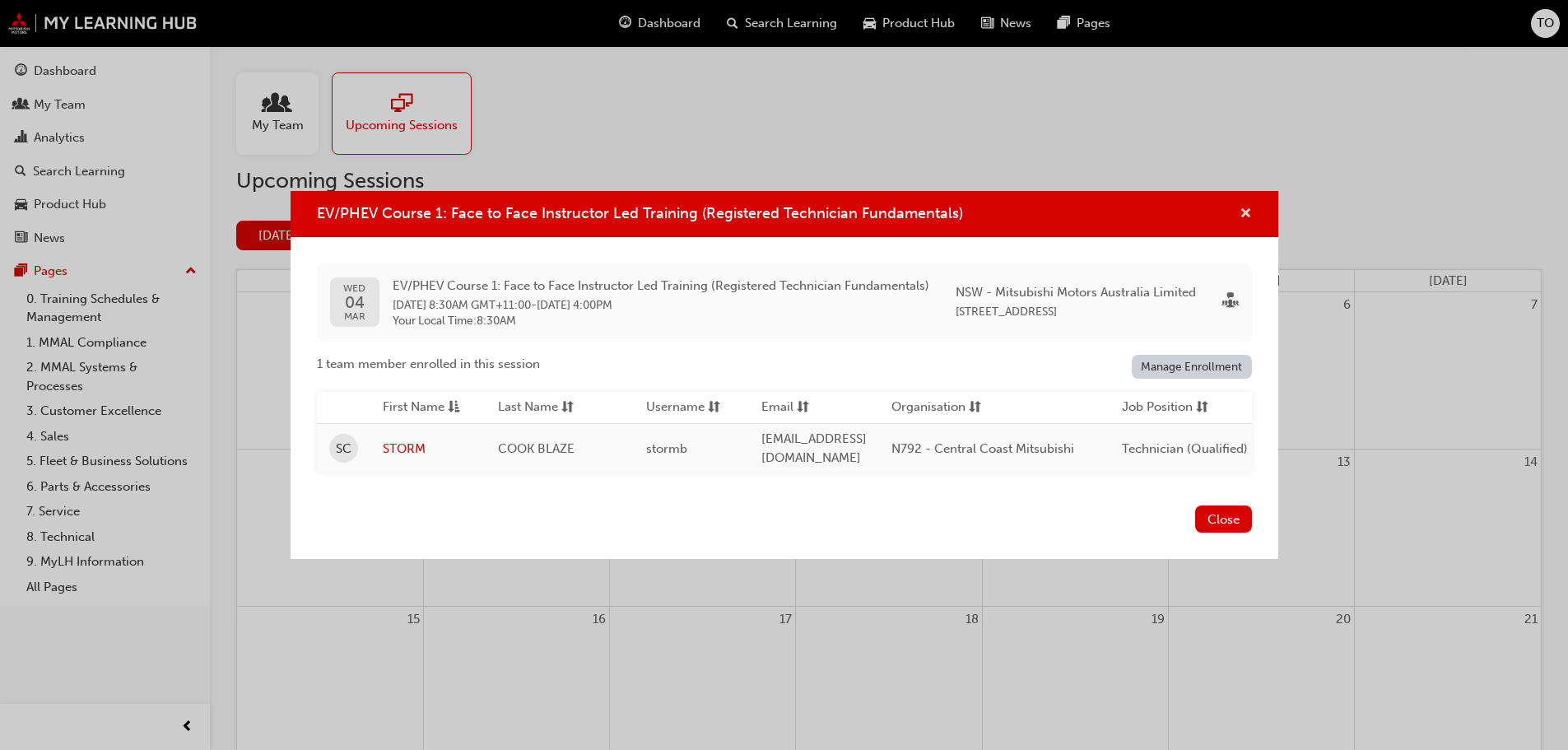
click at [1243, 209] on span "cross-icon" at bounding box center [1246, 215] width 12 height 15
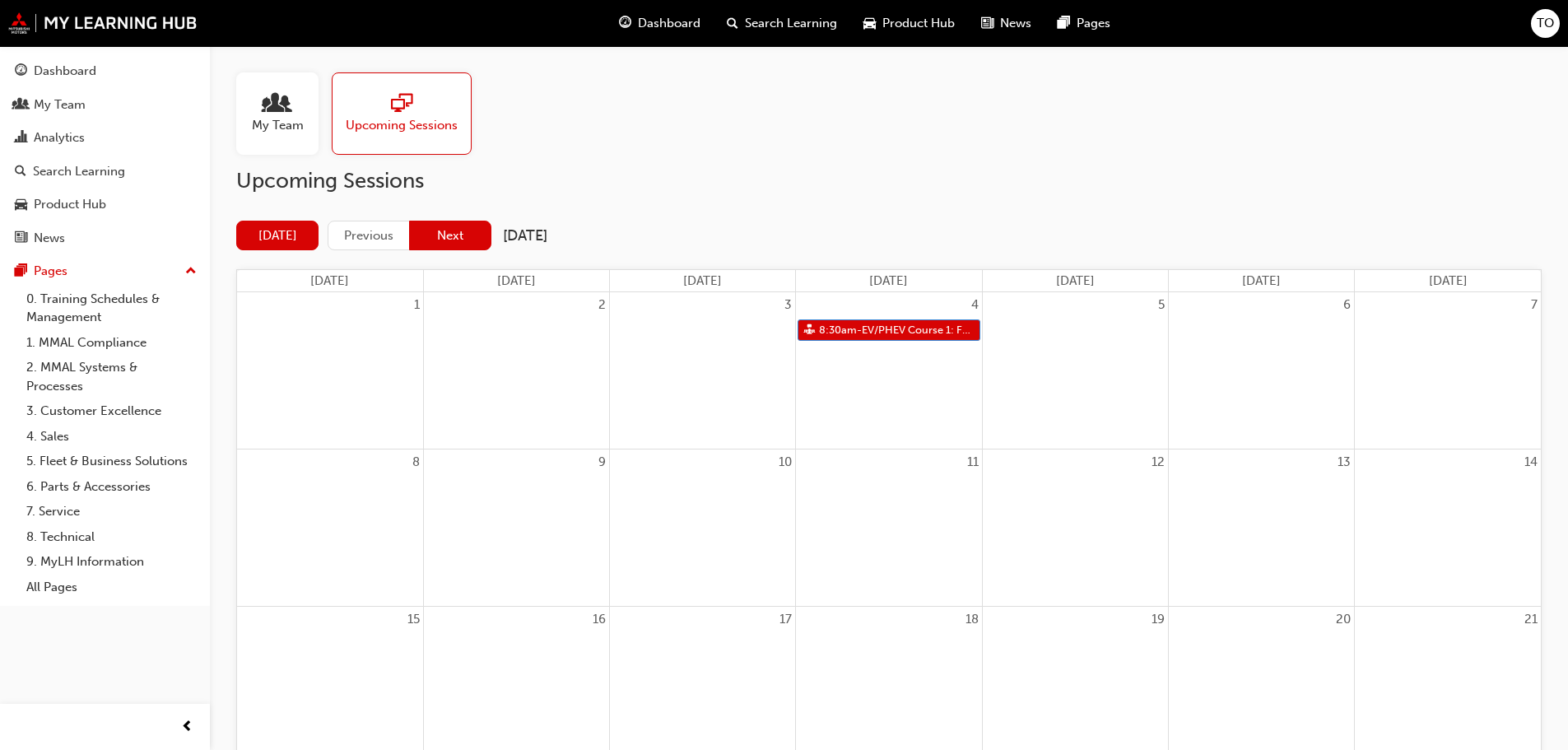
click at [452, 238] on button "Next" at bounding box center [450, 236] width 82 height 31
click at [447, 236] on button "Next" at bounding box center [450, 236] width 82 height 31
click at [446, 232] on button "Next" at bounding box center [450, 236] width 82 height 31
click at [447, 240] on button "Next" at bounding box center [450, 236] width 82 height 31
click at [456, 235] on button "Next" at bounding box center [450, 236] width 82 height 31
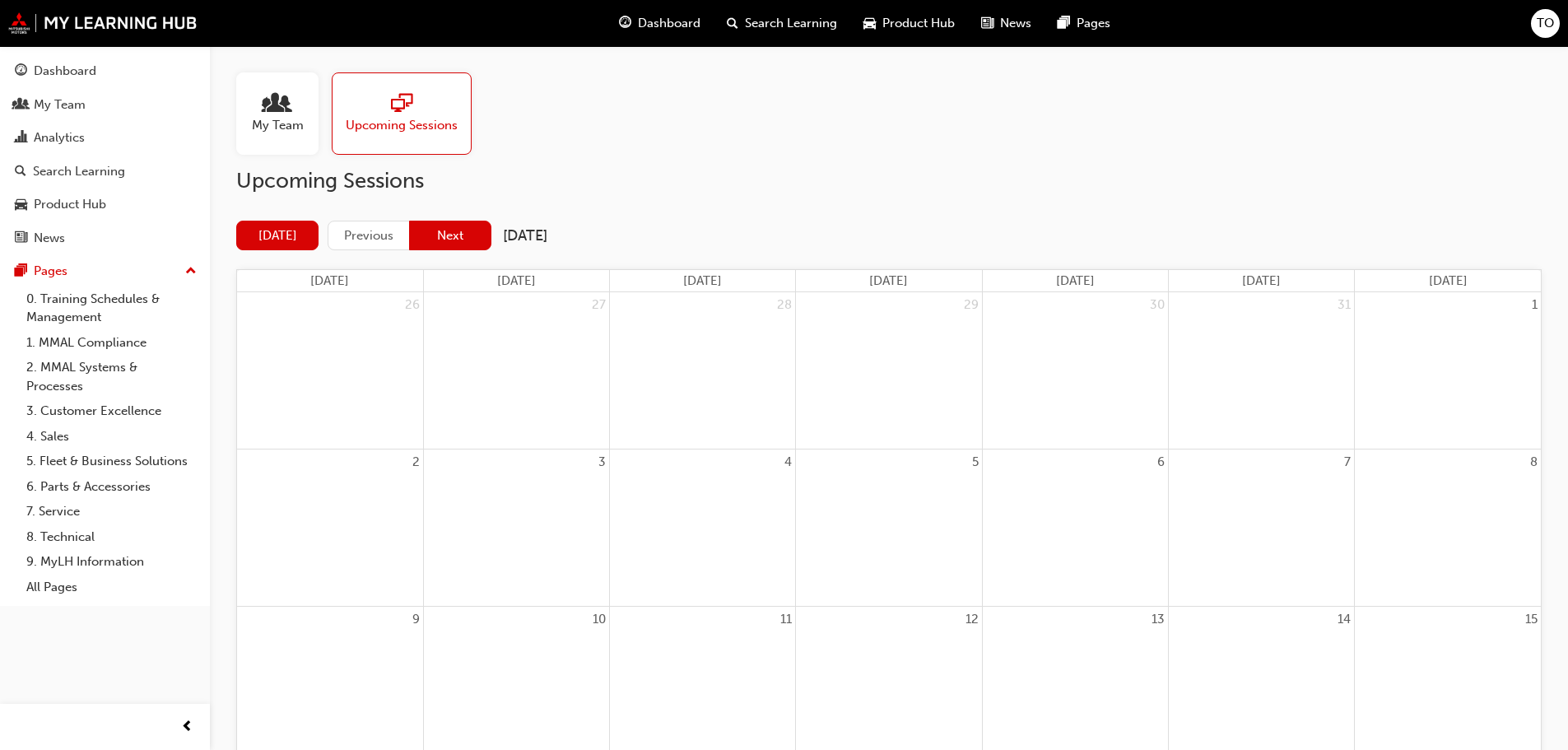
click at [451, 242] on button "Next" at bounding box center [450, 236] width 82 height 31
click at [445, 242] on button "Next" at bounding box center [450, 236] width 82 height 31
click at [58, 103] on div "My Team" at bounding box center [59, 105] width 51 height 19
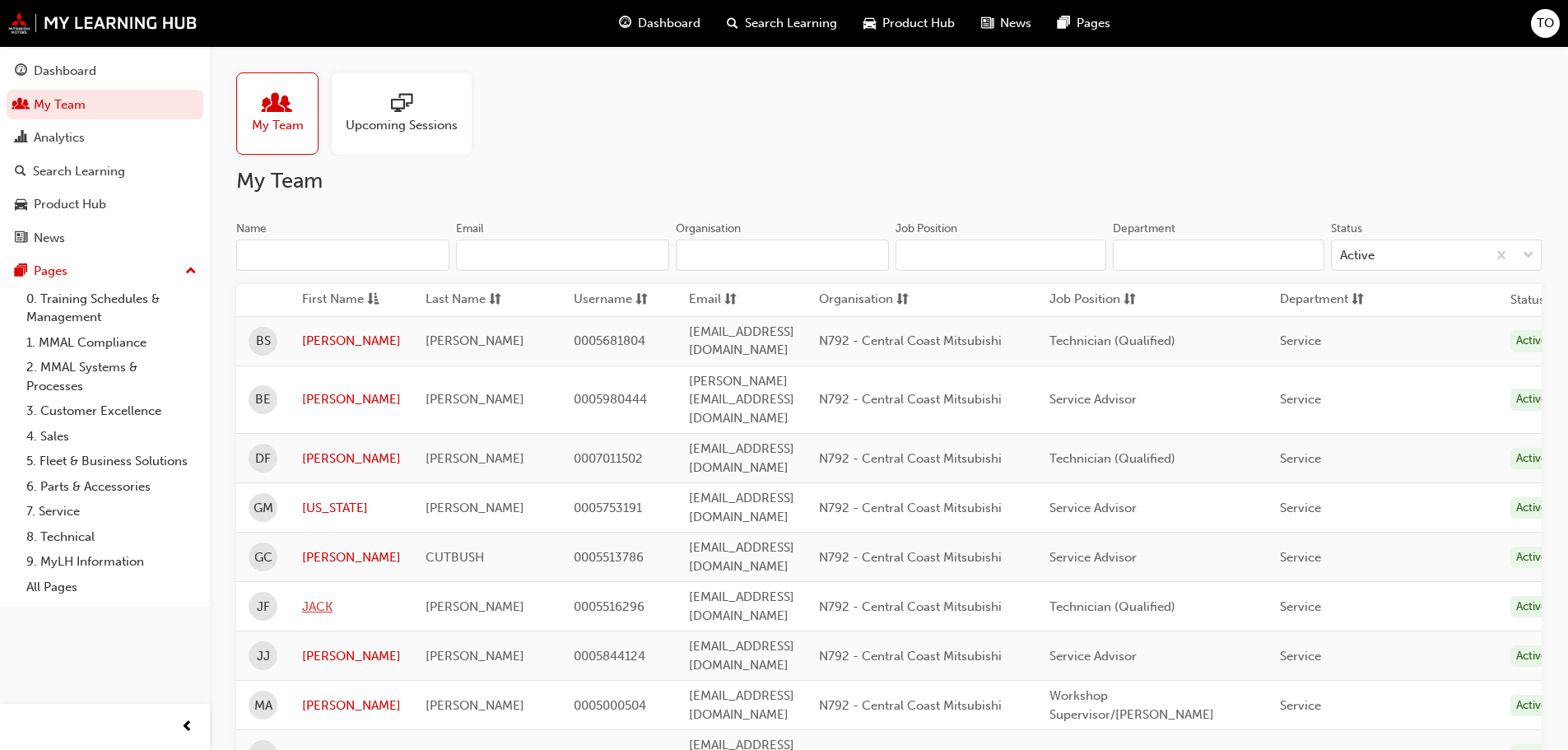
click at [316, 598] on link "JACK" at bounding box center [352, 608] width 99 height 19
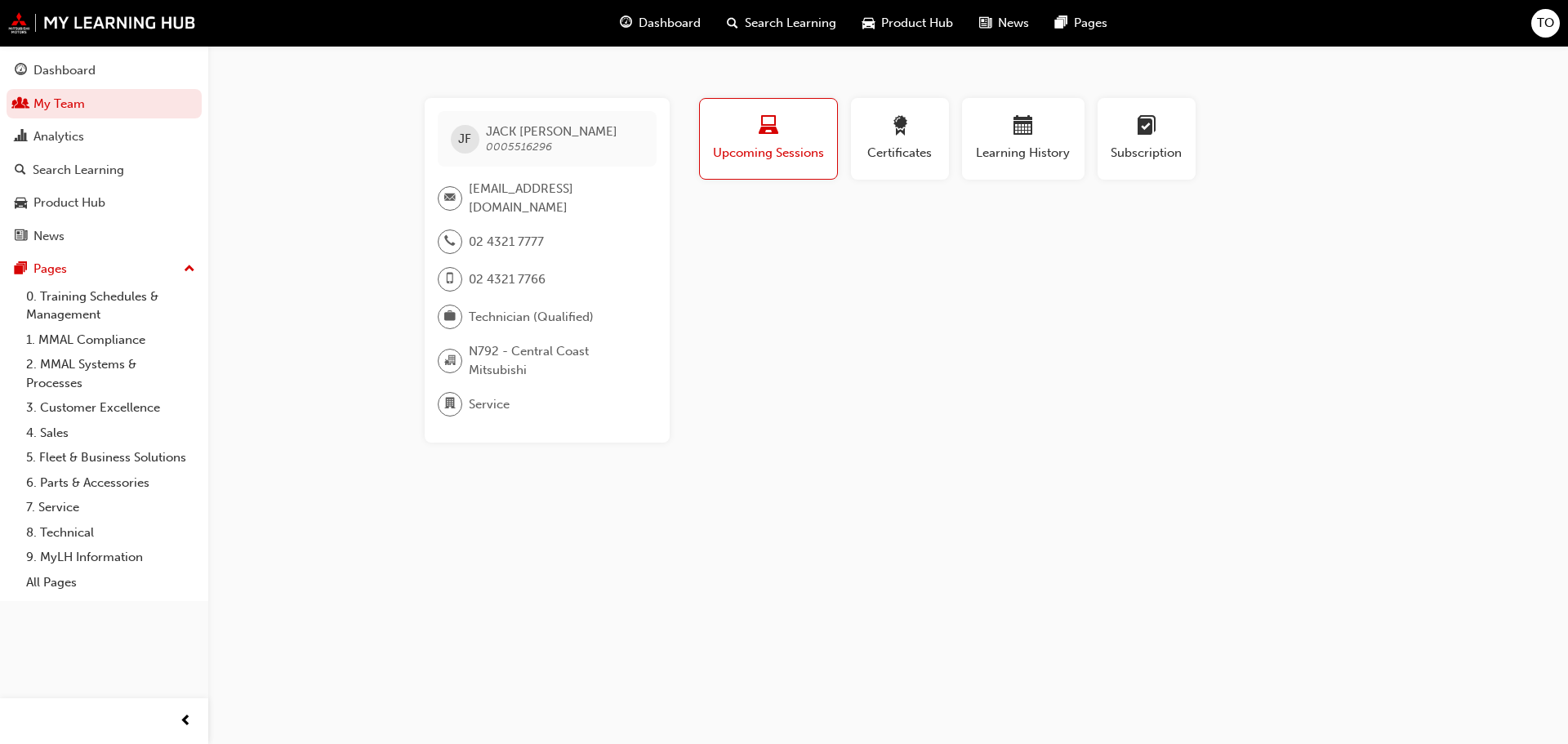
click at [446, 200] on span "email-icon" at bounding box center [449, 198] width 11 height 21
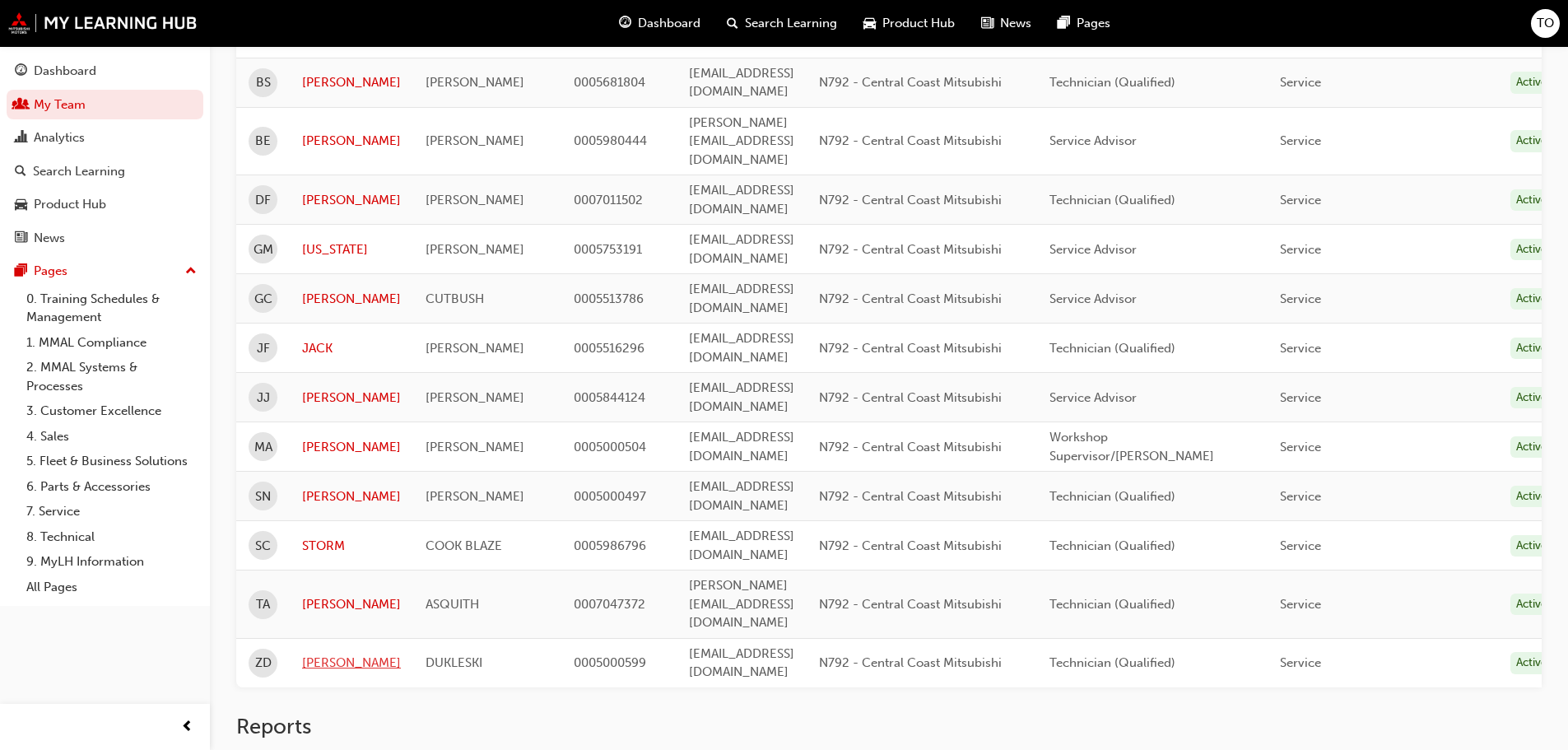
scroll to position [259, 0]
click at [325, 653] on link "[PERSON_NAME]" at bounding box center [352, 662] width 99 height 19
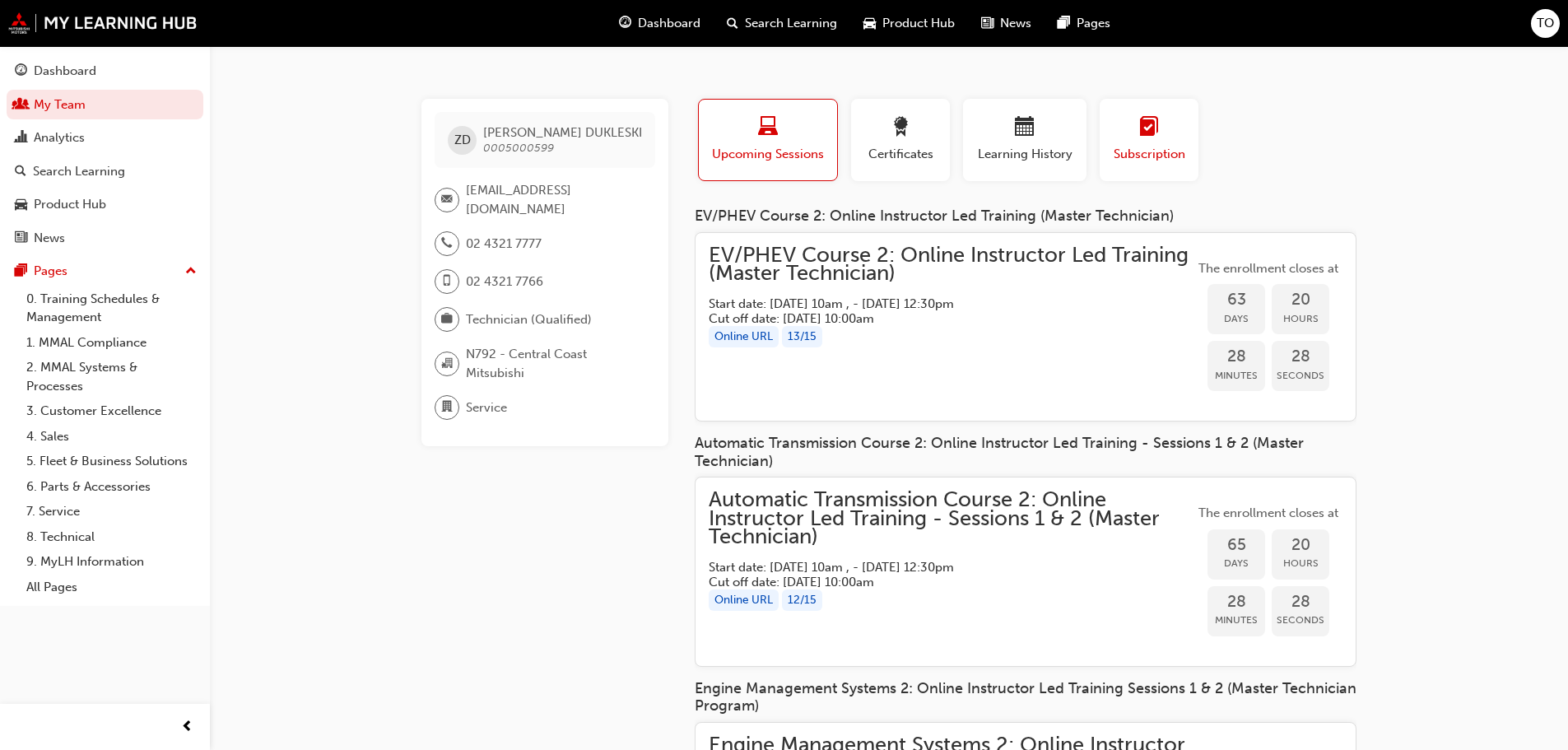
click at [1145, 143] on div "Subscription" at bounding box center [1149, 140] width 74 height 47
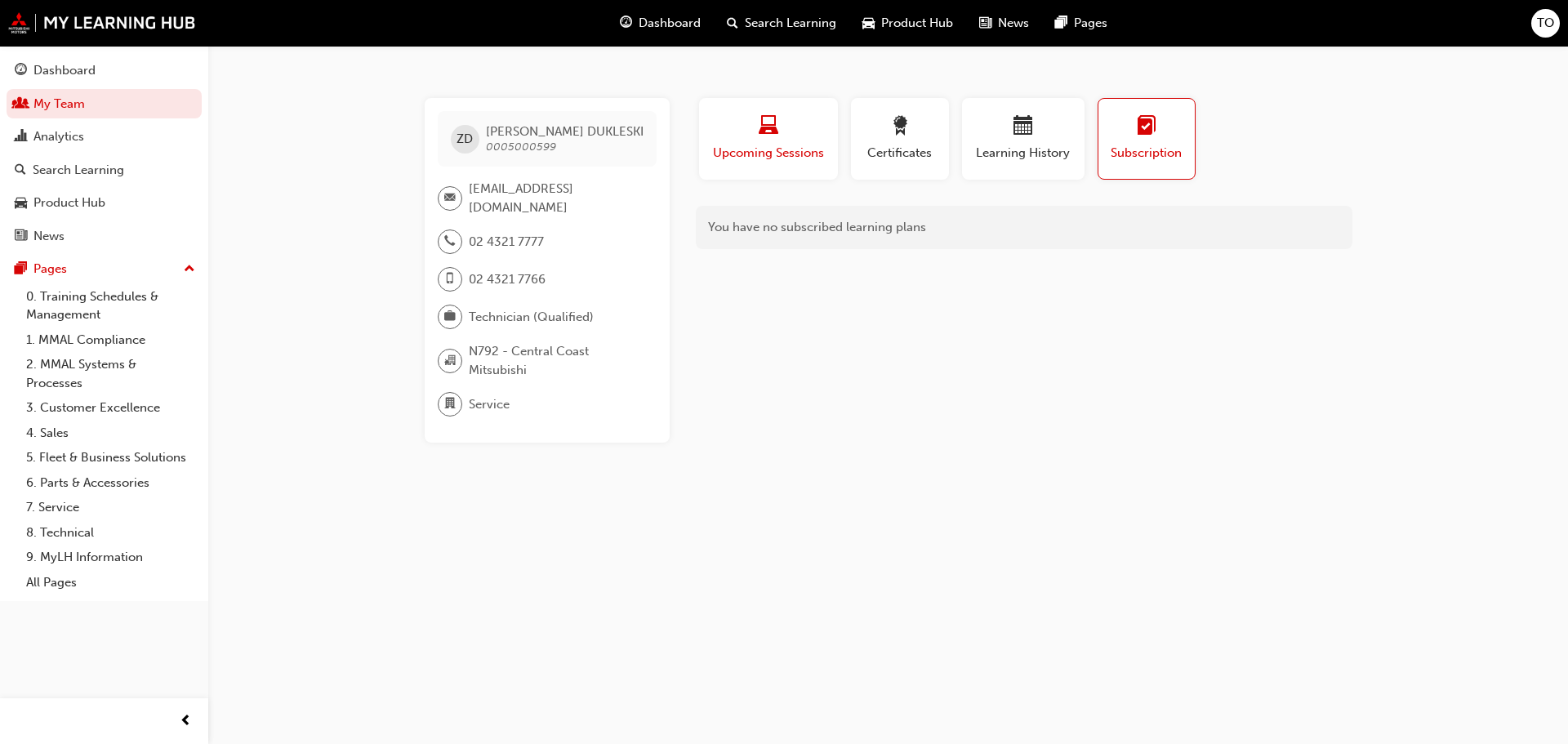
click at [763, 132] on span "laptop-icon" at bounding box center [768, 127] width 19 height 22
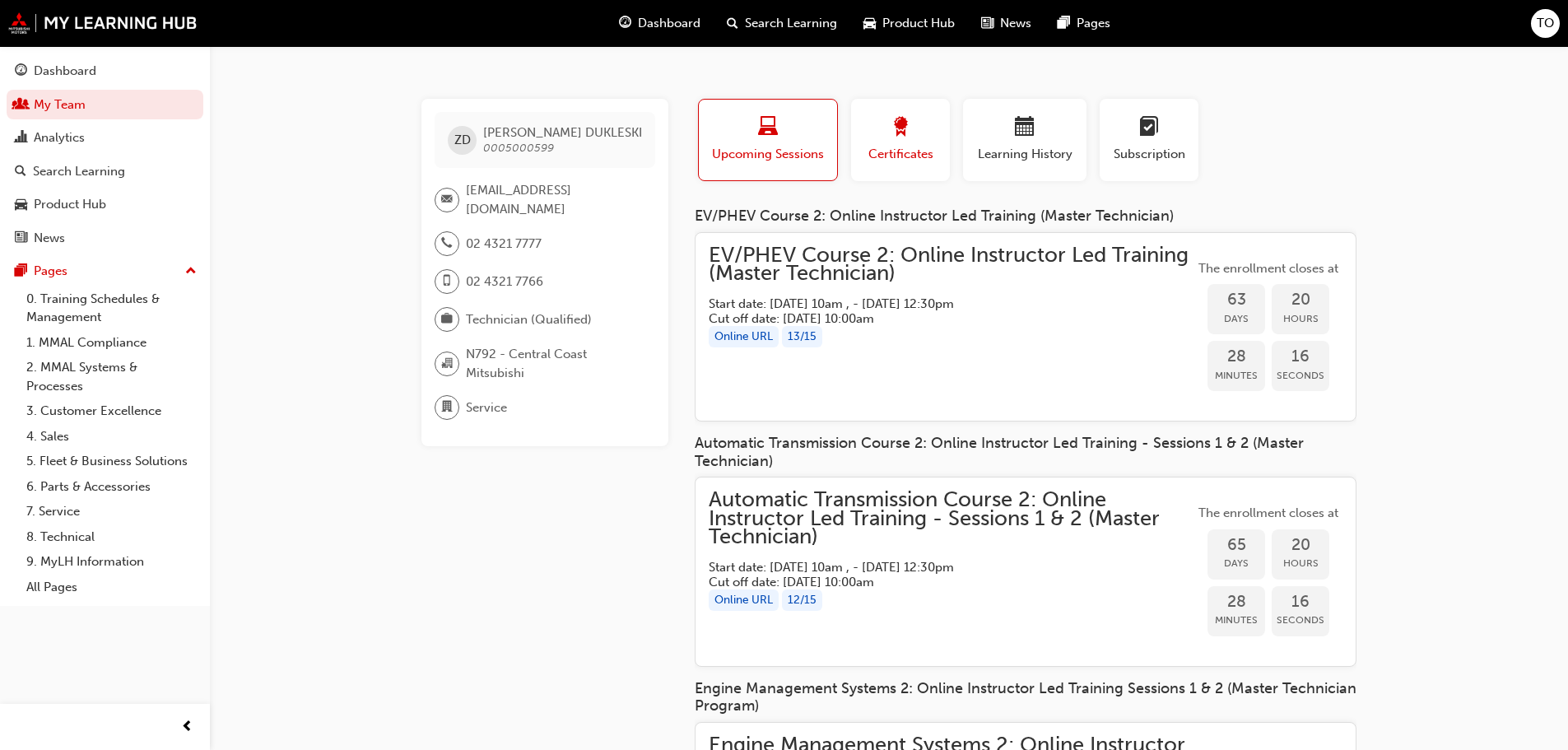
click at [902, 125] on span "award-icon" at bounding box center [901, 128] width 20 height 22
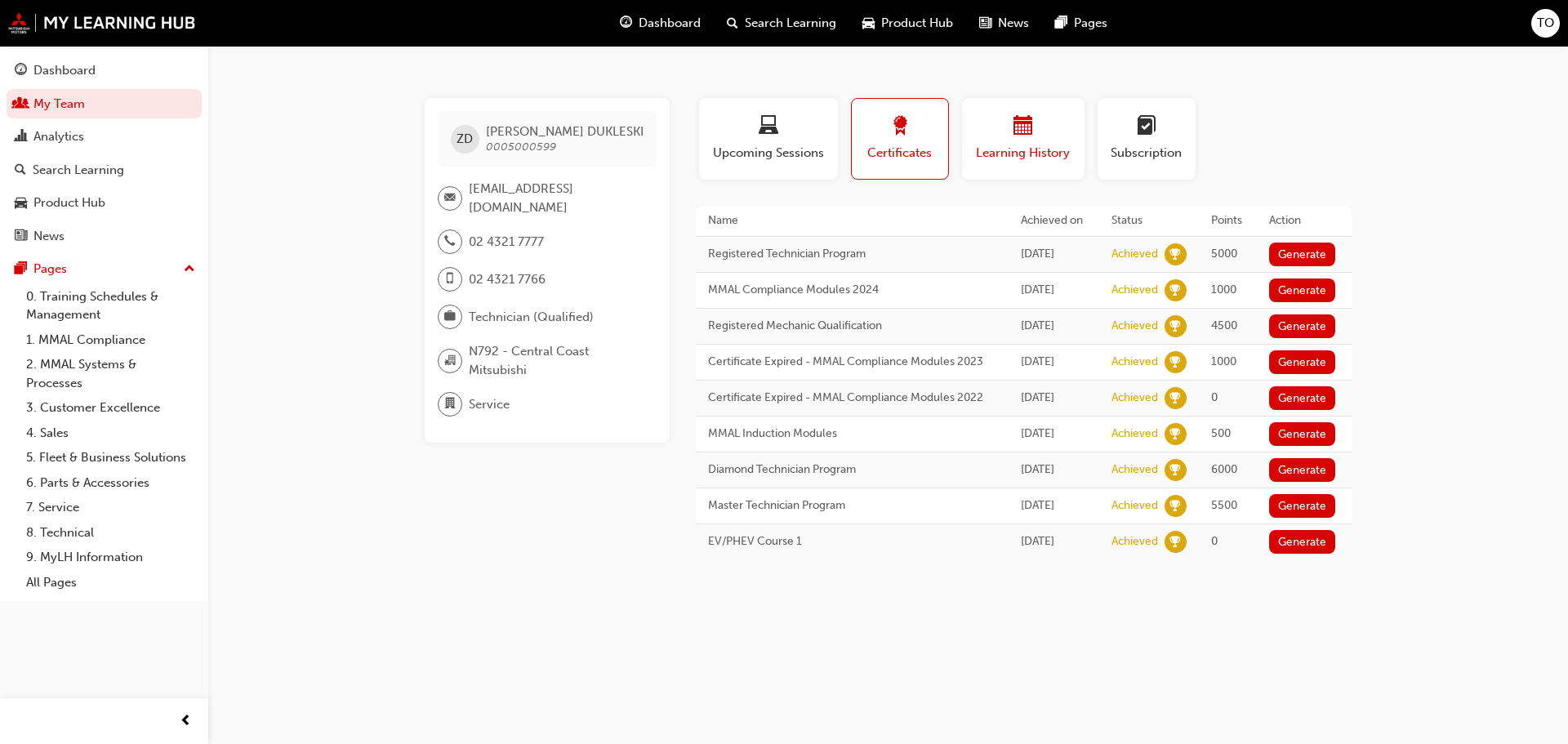
click at [1019, 125] on span "calendar-icon" at bounding box center [1022, 127] width 19 height 22
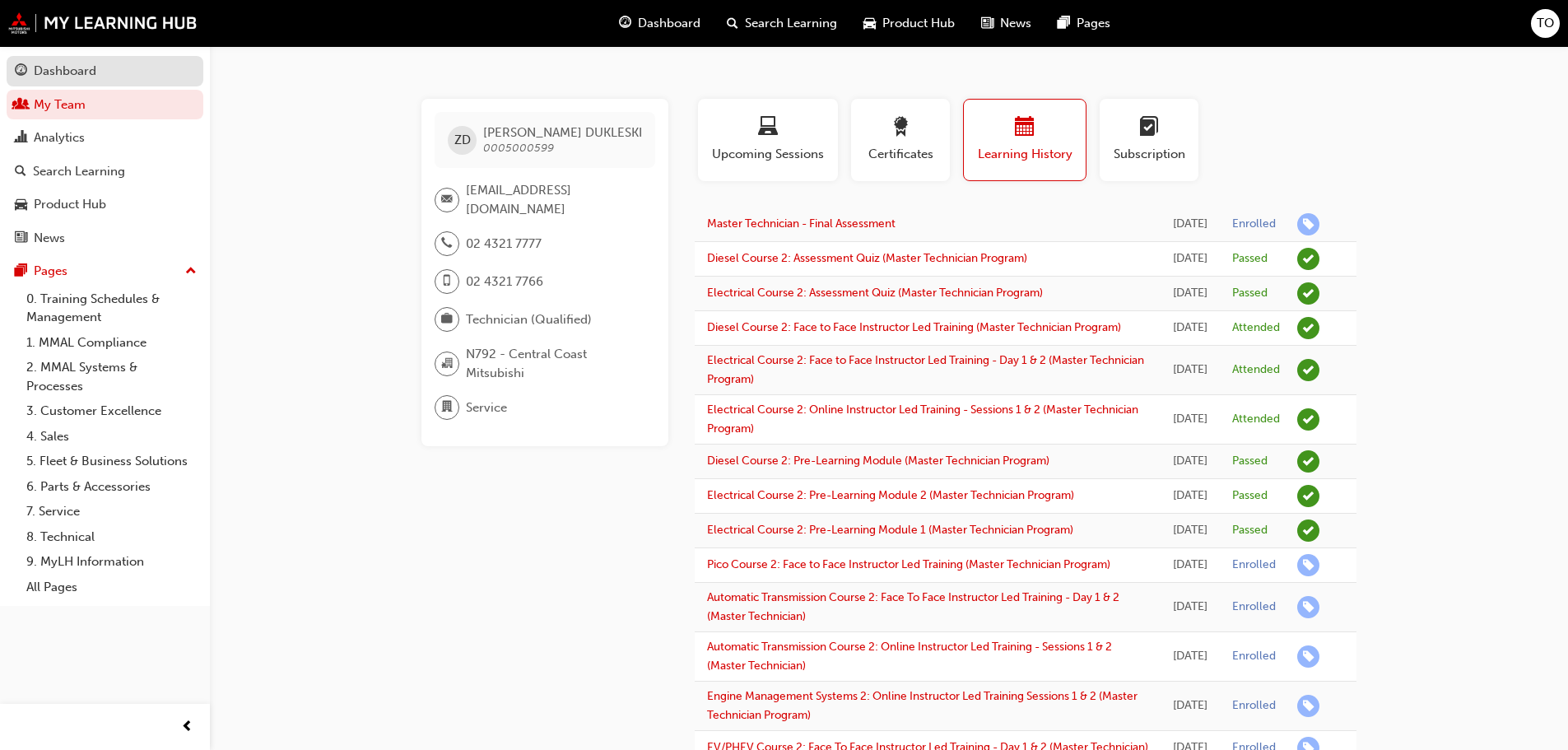
click at [66, 71] on div "Dashboard" at bounding box center [65, 71] width 63 height 19
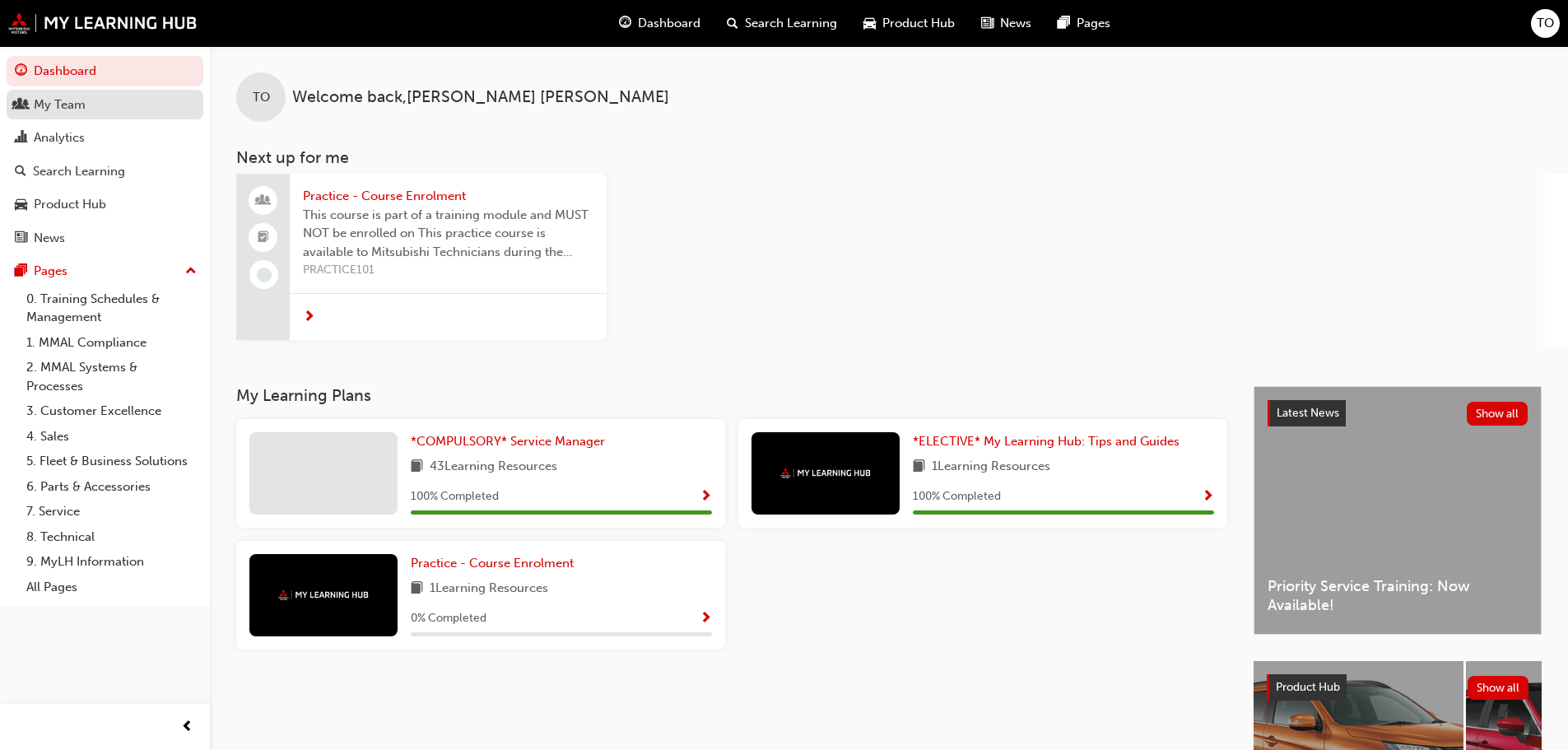
click at [60, 104] on div "My Team" at bounding box center [59, 105] width 51 height 19
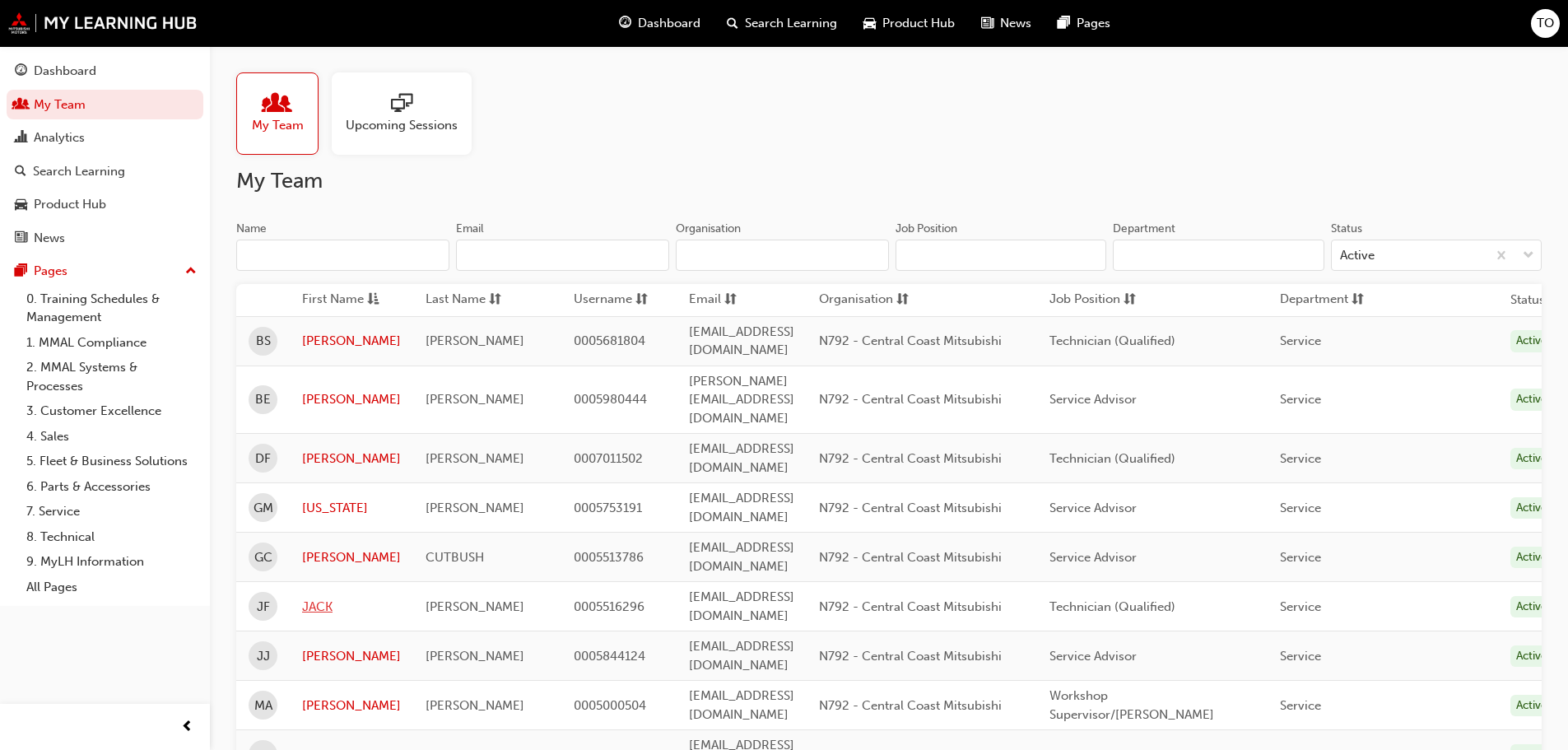
click at [352, 598] on link "JACK" at bounding box center [352, 608] width 99 height 19
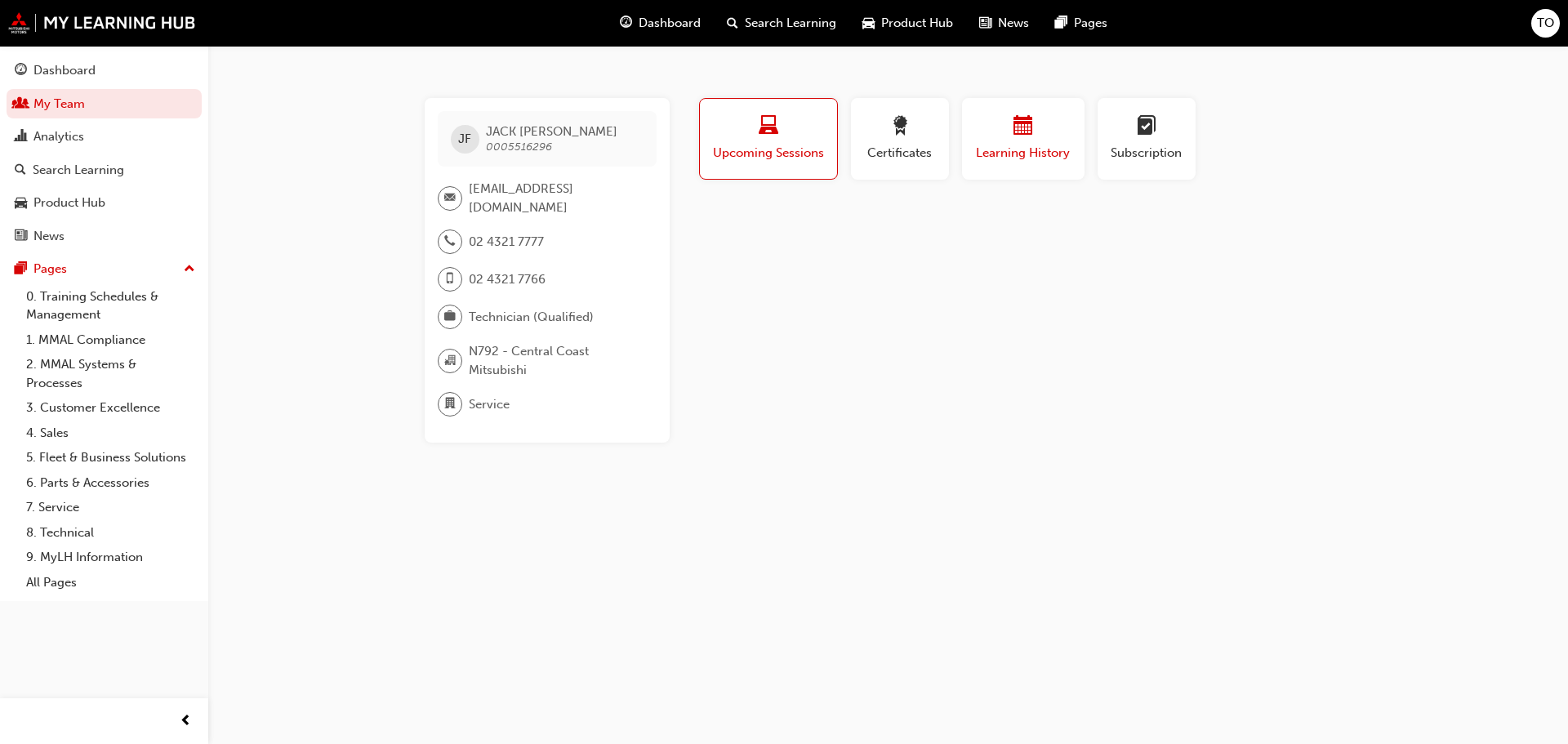
click at [1022, 132] on span "calendar-icon" at bounding box center [1022, 127] width 19 height 22
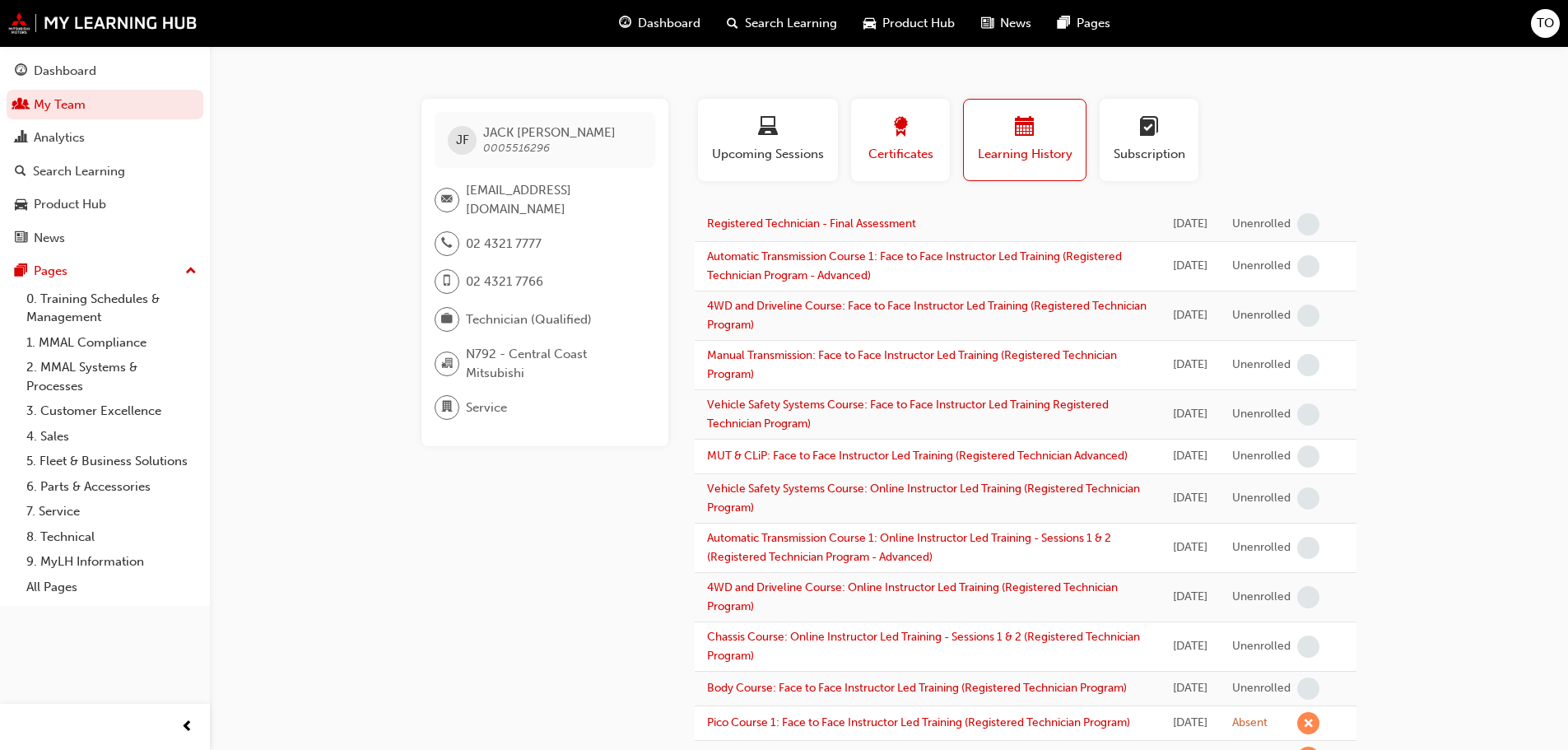
click at [907, 136] on span "award-icon" at bounding box center [901, 128] width 20 height 22
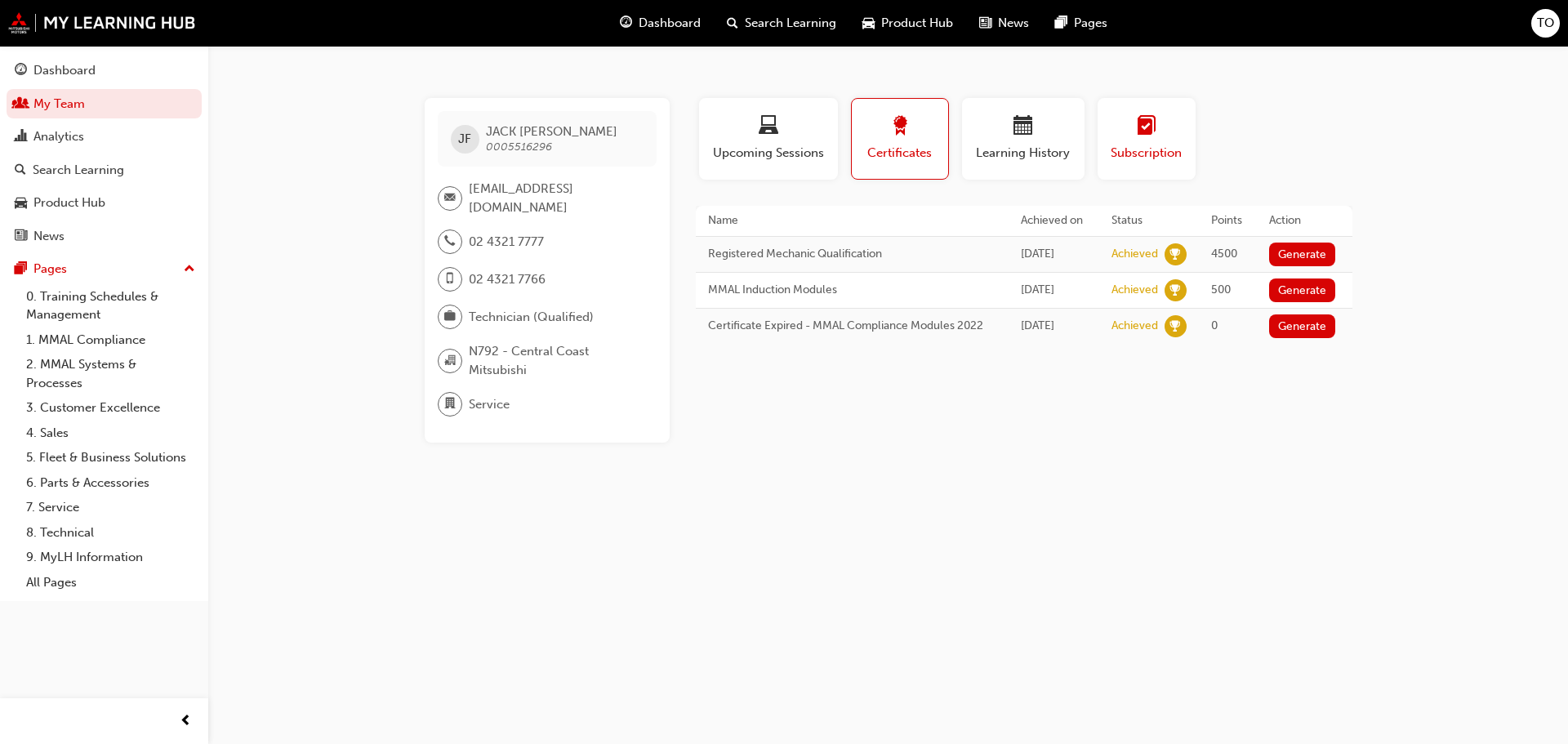
click at [1146, 124] on span "learningplan-icon" at bounding box center [1146, 127] width 19 height 22
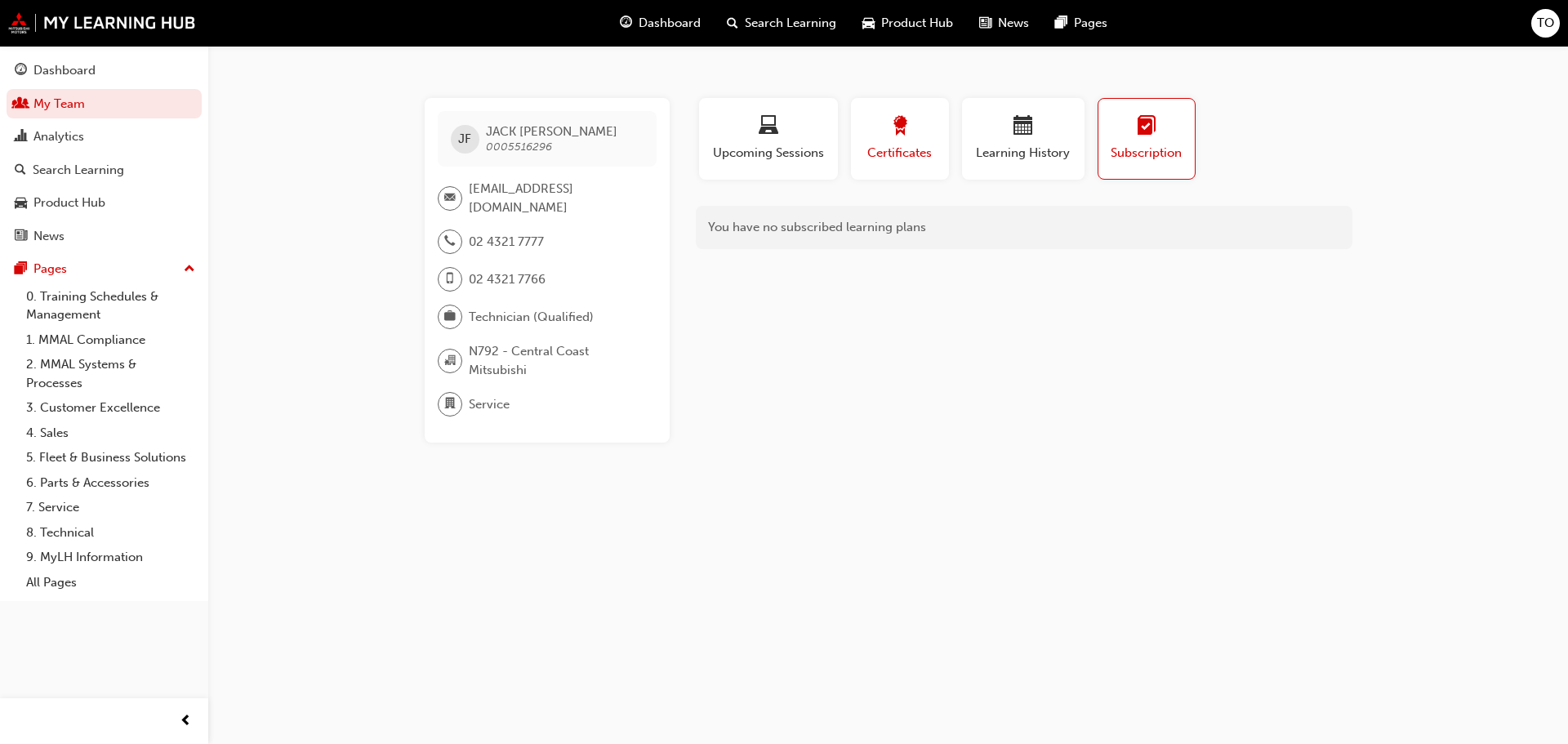
click at [898, 132] on span "award-icon" at bounding box center [900, 127] width 19 height 22
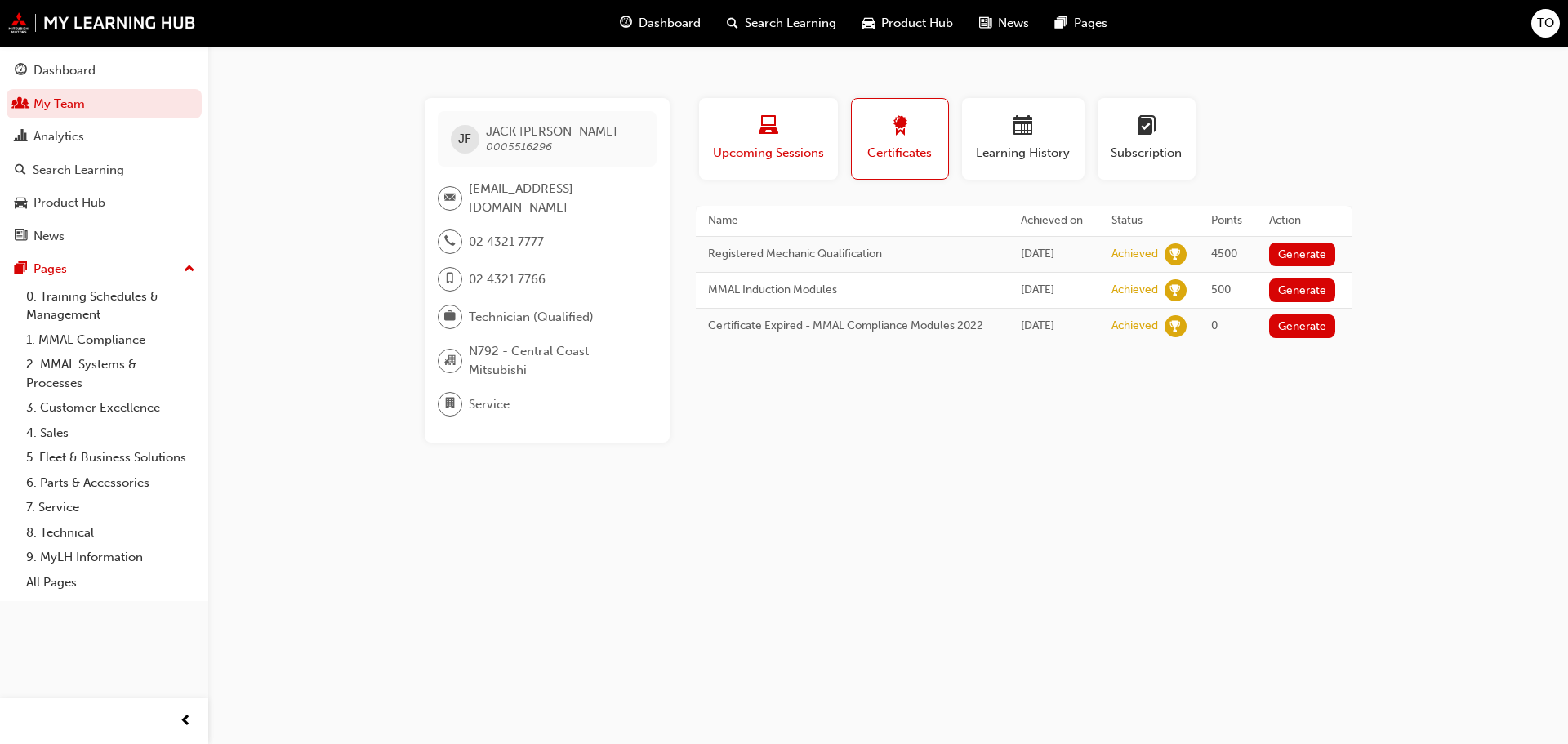
click at [764, 124] on span "laptop-icon" at bounding box center [768, 127] width 19 height 22
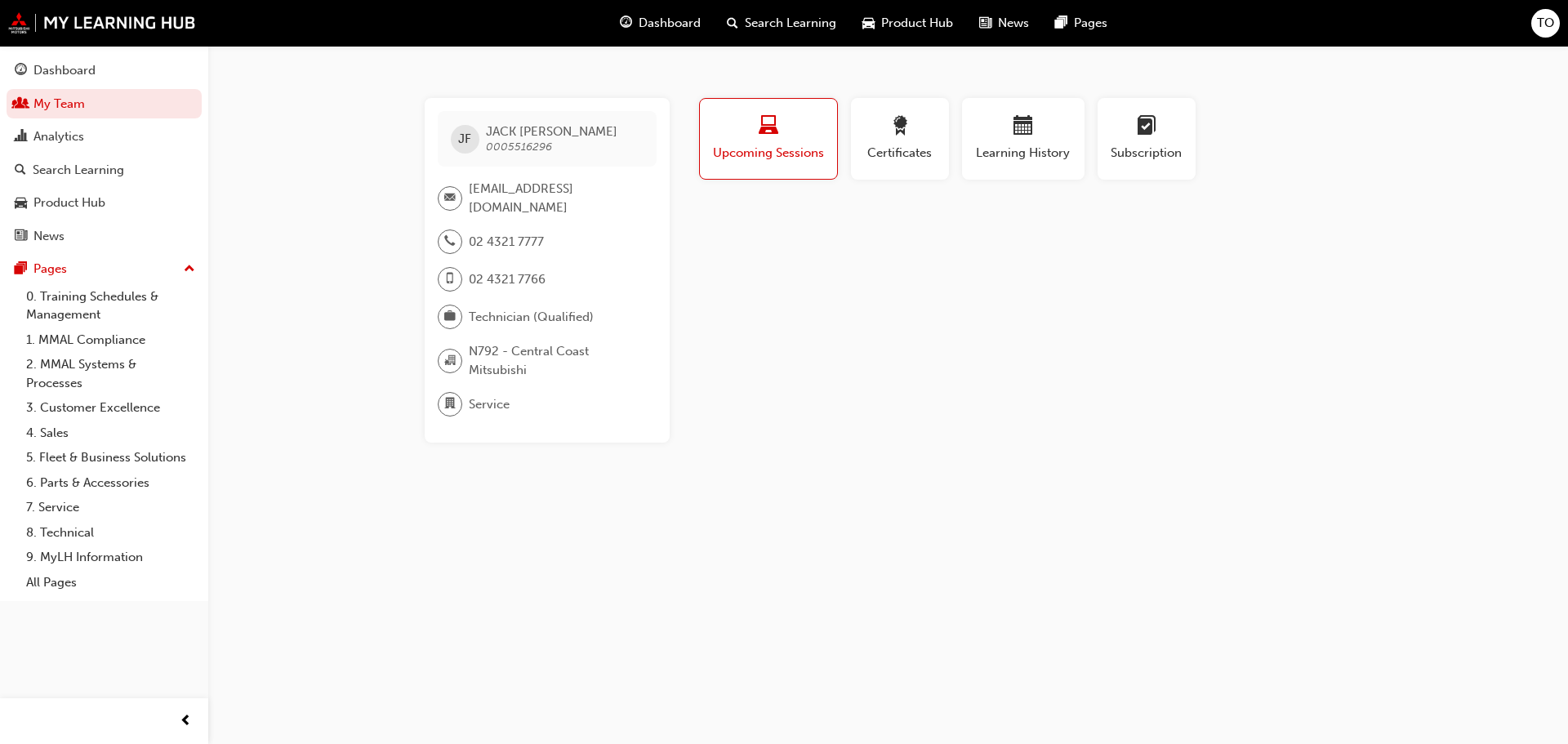
click at [771, 147] on span "Upcoming Sessions" at bounding box center [768, 153] width 112 height 19
click at [1018, 124] on span "calendar-icon" at bounding box center [1022, 127] width 19 height 22
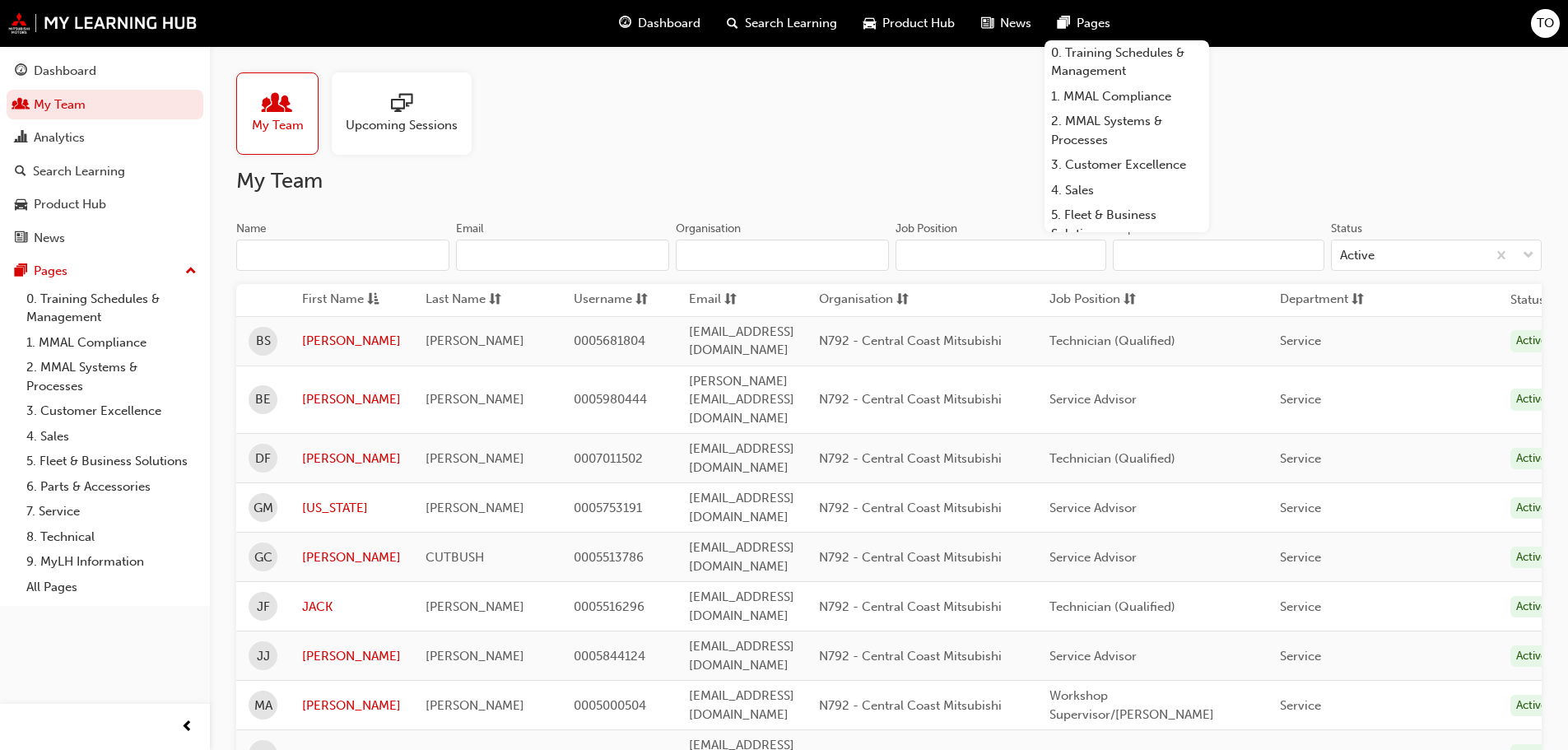
click at [687, 188] on h2 "My Team" at bounding box center [888, 181] width 1306 height 26
click at [1309, 120] on div "My Team Upcoming Sessions" at bounding box center [888, 113] width 1306 height 82
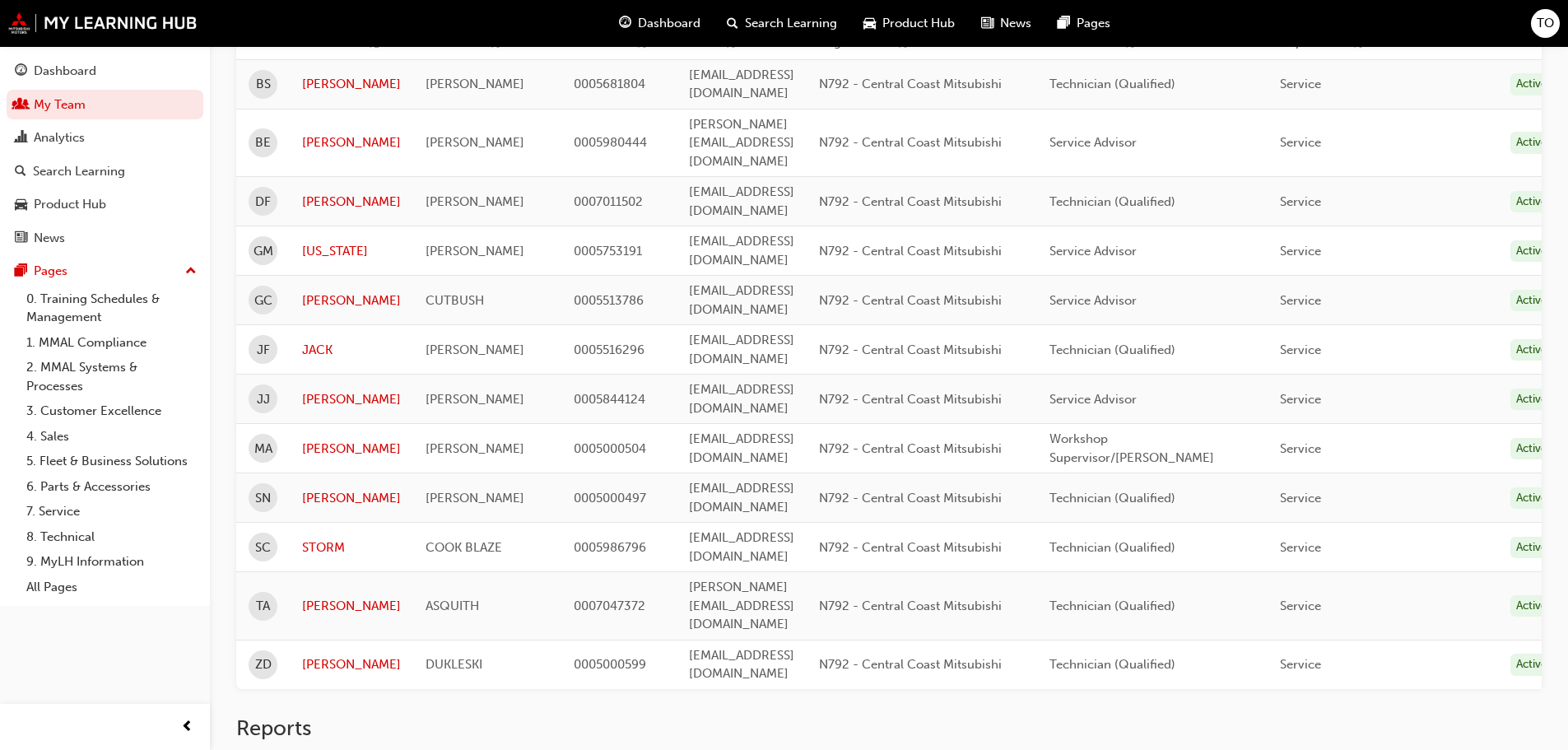
scroll to position [259, 0]
